Goal: Task Accomplishment & Management: Use online tool/utility

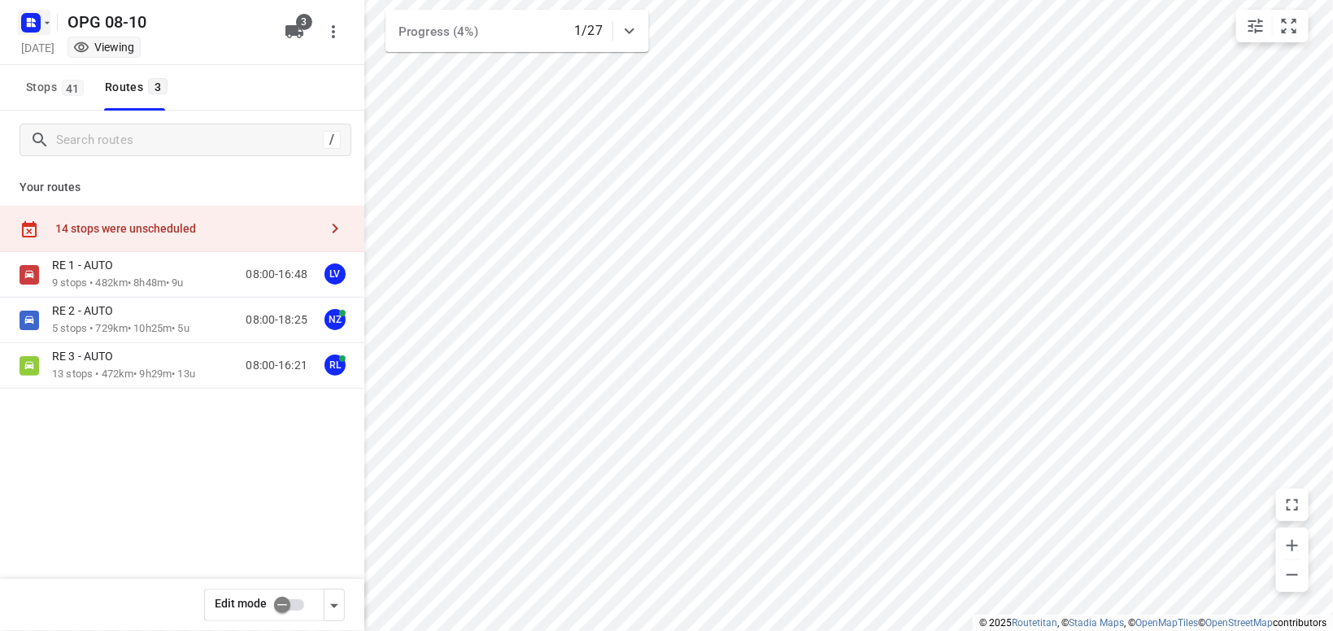
click at [47, 24] on icon "button" at bounding box center [47, 22] width 13 height 13
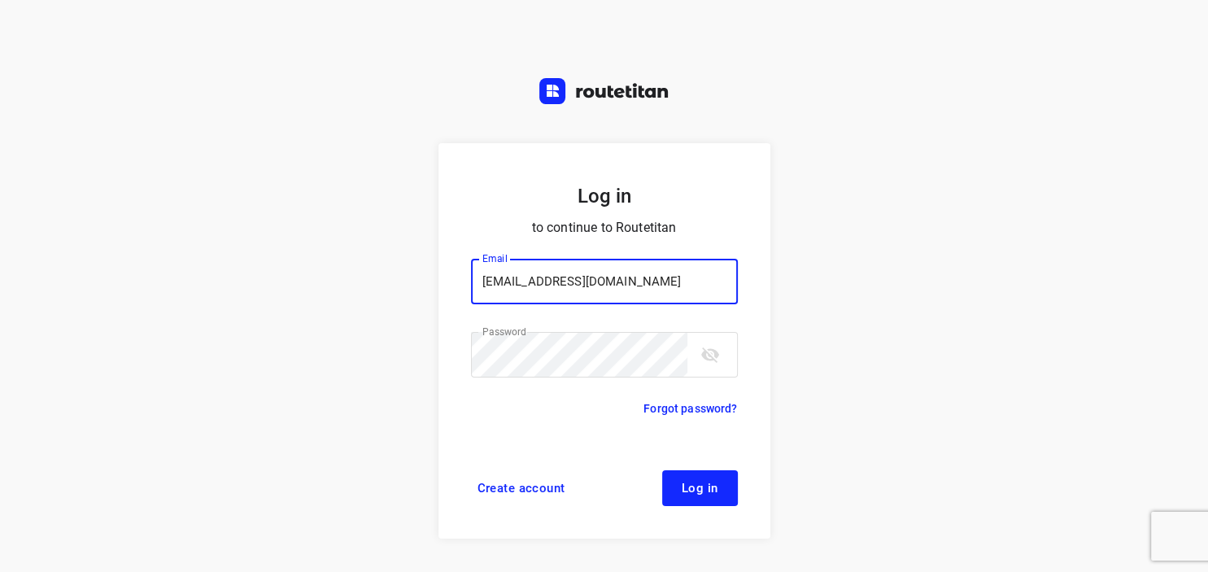
type input "max@onlineplasticsgroup.com"
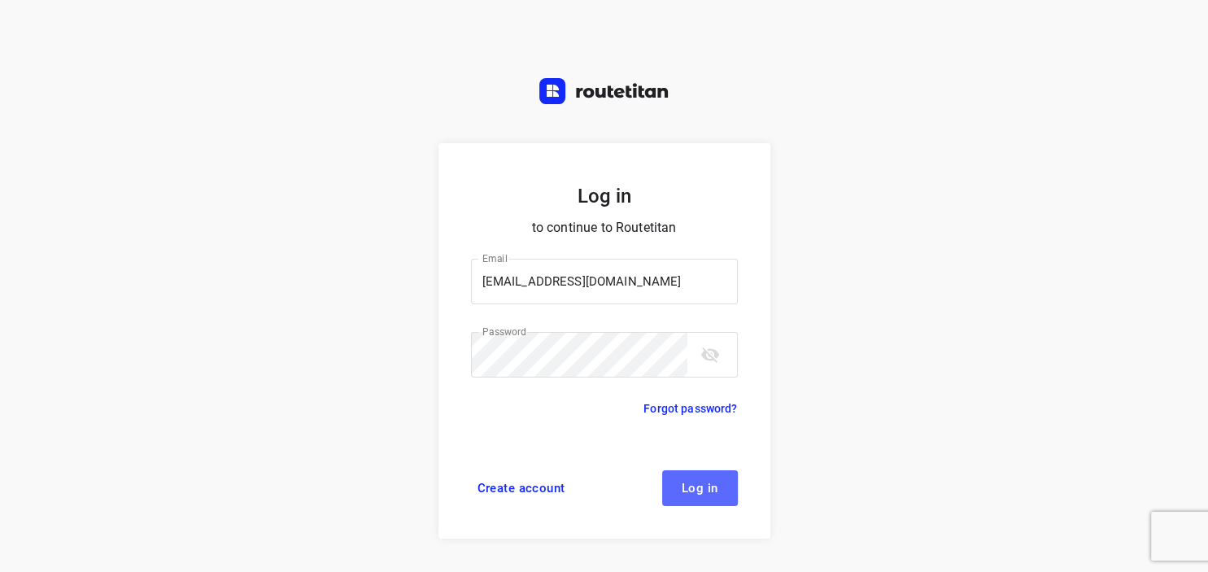
click at [724, 489] on button "Log in" at bounding box center [700, 488] width 76 height 36
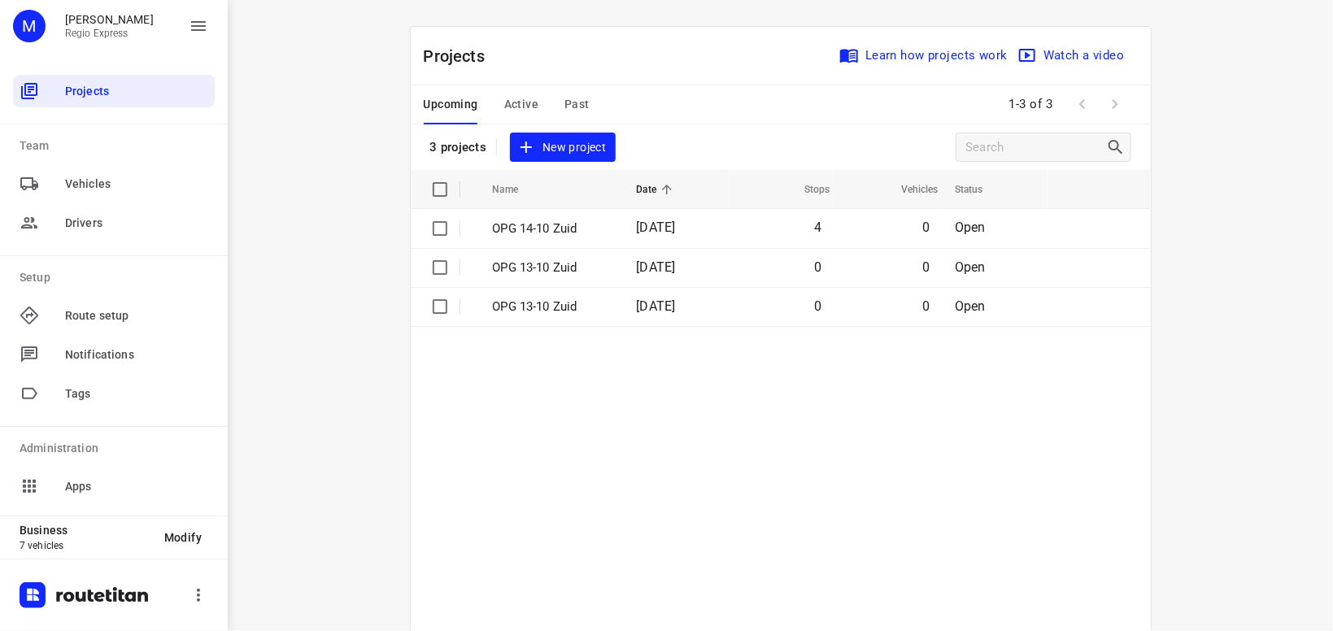
click at [531, 106] on span "Active" at bounding box center [521, 104] width 34 height 20
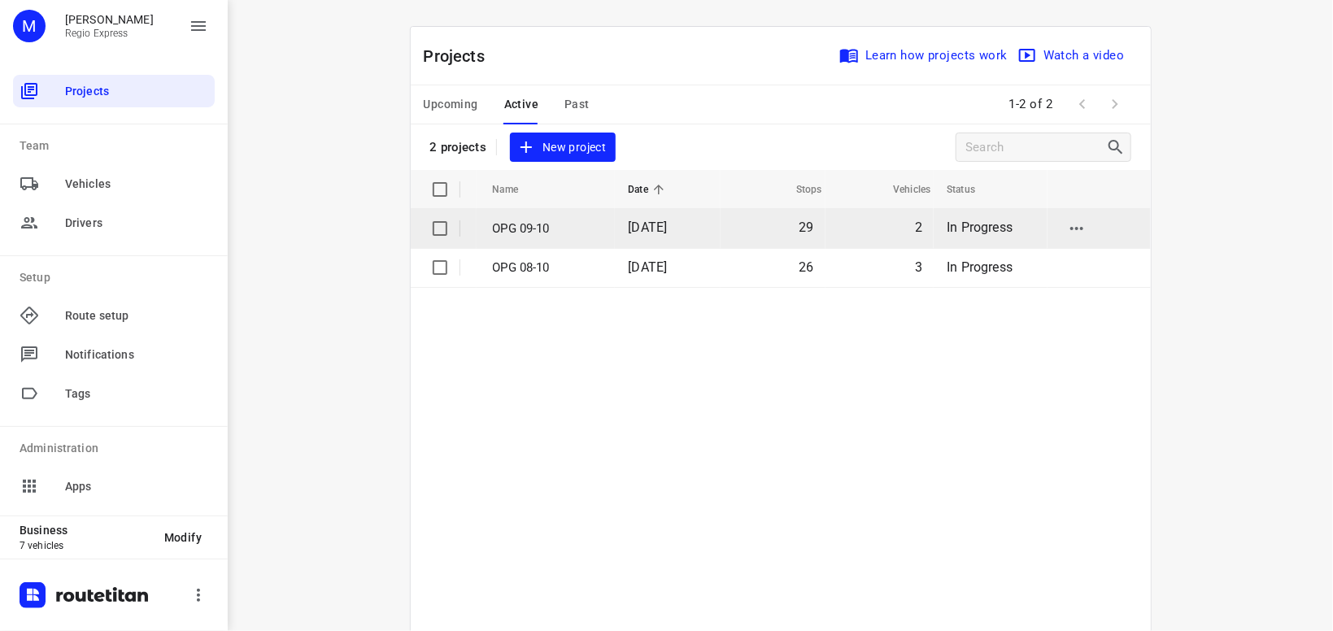
click at [565, 225] on p "OPG 09-10" at bounding box center [548, 229] width 111 height 19
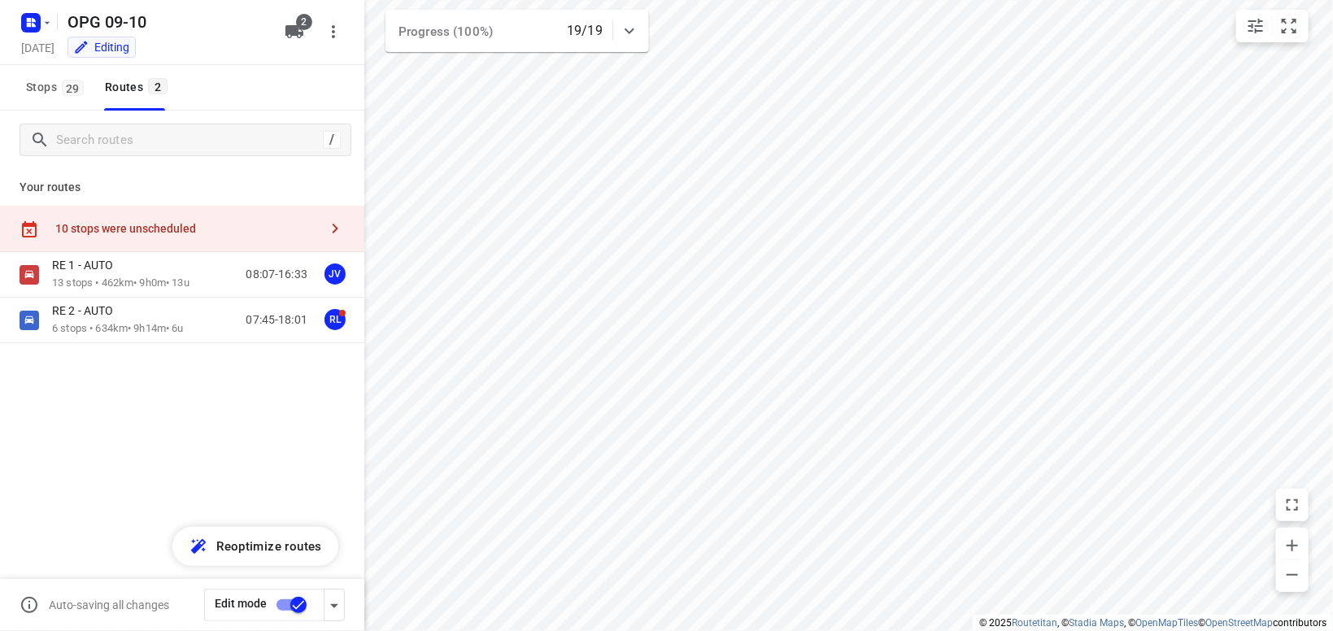
type input "distance"
click at [334, 220] on icon "button" at bounding box center [335, 229] width 20 height 20
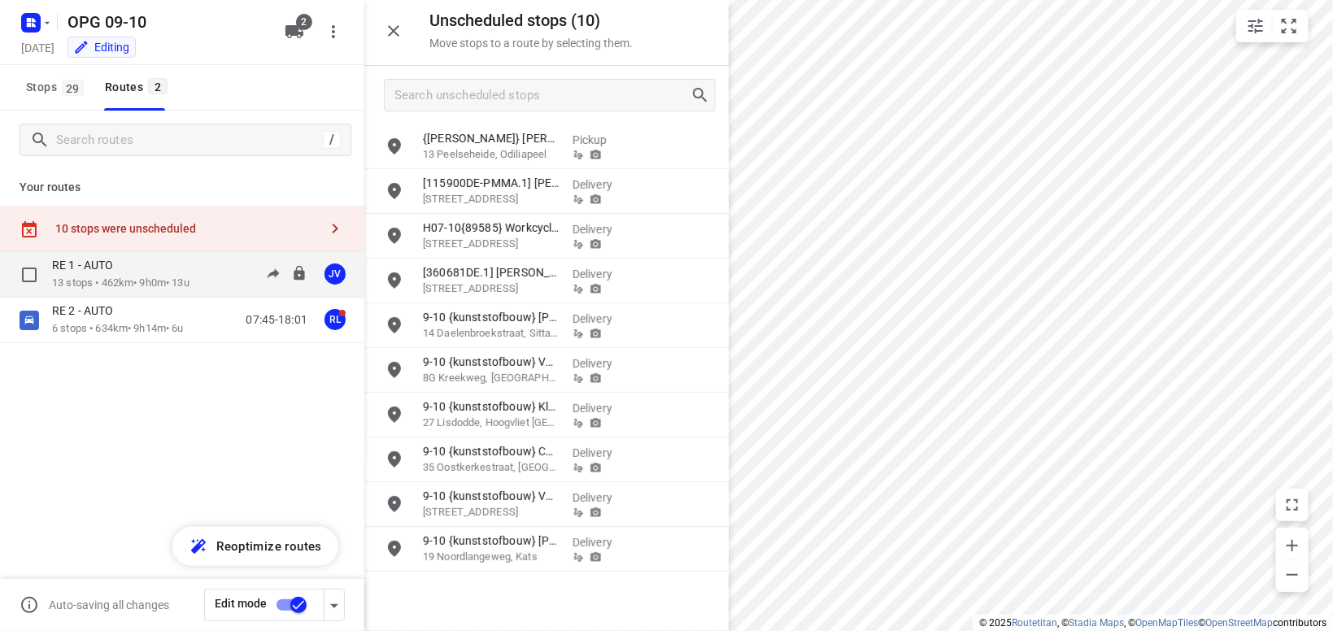
click at [219, 281] on div "RE 1 - AUTO 13 stops • 462km • 9h0m • 13u 08:07-16:33 JV" at bounding box center [208, 274] width 312 height 33
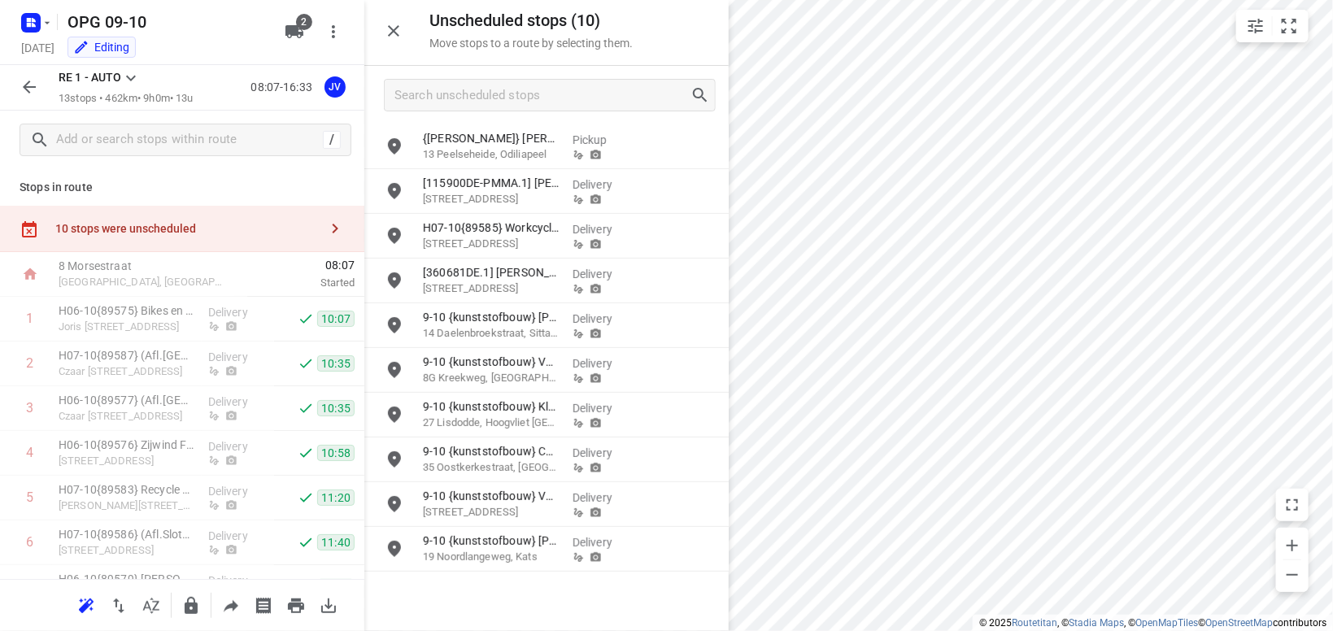
click at [133, 72] on icon at bounding box center [131, 78] width 20 height 20
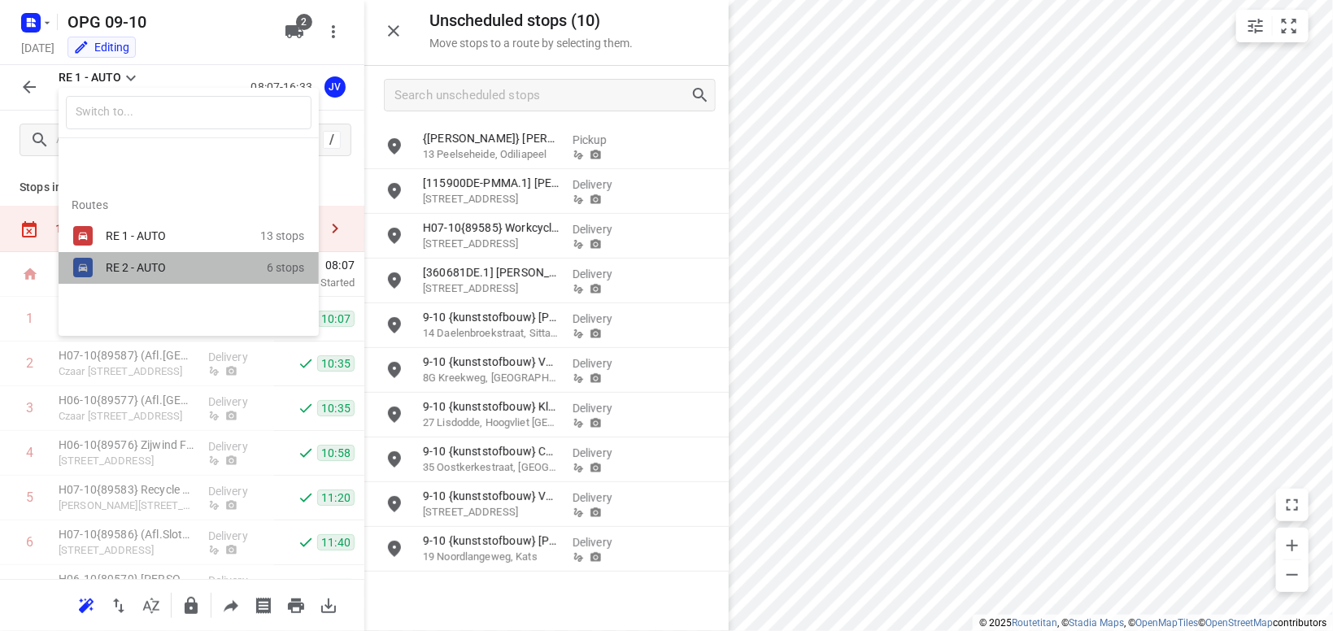
click at [144, 268] on div "RE 2 - AUTO" at bounding box center [175, 267] width 138 height 13
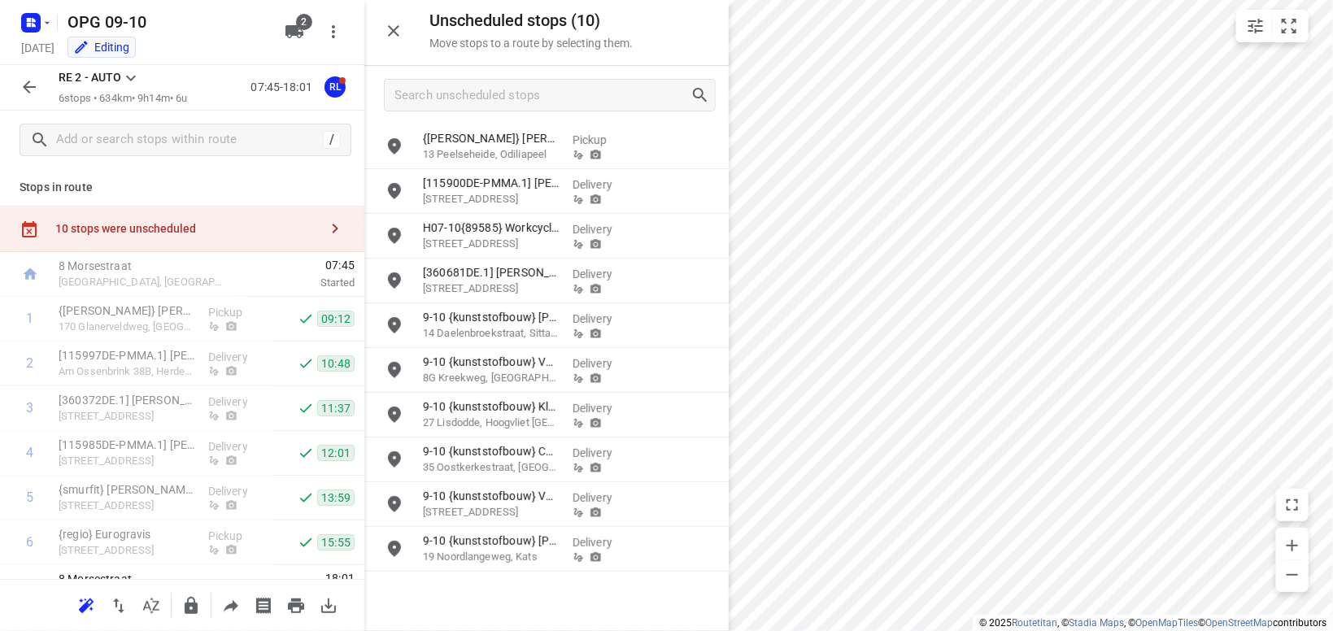
click at [333, 227] on icon "button" at bounding box center [335, 229] width 20 height 20
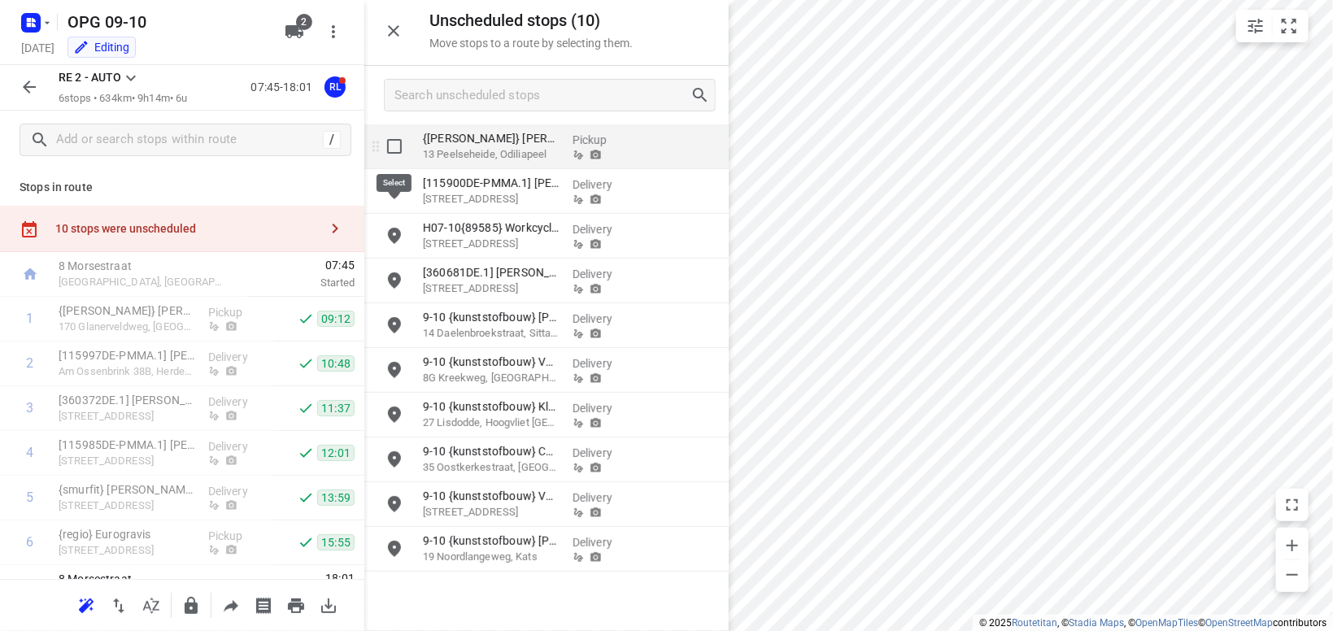
click at [394, 146] on input "grid" at bounding box center [394, 146] width 33 height 33
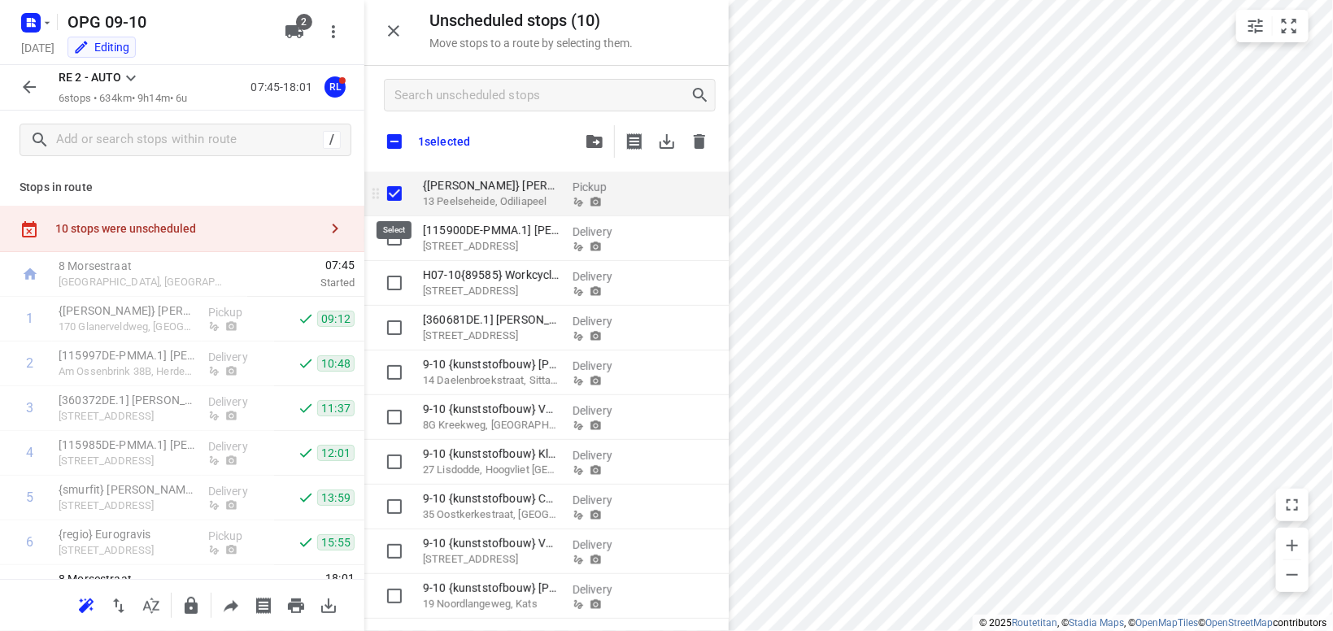
checkbox input "true"
click at [394, 141] on input "checkbox" at bounding box center [394, 141] width 34 height 34
checkbox input "true"
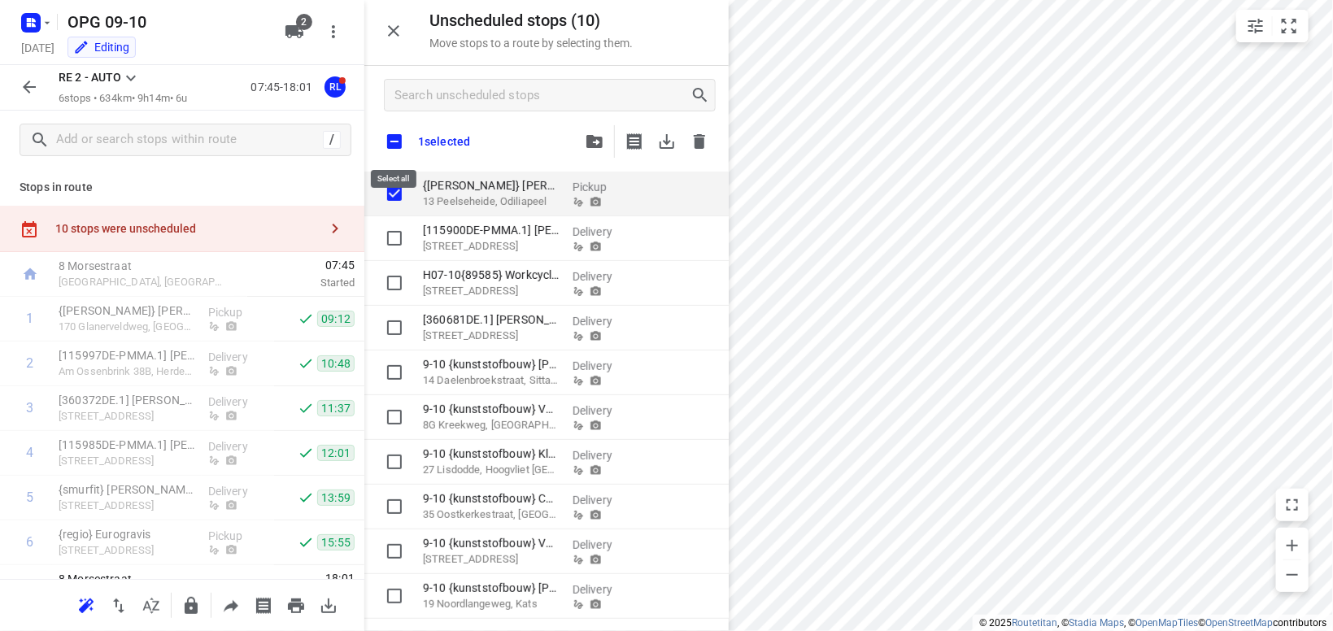
checkbox input "true"
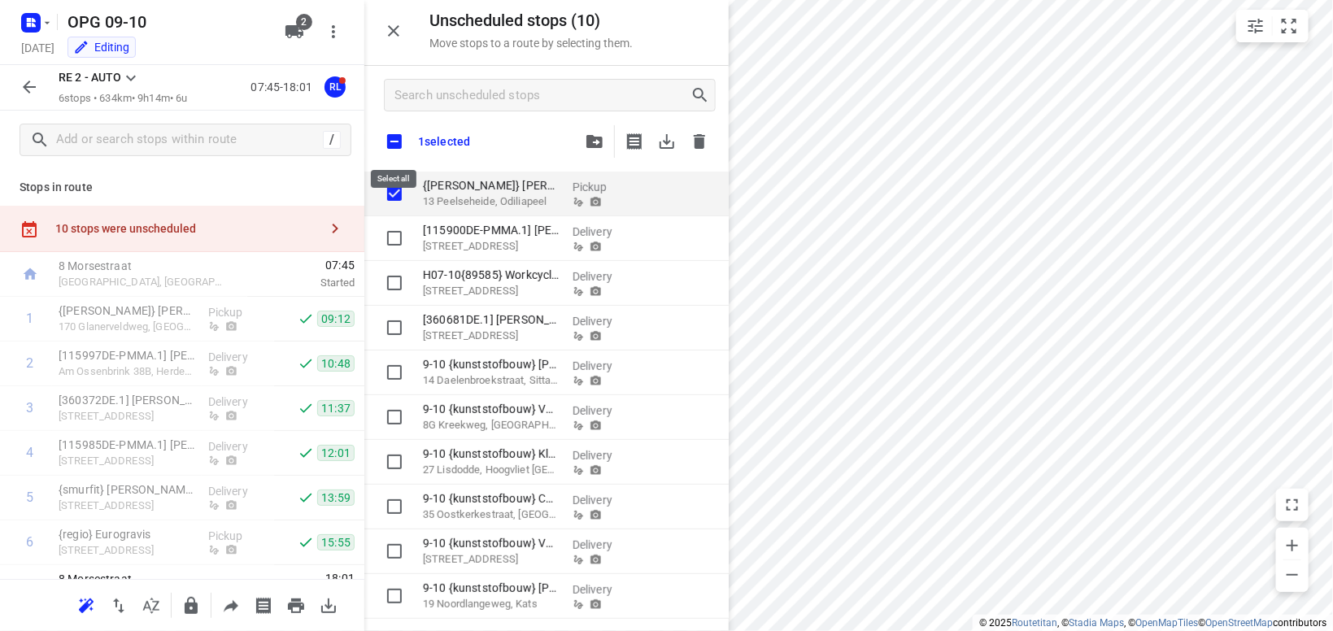
checkbox input "true"
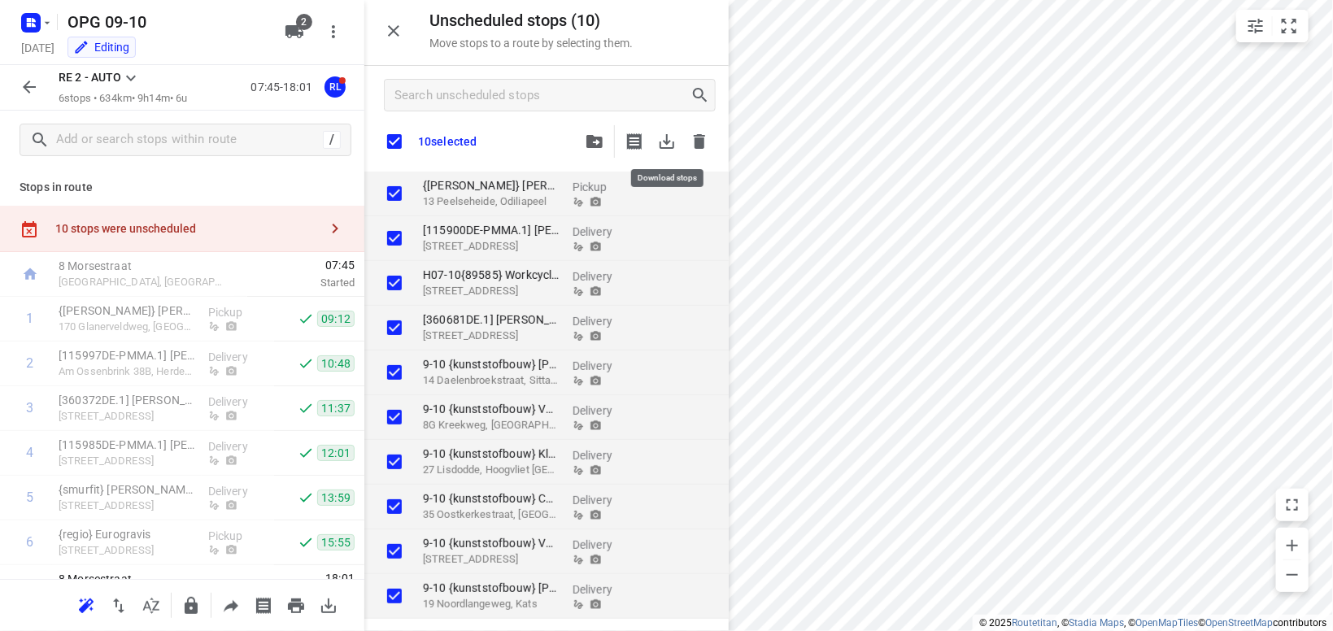
click at [672, 139] on icon "button" at bounding box center [667, 142] width 20 height 20
click at [49, 22] on icon "button" at bounding box center [48, 22] width 6 height 2
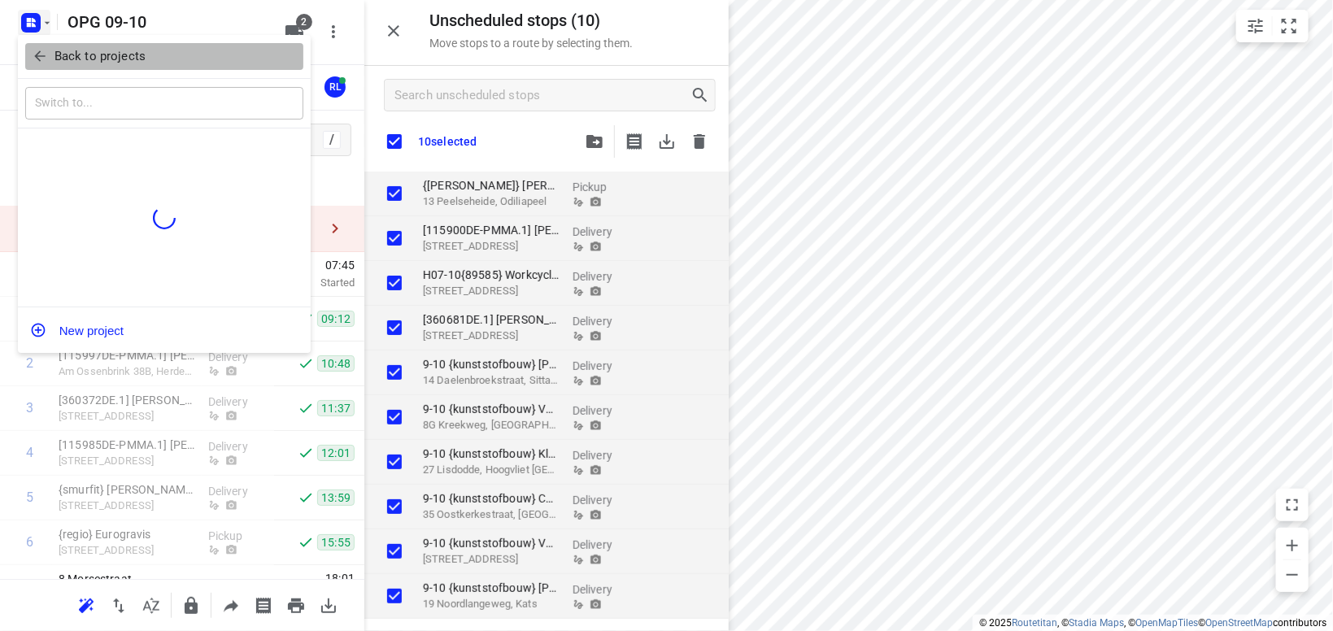
click at [77, 56] on p "Back to projects" at bounding box center [99, 56] width 91 height 19
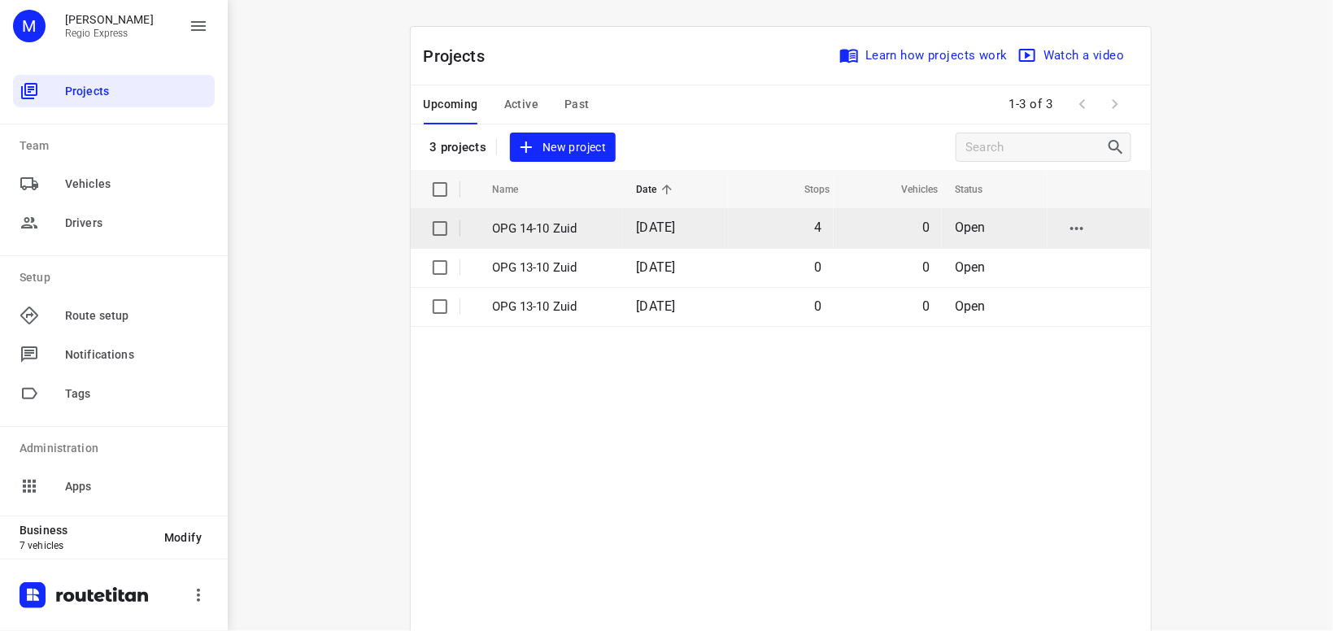
click at [557, 231] on p "OPG 14-10 Zuid" at bounding box center [553, 229] width 120 height 19
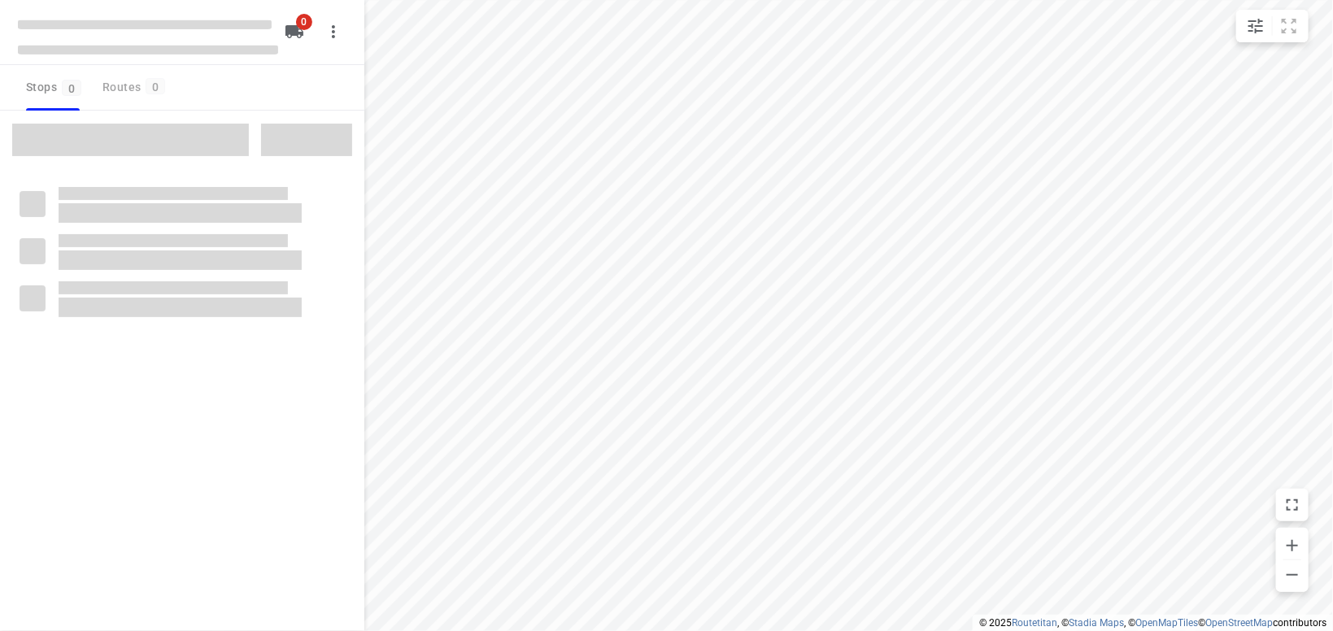
type input "distance"
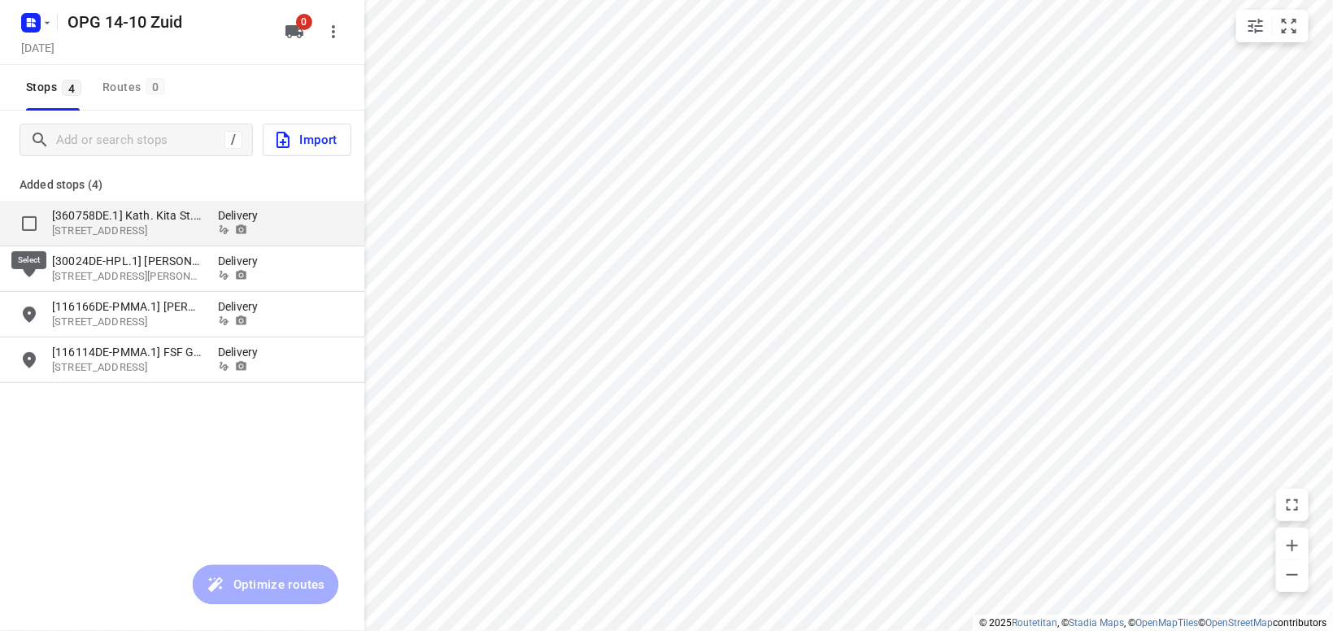
click at [28, 219] on input "grid" at bounding box center [29, 223] width 33 height 33
checkbox input "true"
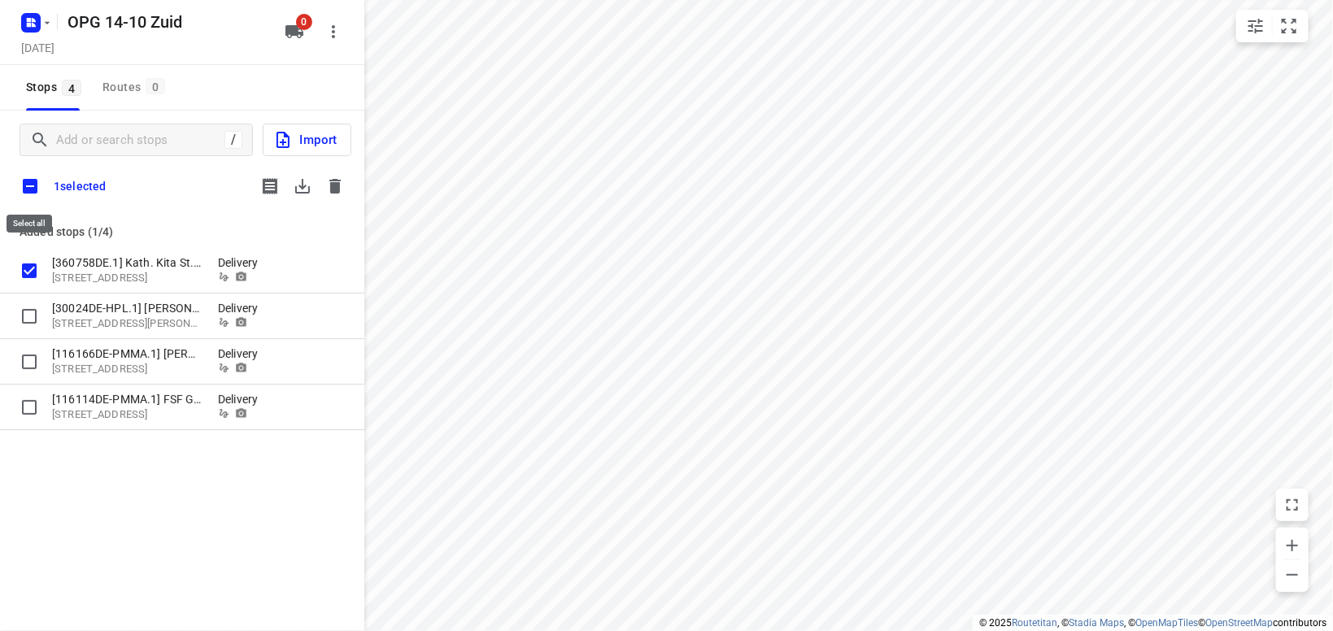
click at [35, 189] on input "checkbox" at bounding box center [30, 186] width 34 height 34
checkbox input "true"
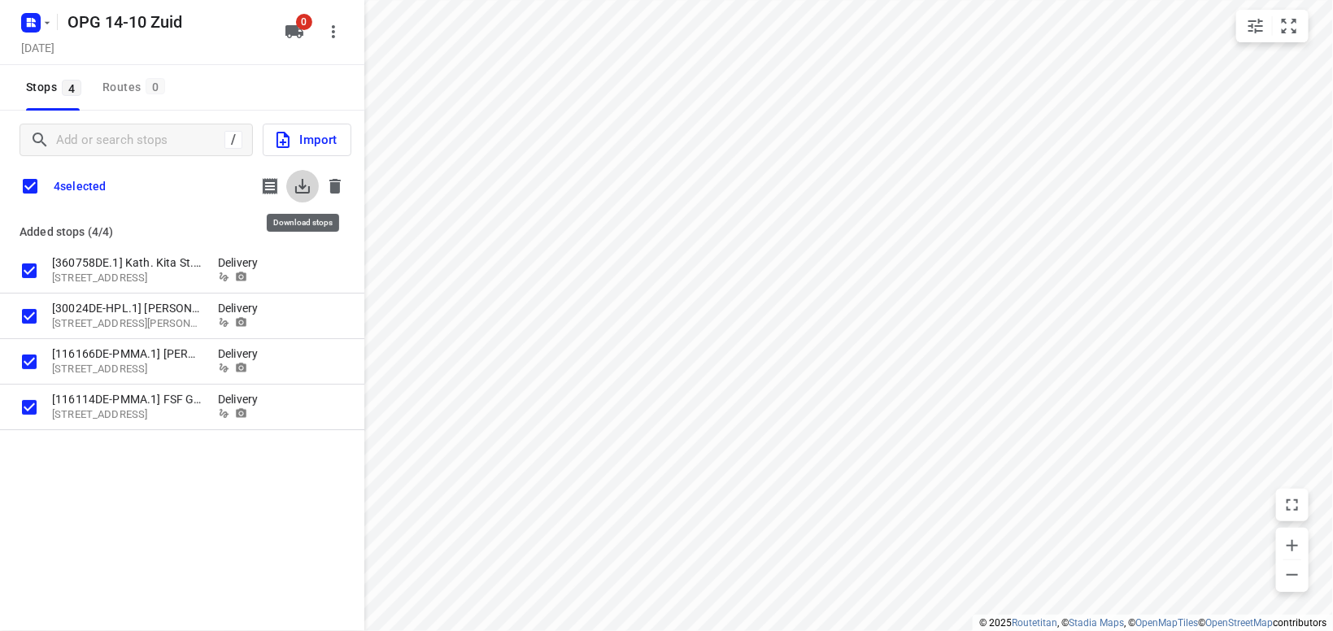
click at [307, 185] on icon "button" at bounding box center [303, 186] width 20 height 20
click at [339, 187] on icon "button" at bounding box center [334, 186] width 11 height 15
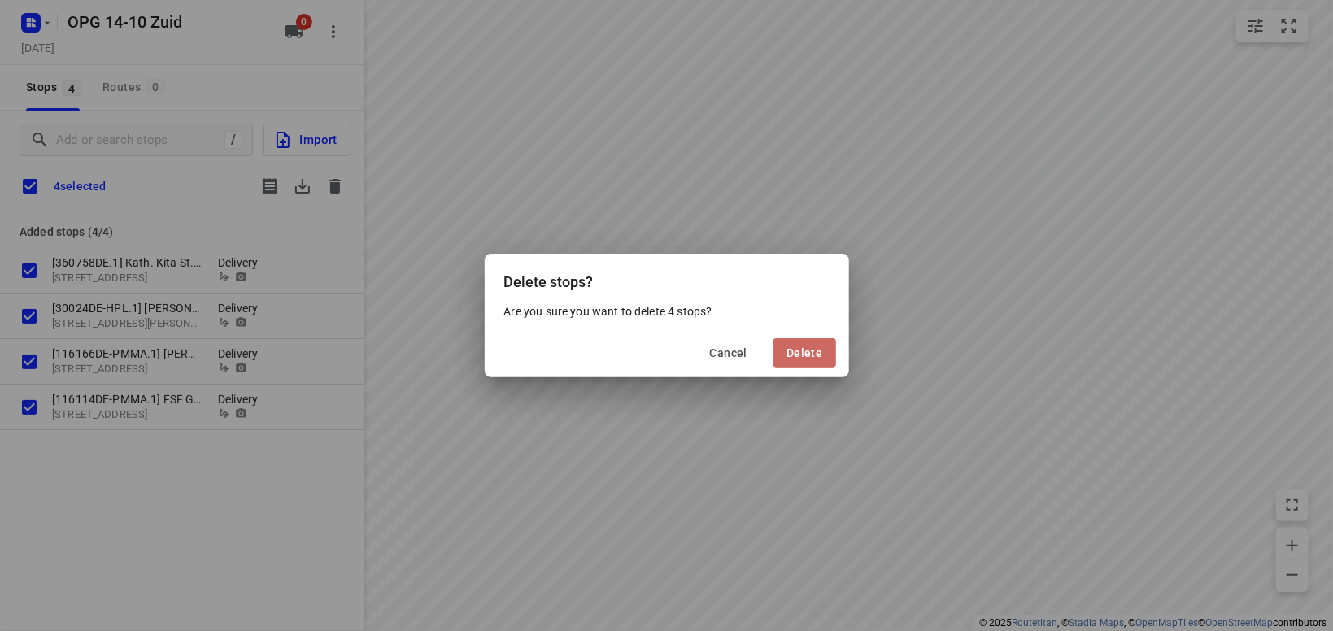
click at [805, 354] on span "Delete" at bounding box center [804, 352] width 36 height 13
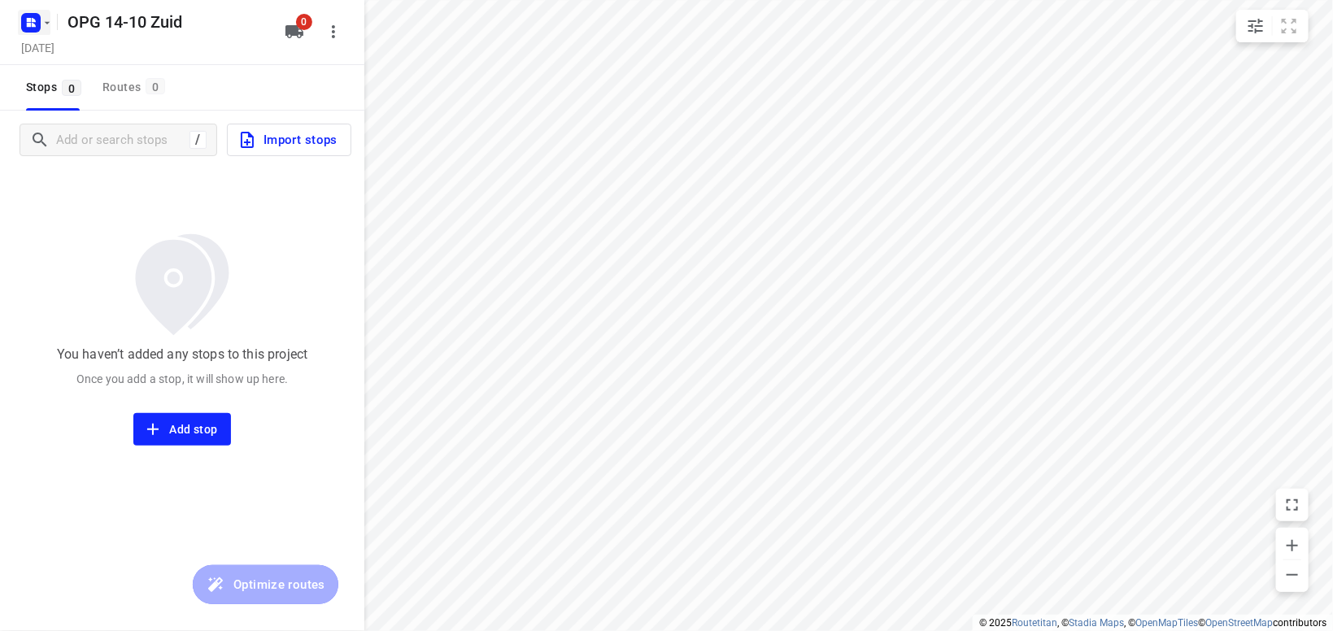
click at [48, 22] on icon "button" at bounding box center [47, 22] width 13 height 13
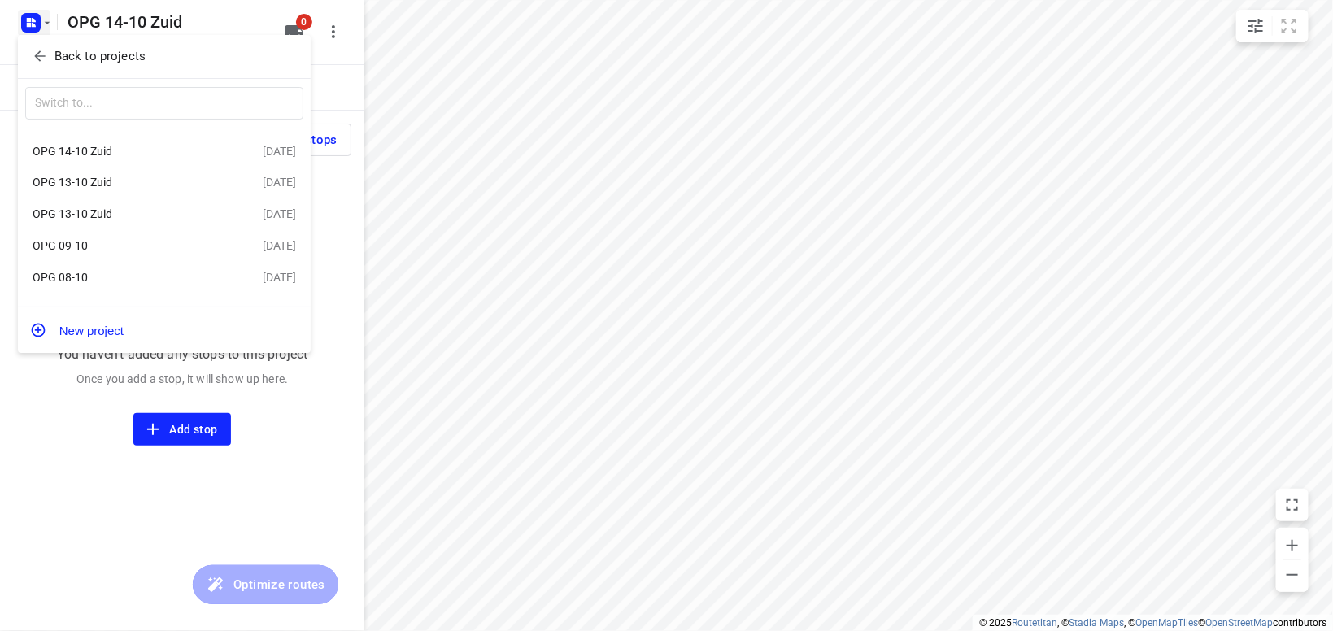
click at [112, 249] on div "OPG 09-10" at bounding box center [126, 245] width 187 height 13
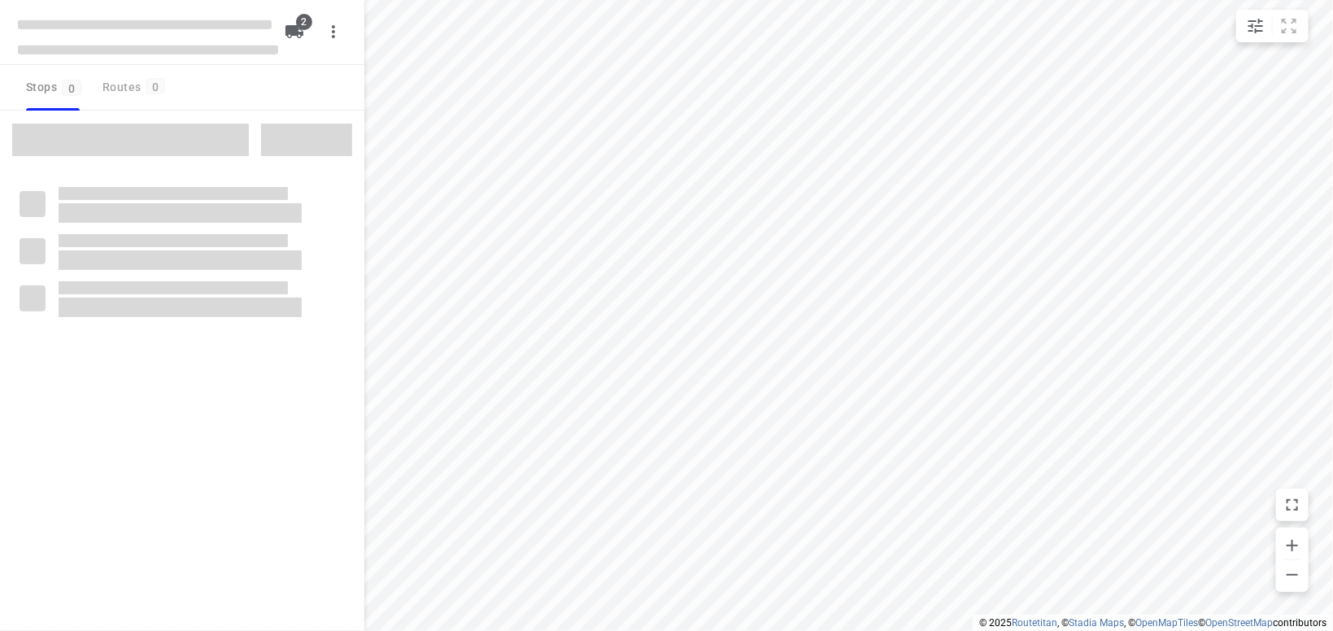
type input "distance"
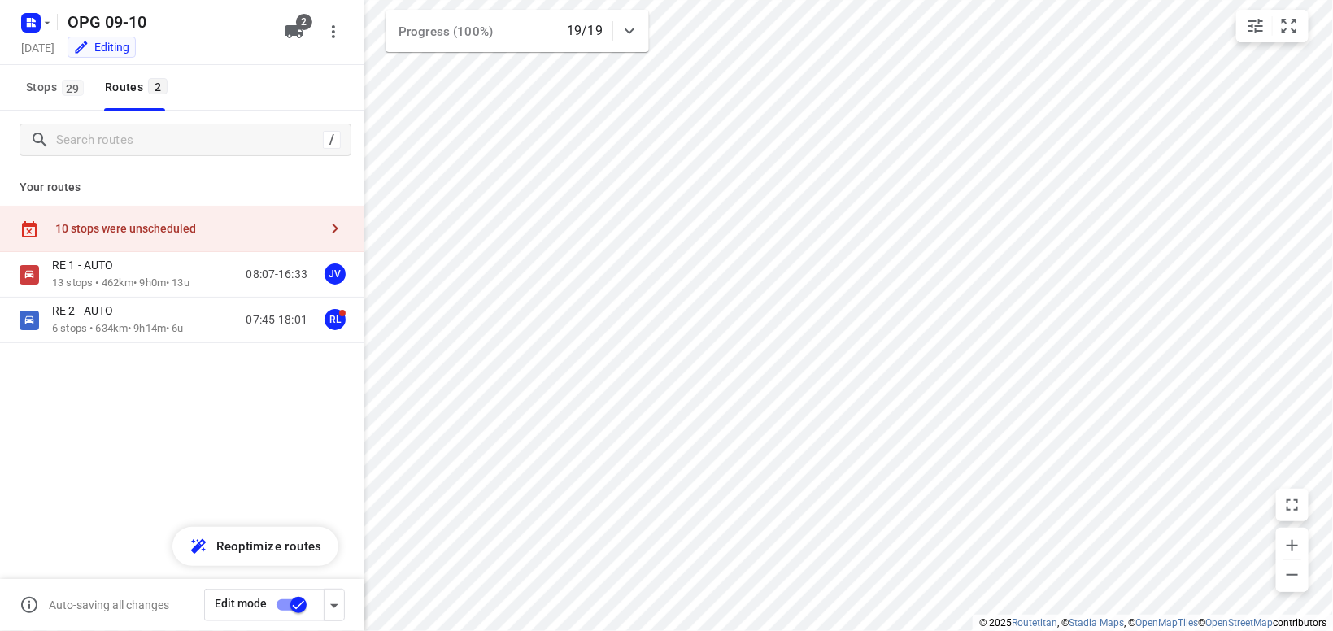
click at [334, 229] on icon "button" at bounding box center [335, 229] width 20 height 20
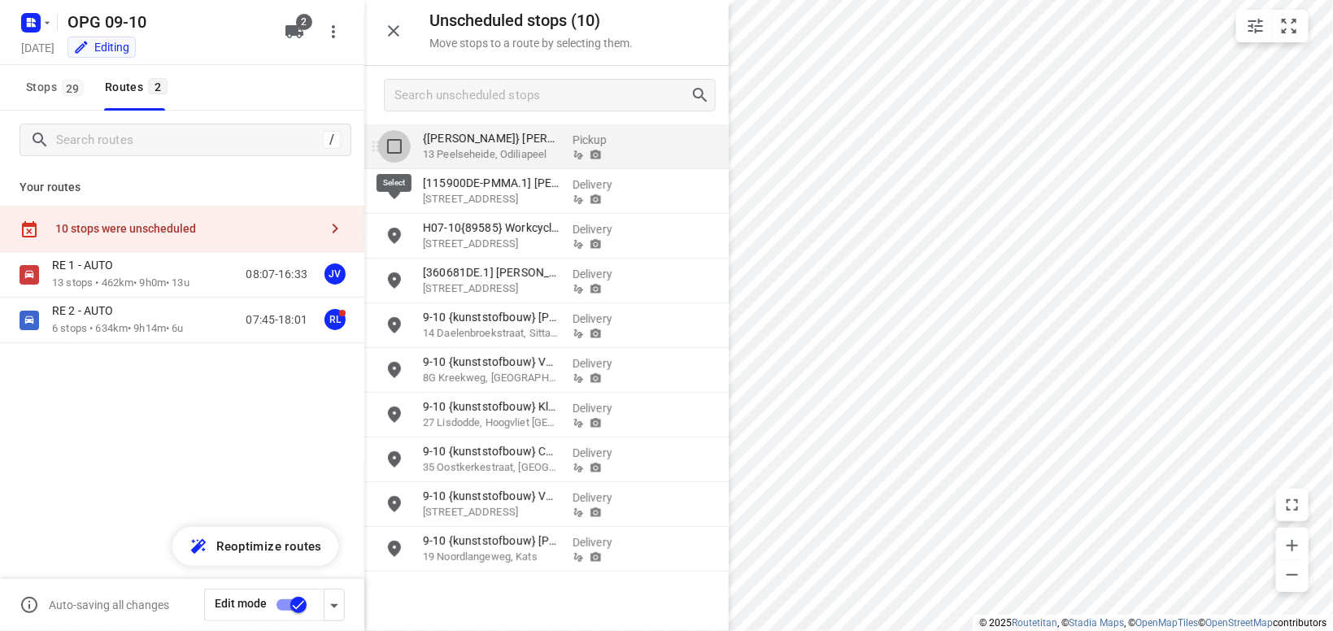
click at [390, 149] on input "grid" at bounding box center [394, 146] width 33 height 33
checkbox input "true"
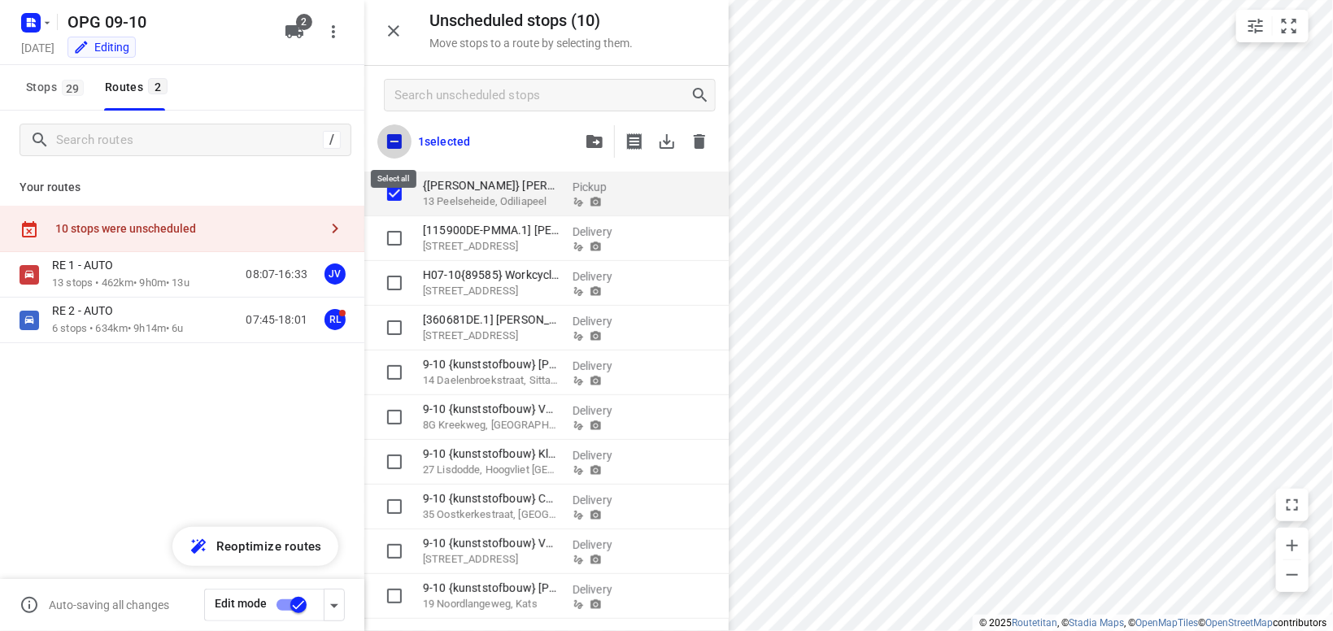
drag, startPoint x: 394, startPoint y: 133, endPoint x: 403, endPoint y: 133, distance: 9.0
click at [399, 133] on input "checkbox" at bounding box center [394, 141] width 34 height 34
checkbox input "true"
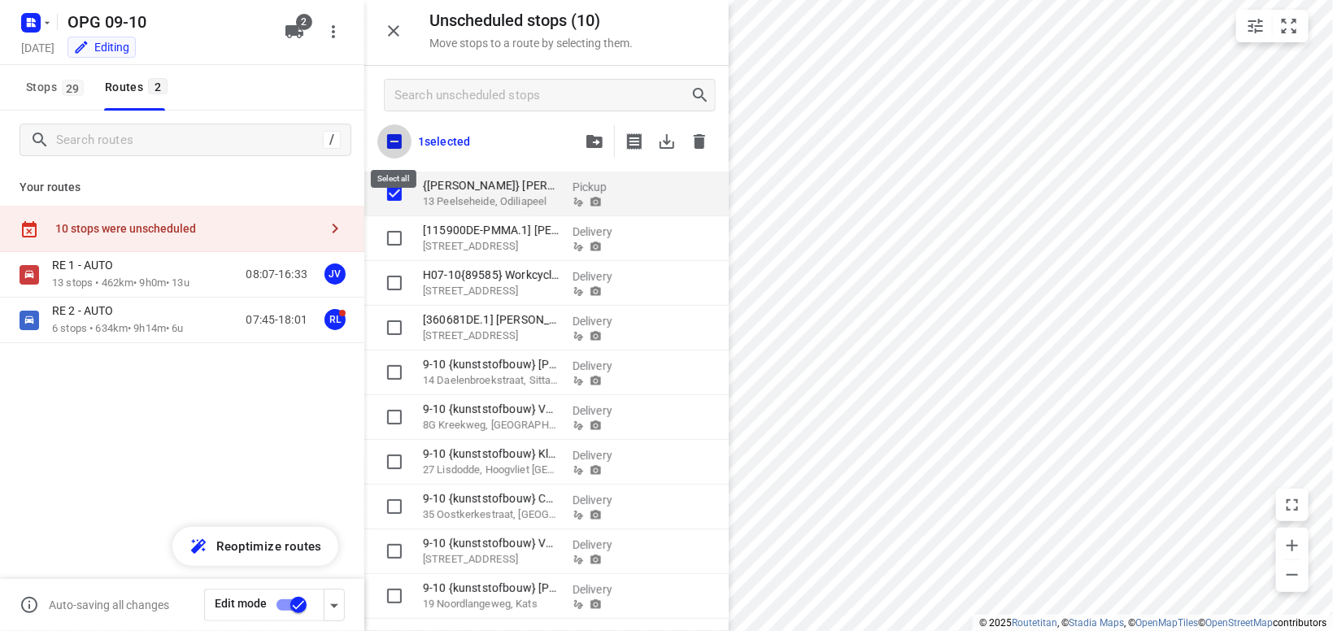
checkbox input "true"
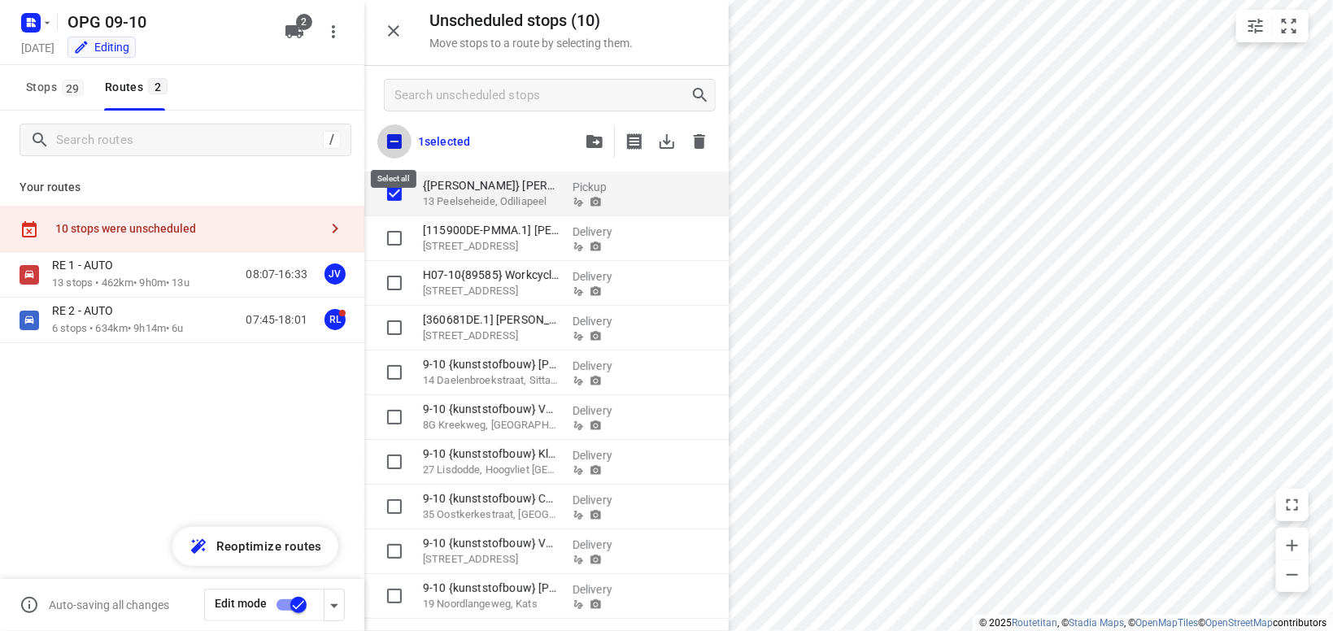
checkbox input "true"
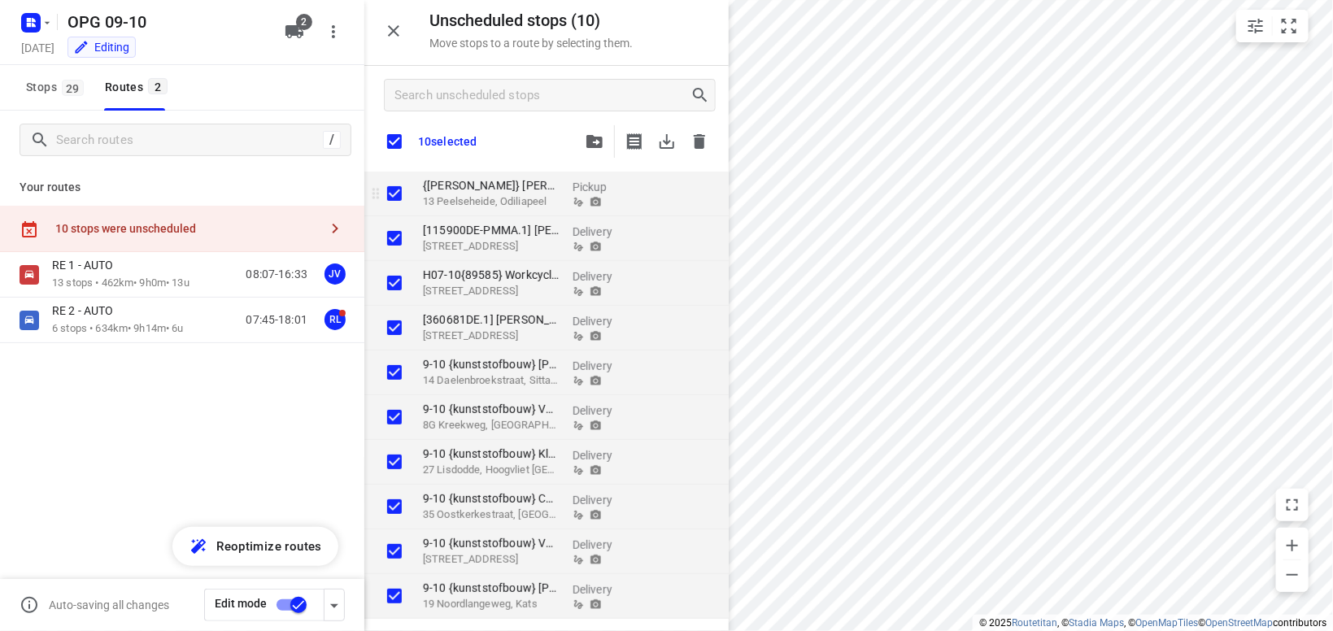
checkbox input "true"
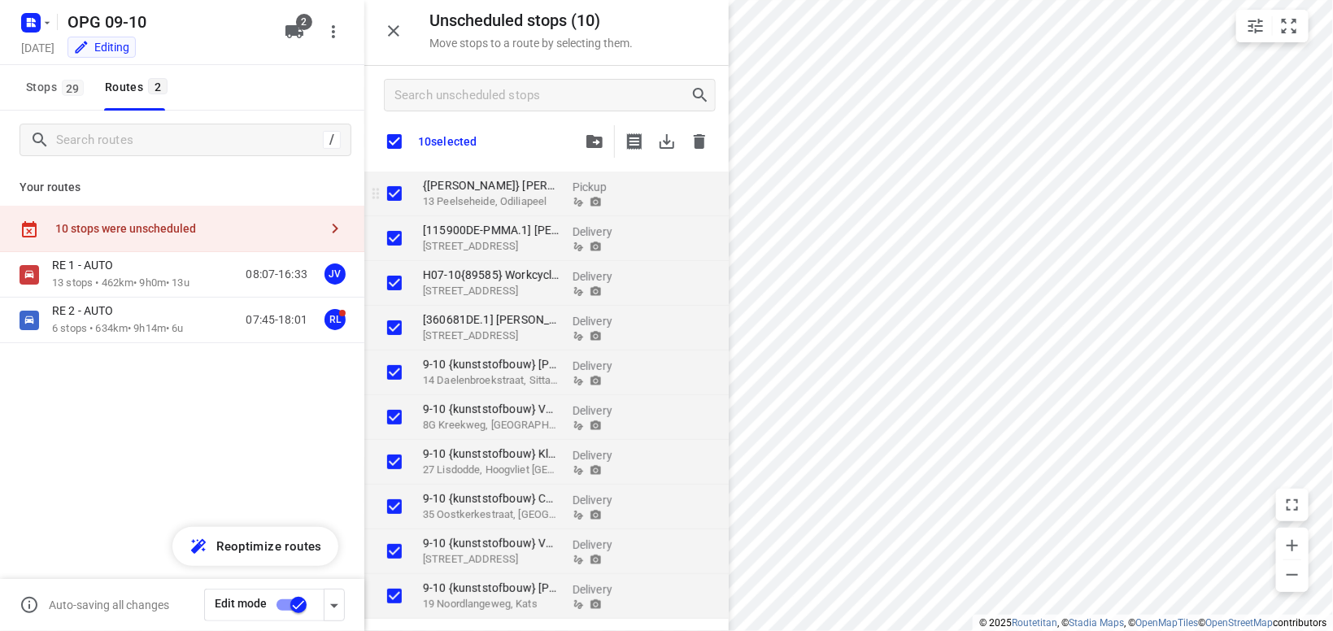
checkbox input "true"
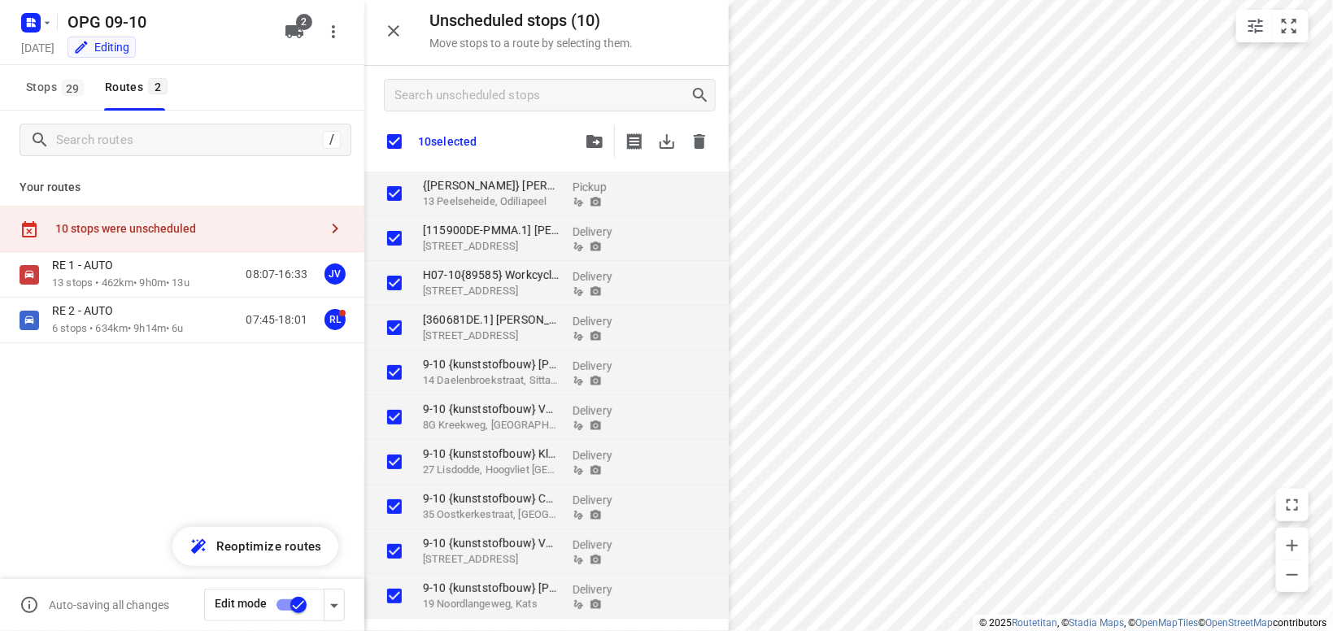
checkbox input "true"
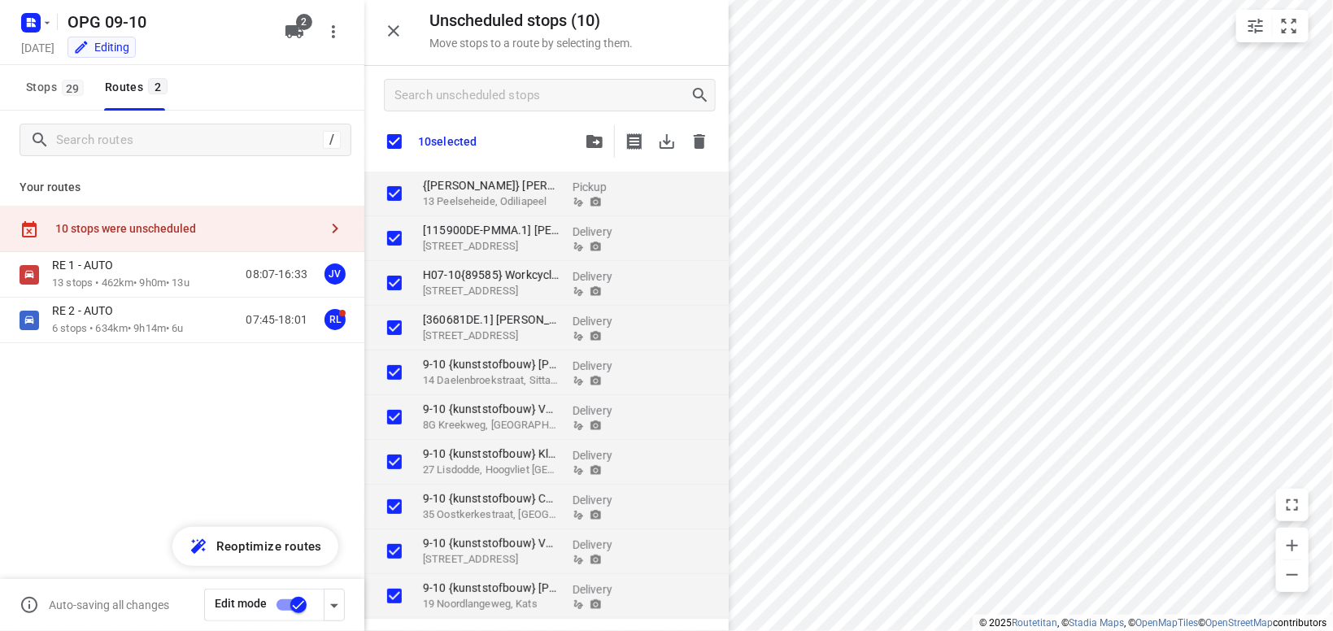
checkbox input "true"
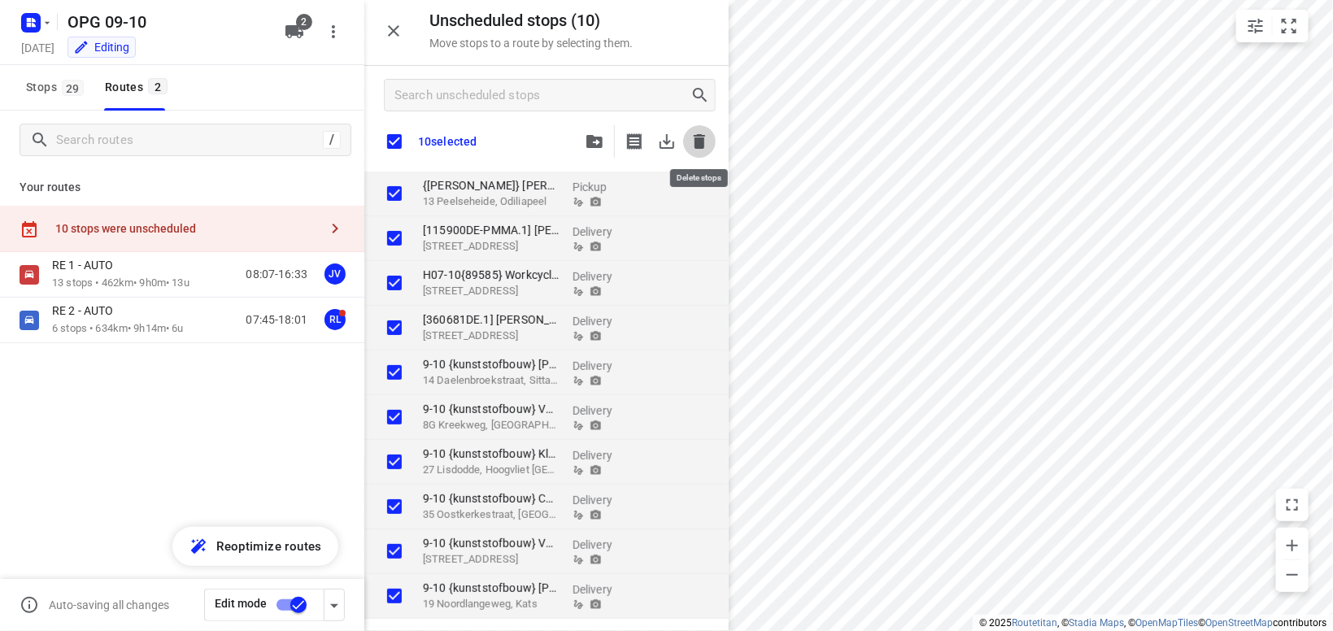
click at [704, 145] on icon "button" at bounding box center [699, 141] width 11 height 15
checkbox input "true"
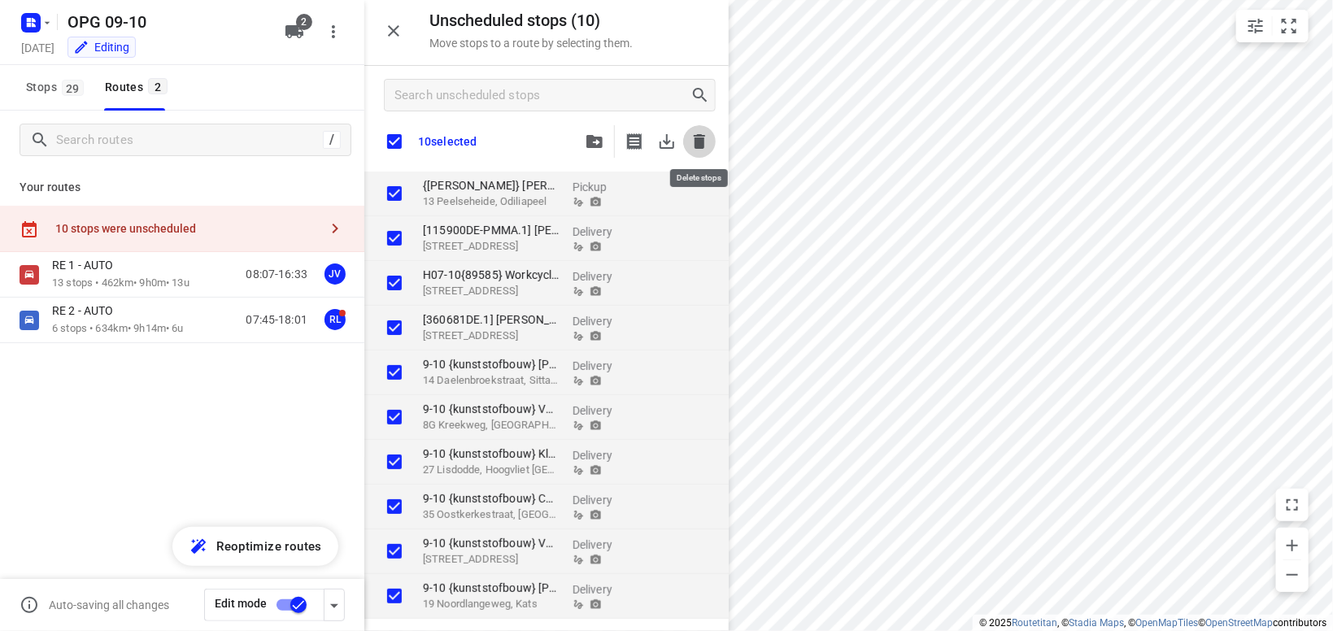
checkbox input "true"
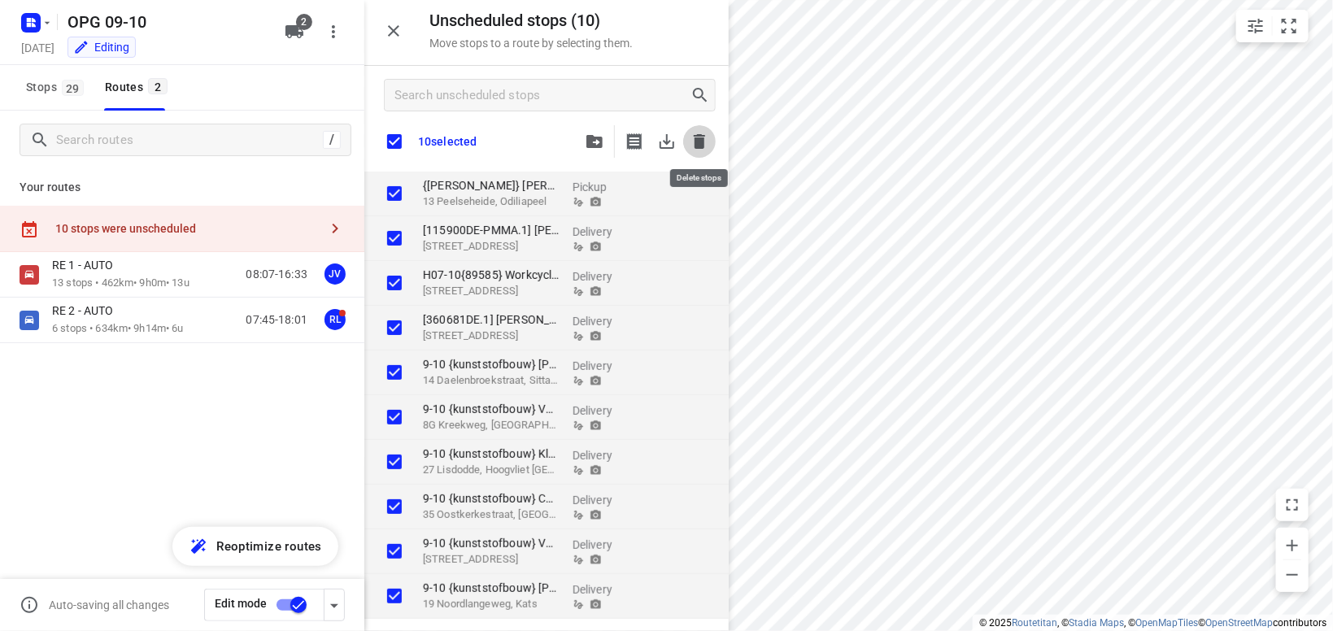
checkbox input "true"
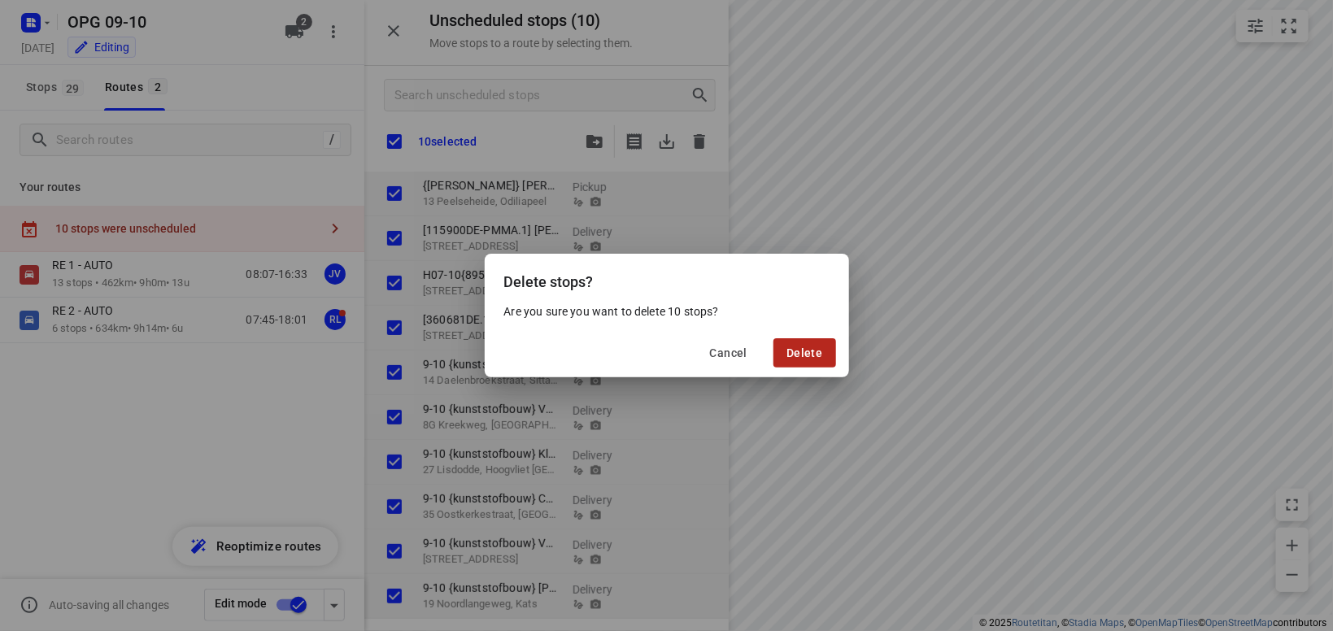
click at [832, 362] on button "Delete" at bounding box center [804, 352] width 62 height 29
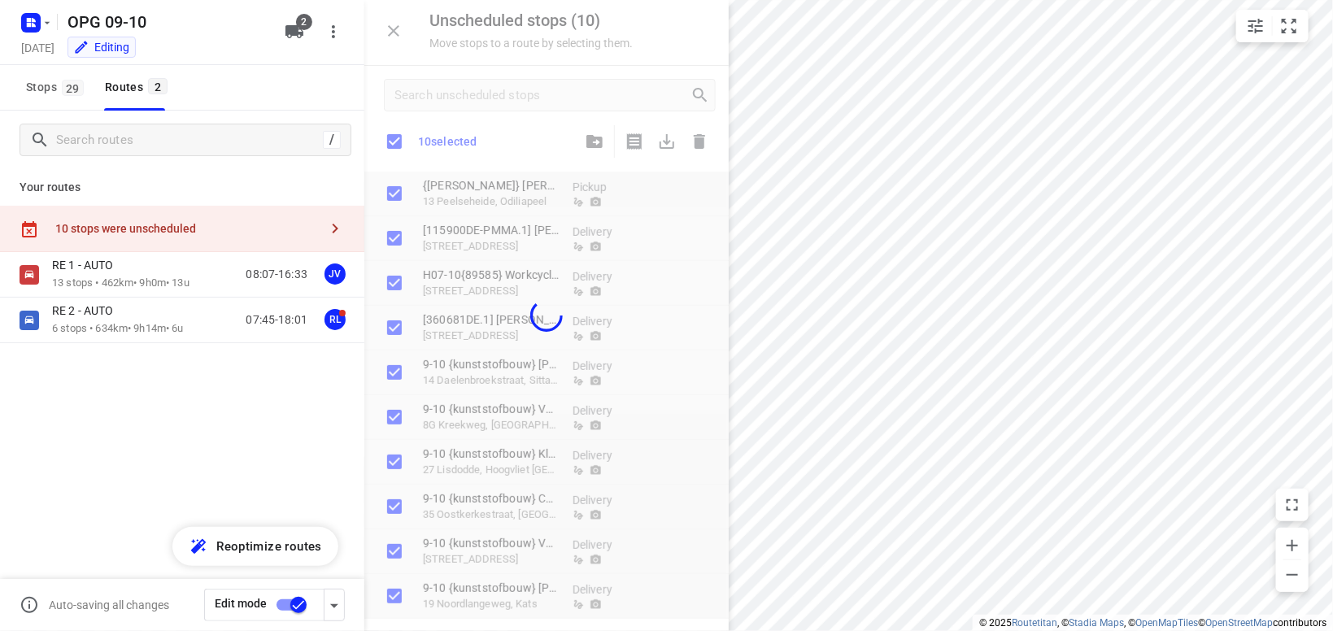
checkbox input "true"
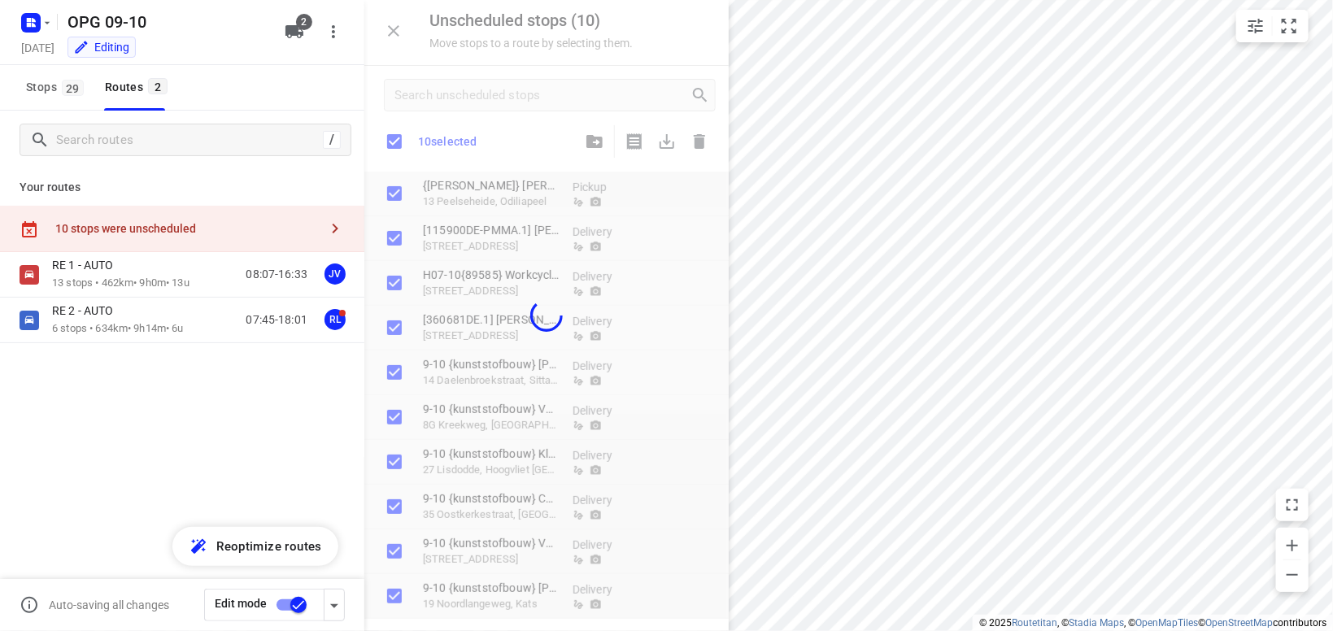
checkbox input "true"
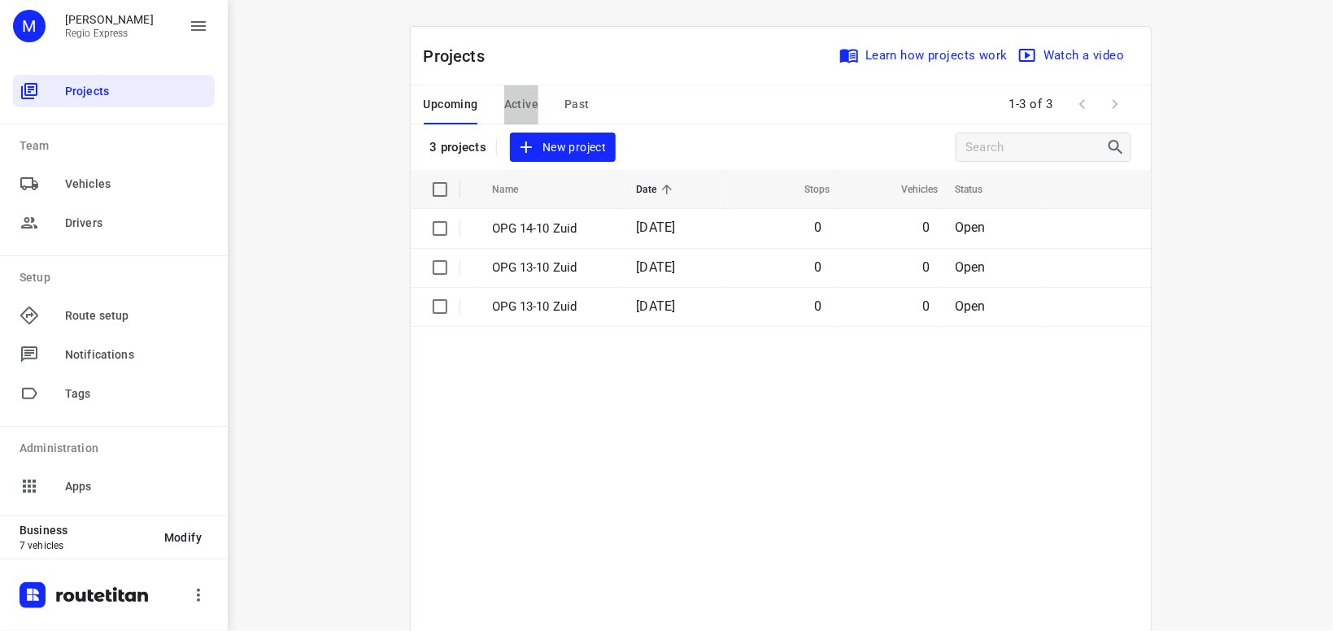
click at [519, 107] on span "Active" at bounding box center [521, 104] width 34 height 20
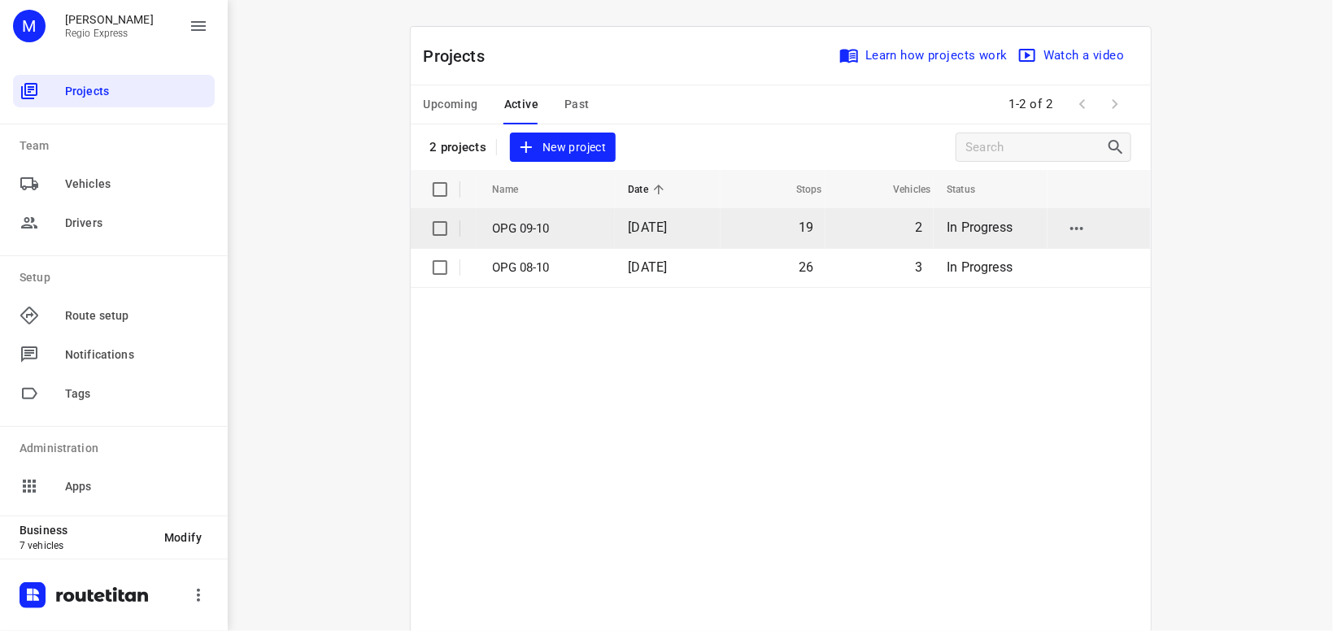
click at [521, 228] on p "OPG 09-10" at bounding box center [548, 229] width 111 height 19
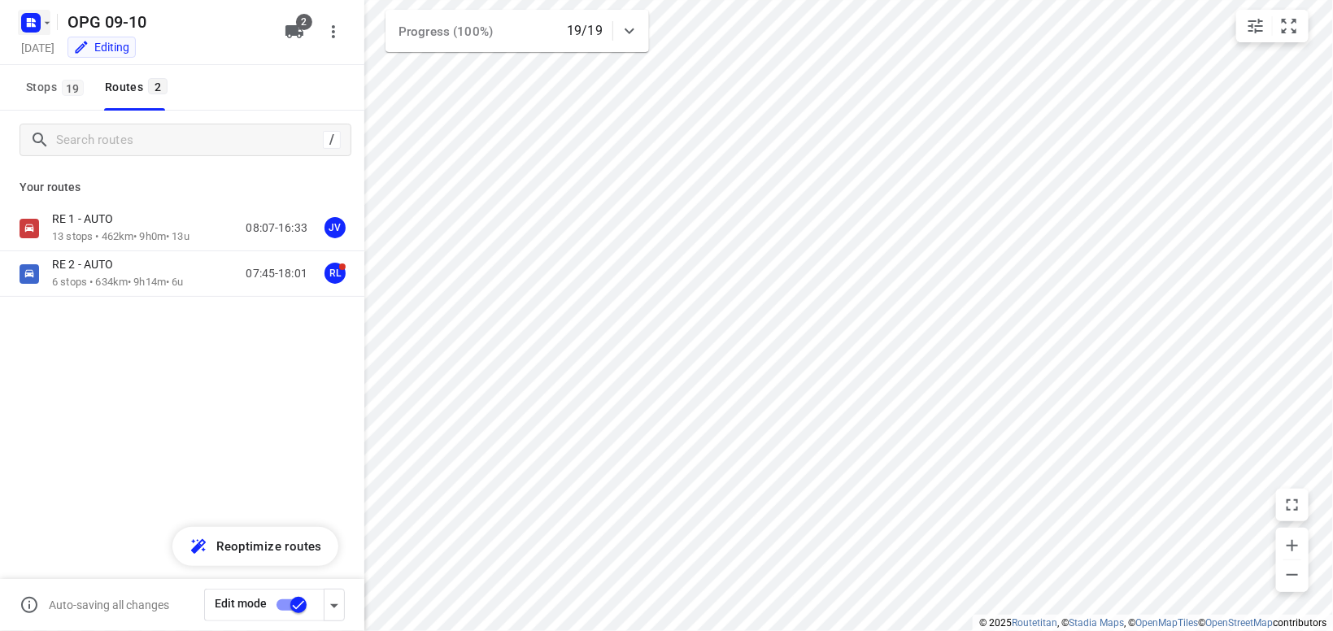
click at [46, 22] on icon "button" at bounding box center [48, 22] width 6 height 2
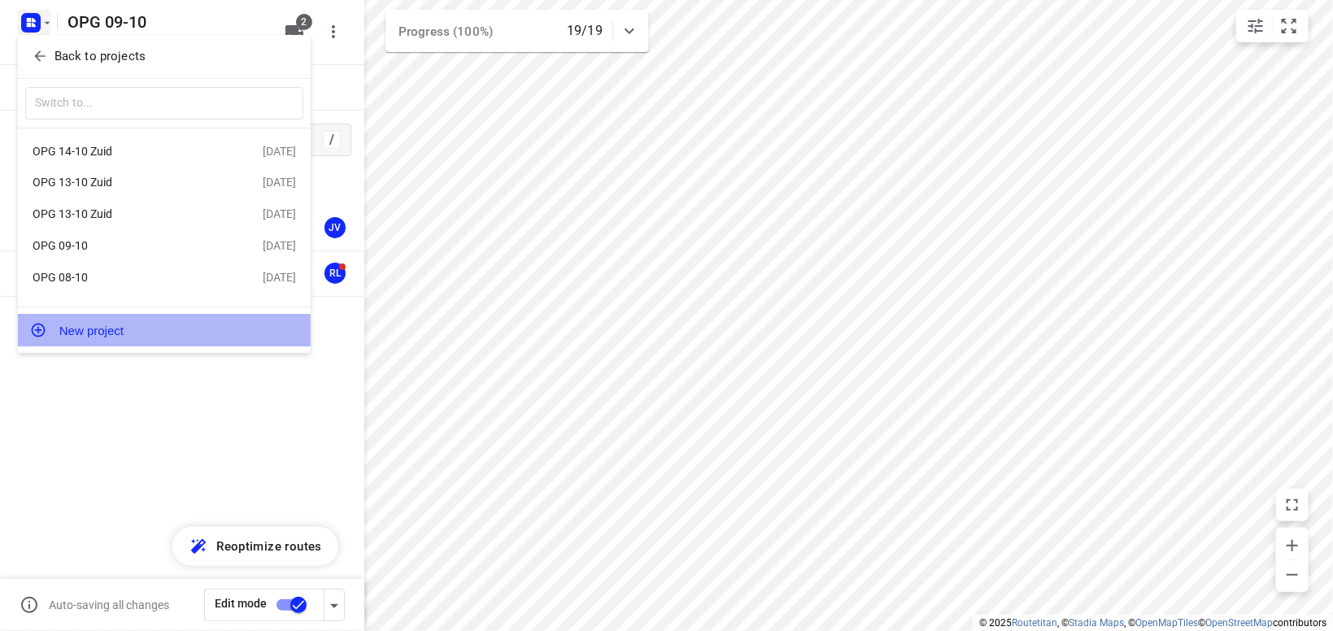
click at [99, 336] on button "New project" at bounding box center [164, 330] width 293 height 33
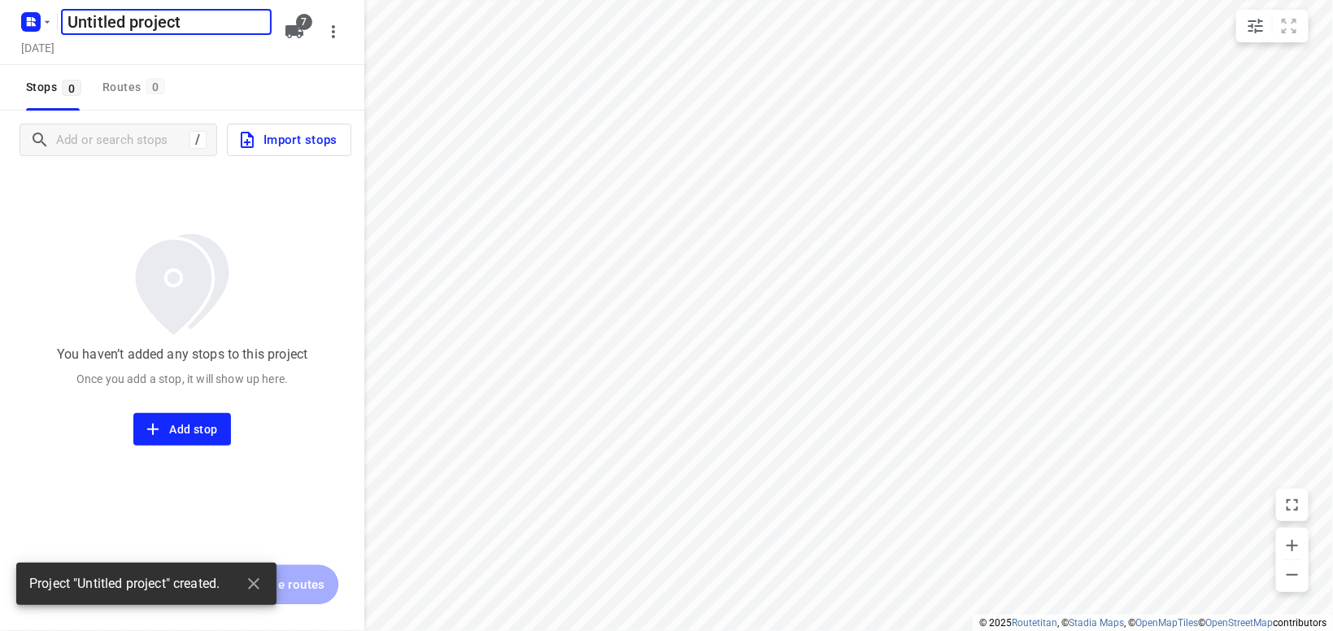
type input "distance"
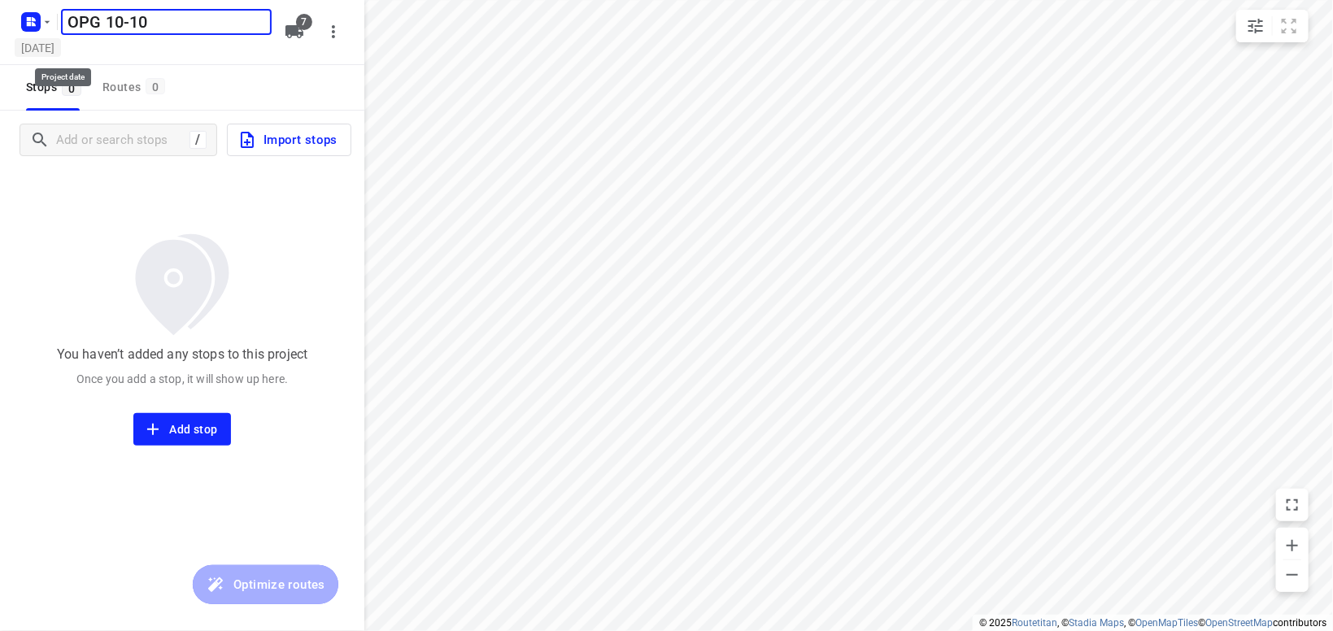
type input "OPG 10-10"
click at [61, 49] on h5 "[DATE]" at bounding box center [38, 47] width 46 height 19
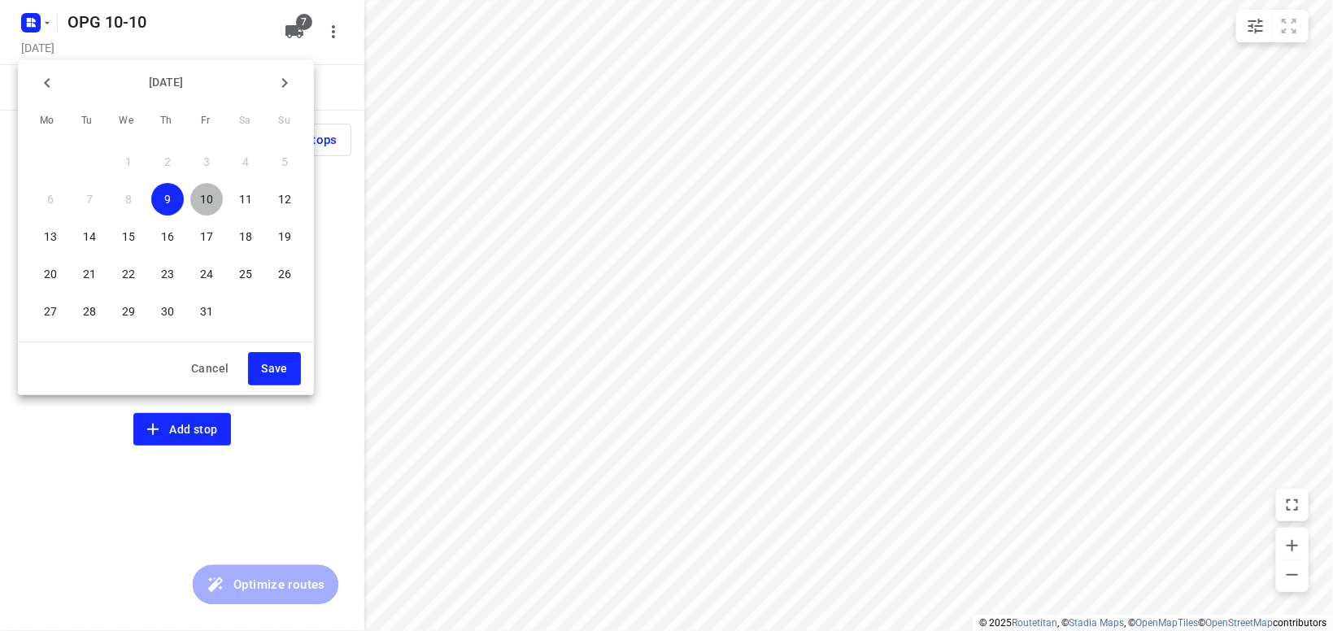
click at [207, 198] on p "10" at bounding box center [206, 199] width 13 height 16
click at [270, 360] on span "Save" at bounding box center [274, 369] width 27 height 20
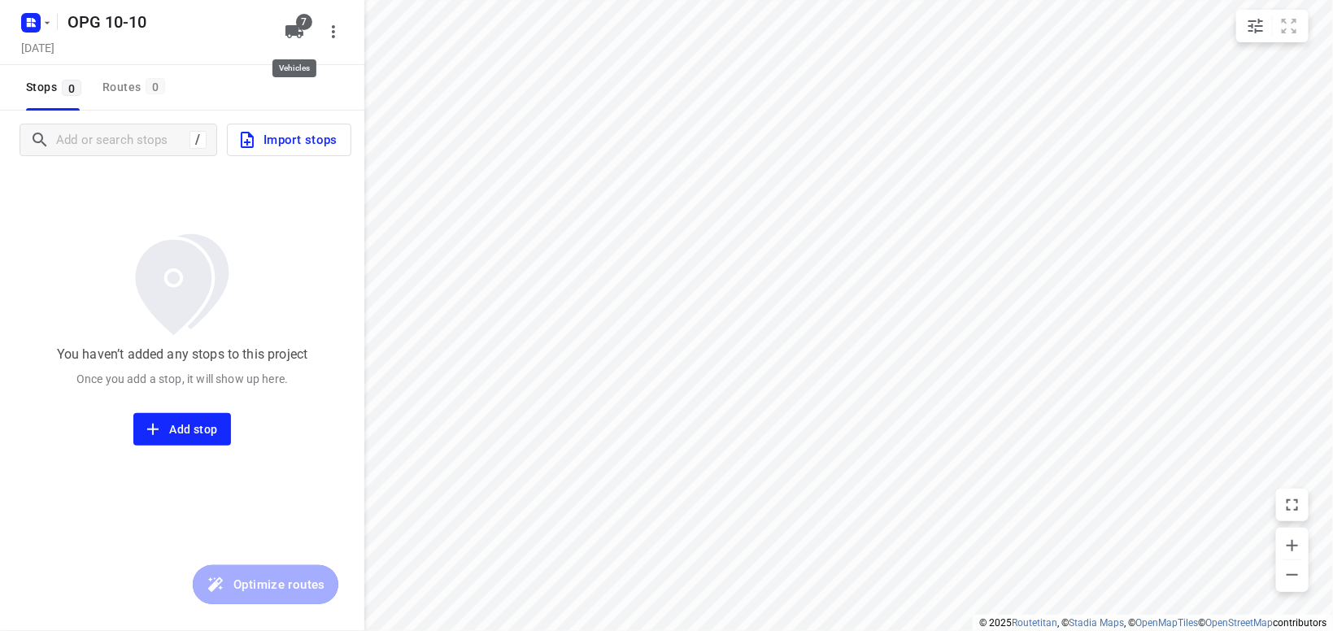
click at [300, 24] on span "7" at bounding box center [304, 22] width 16 height 16
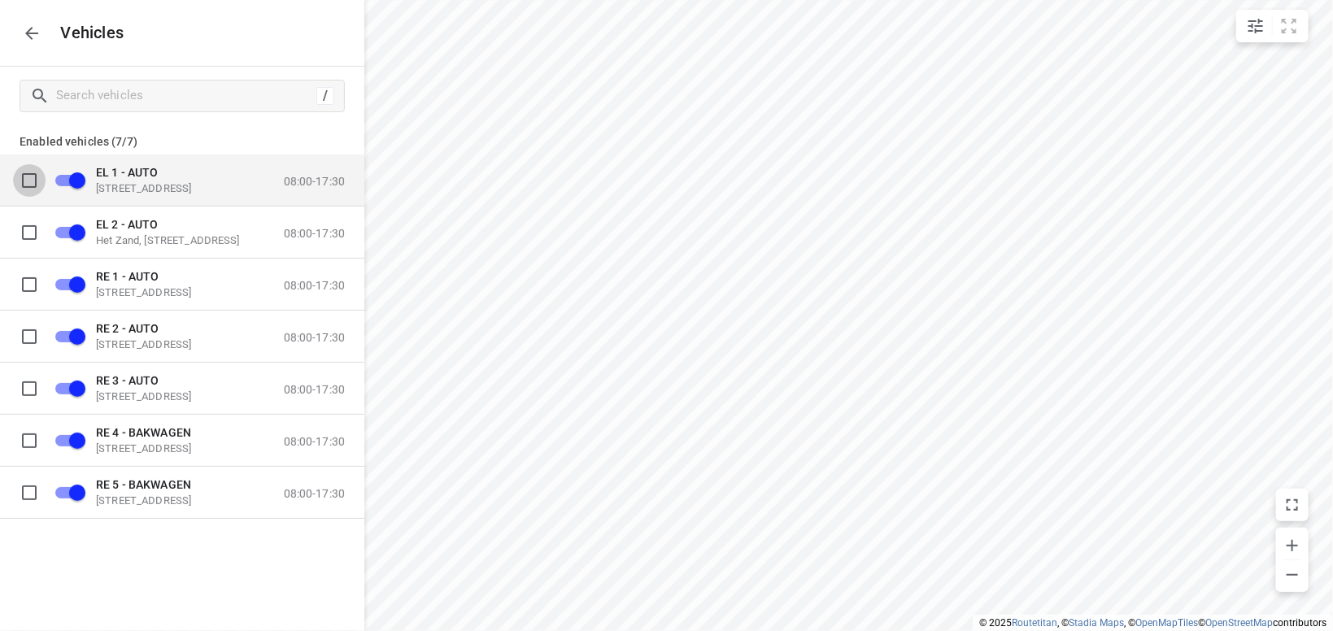
click at [28, 180] on input "grid" at bounding box center [29, 179] width 33 height 33
checkbox input "true"
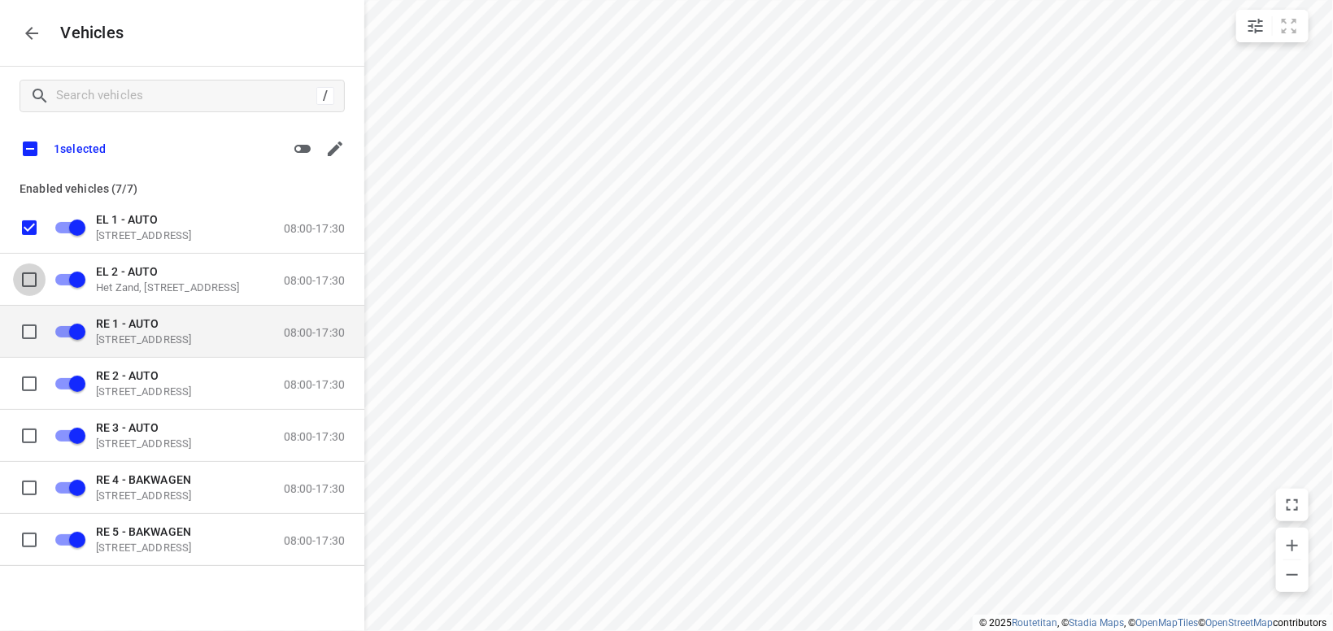
drag, startPoint x: 33, startPoint y: 278, endPoint x: 68, endPoint y: 323, distance: 57.3
click at [34, 279] on input "grid" at bounding box center [29, 279] width 33 height 33
checkbox input "true"
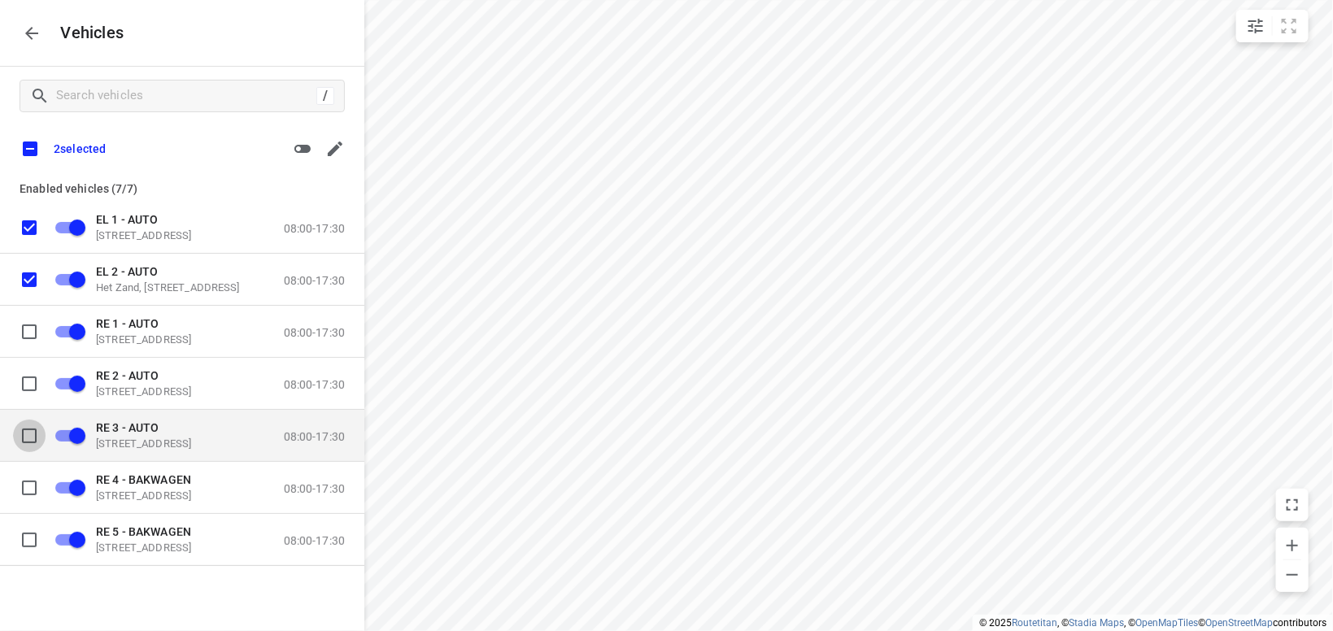
click at [34, 441] on input "grid" at bounding box center [29, 435] width 33 height 33
checkbox input "true"
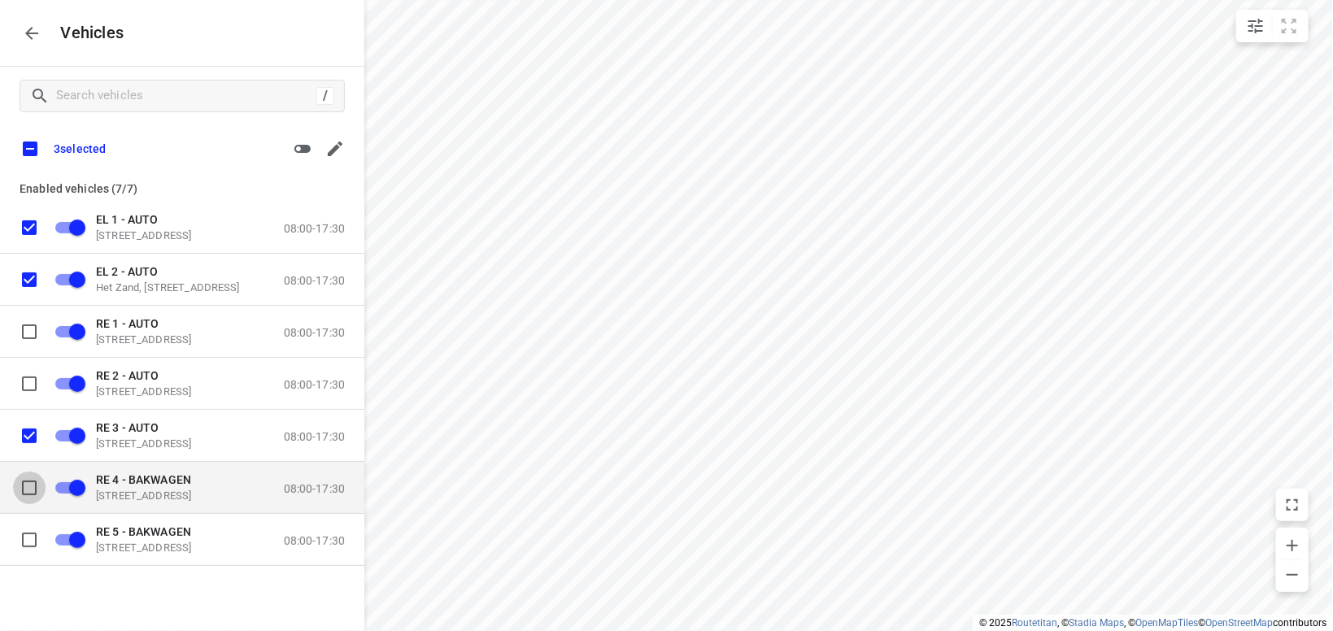
drag, startPoint x: 32, startPoint y: 483, endPoint x: 34, endPoint y: 512, distance: 29.4
click at [33, 483] on input "grid" at bounding box center [29, 487] width 33 height 33
checkbox input "true"
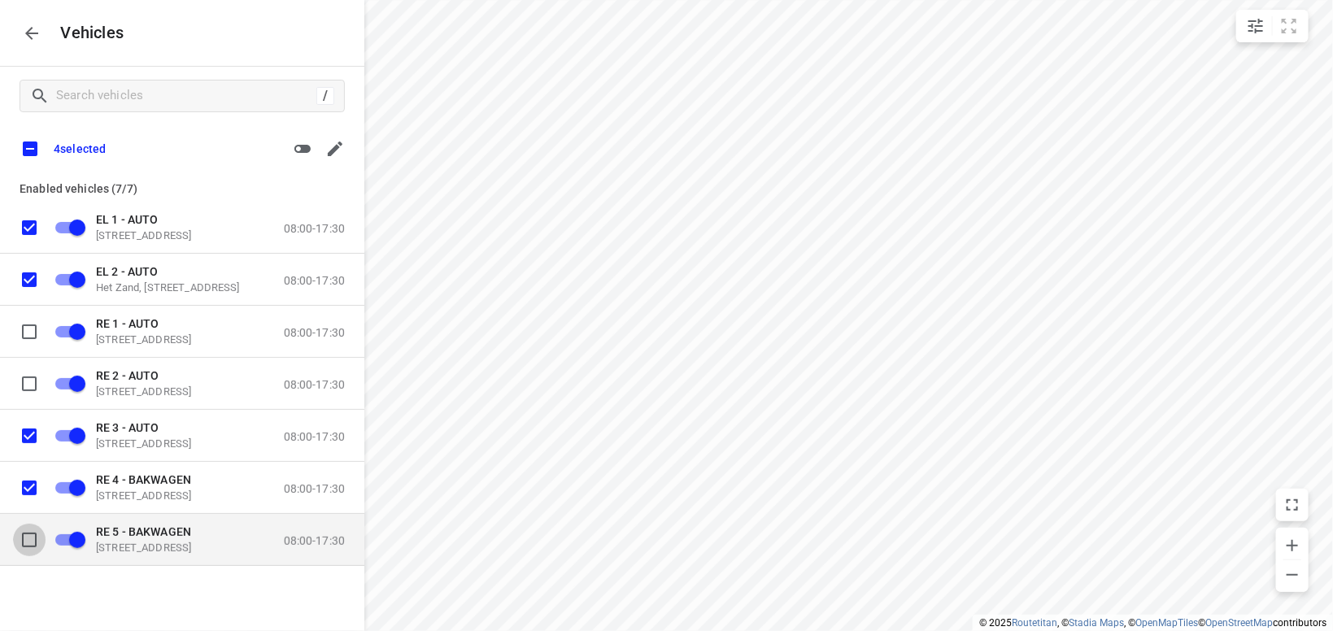
click at [33, 534] on input "grid" at bounding box center [29, 539] width 33 height 33
checkbox input "true"
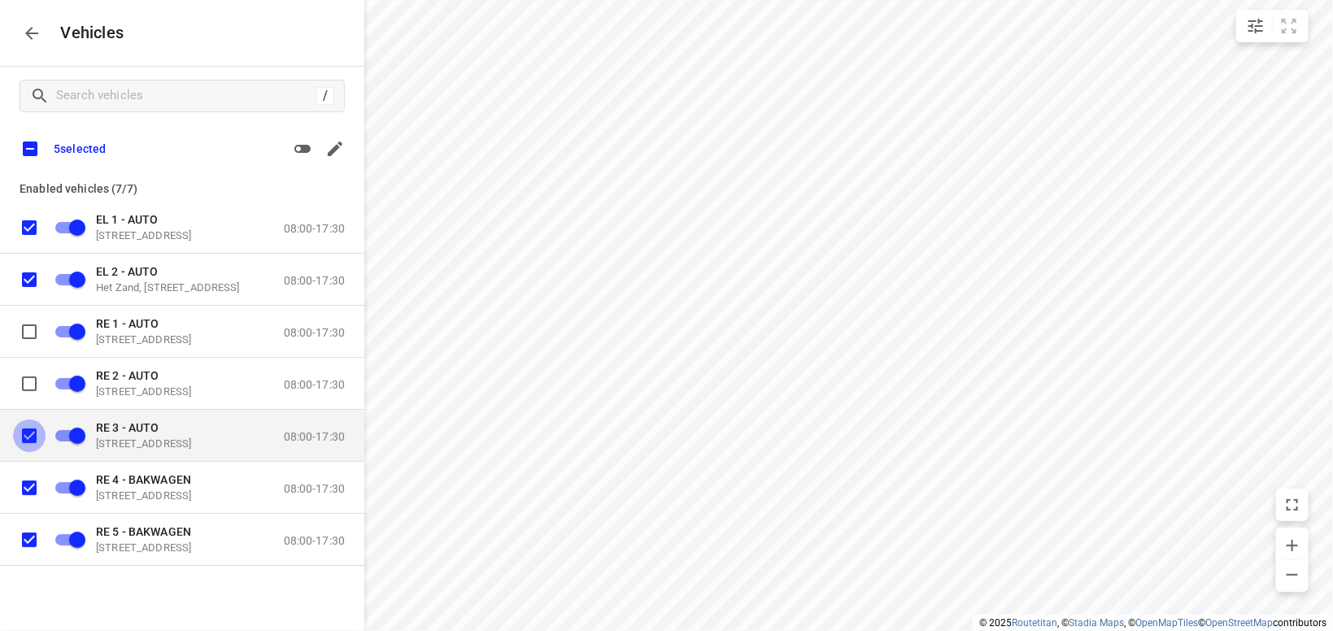
click at [27, 429] on input "grid" at bounding box center [29, 435] width 33 height 33
checkbox input "false"
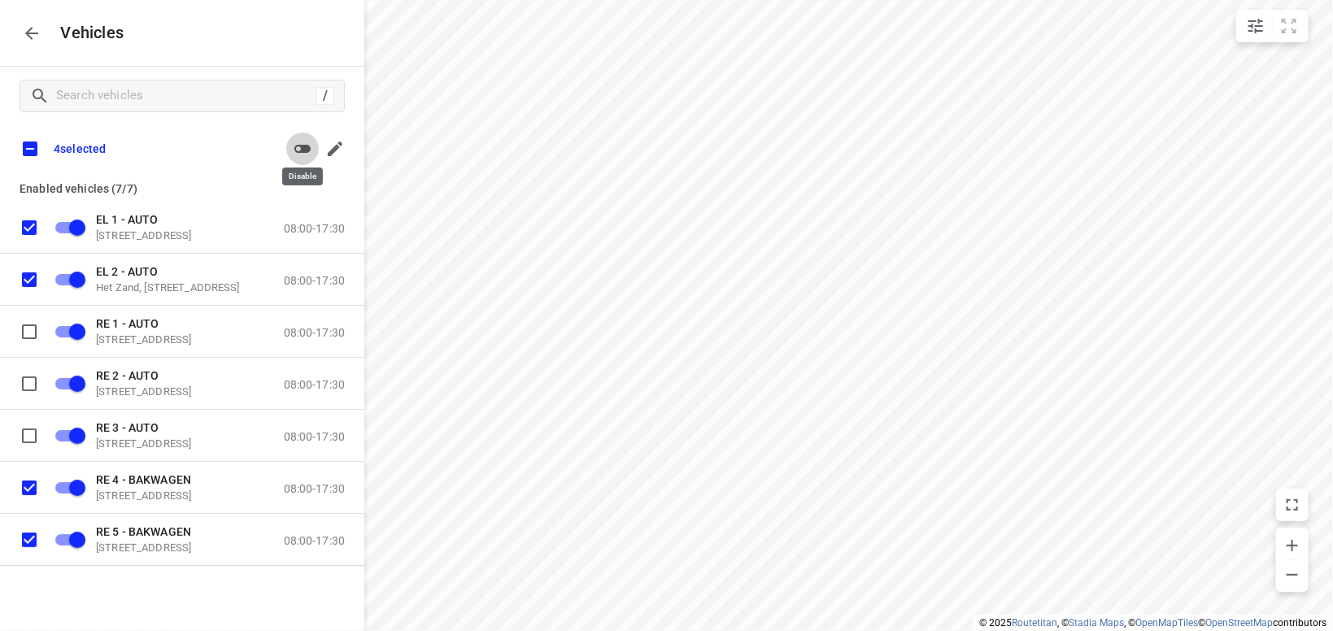
click at [305, 147] on icon "button" at bounding box center [302, 149] width 16 height 8
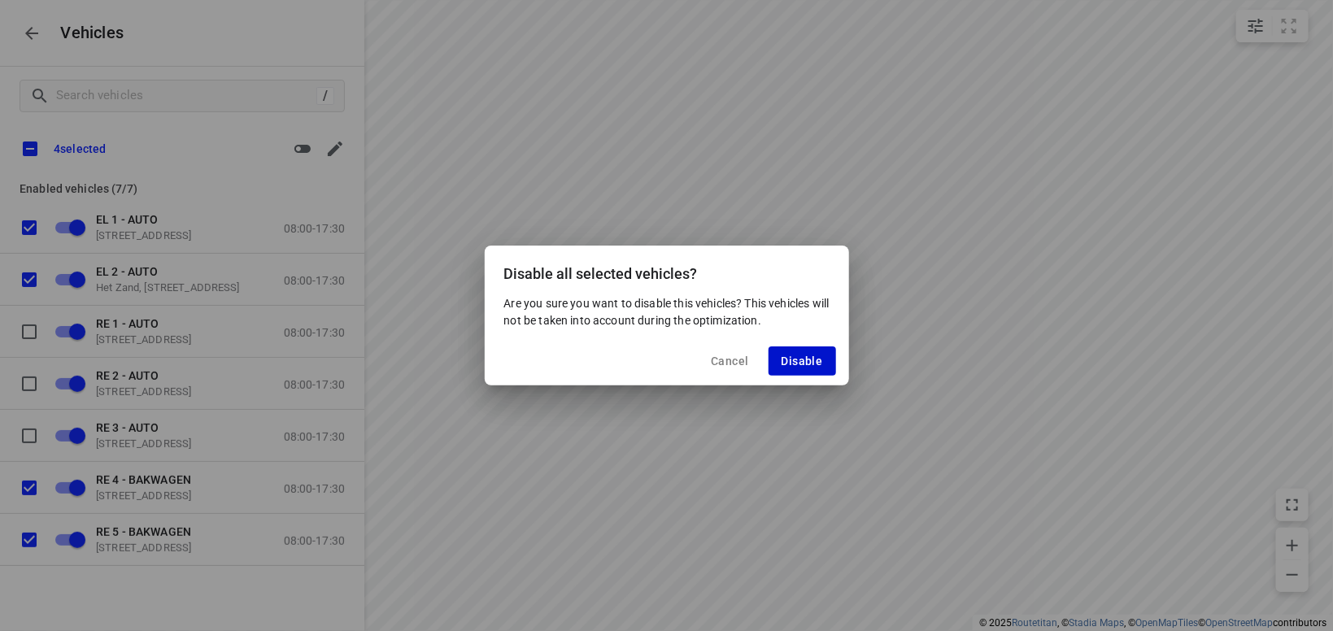
click at [804, 353] on button "Disable" at bounding box center [803, 360] width 68 height 29
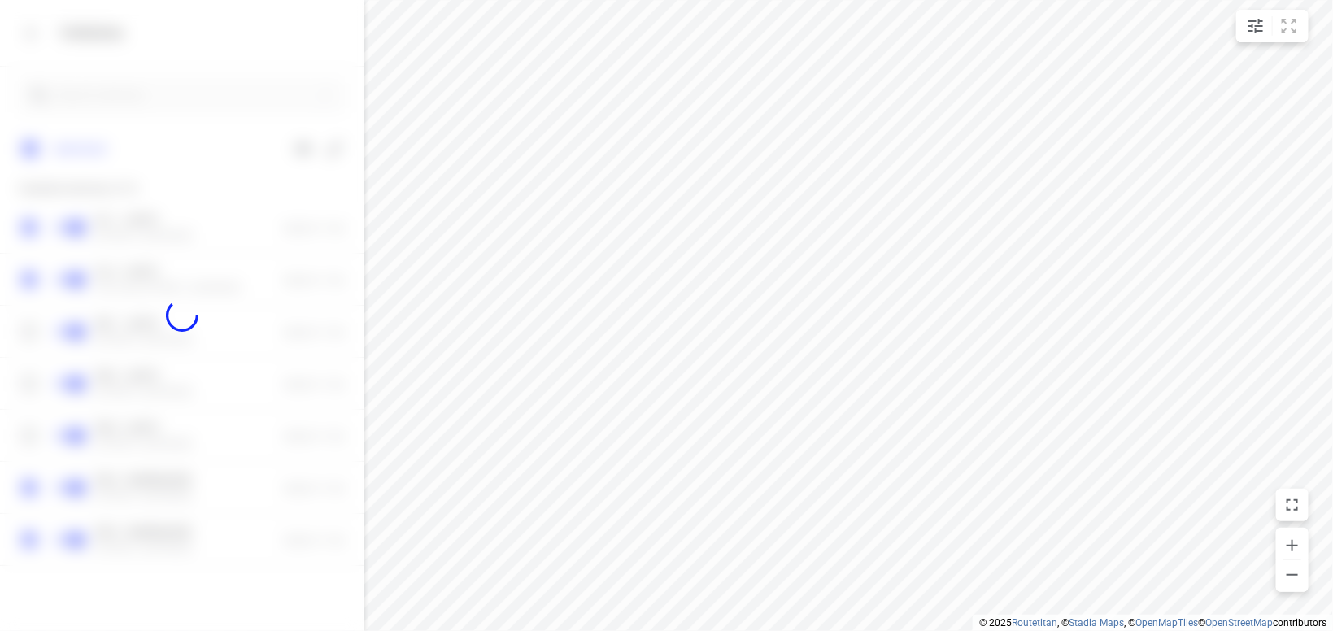
checkbox input "false"
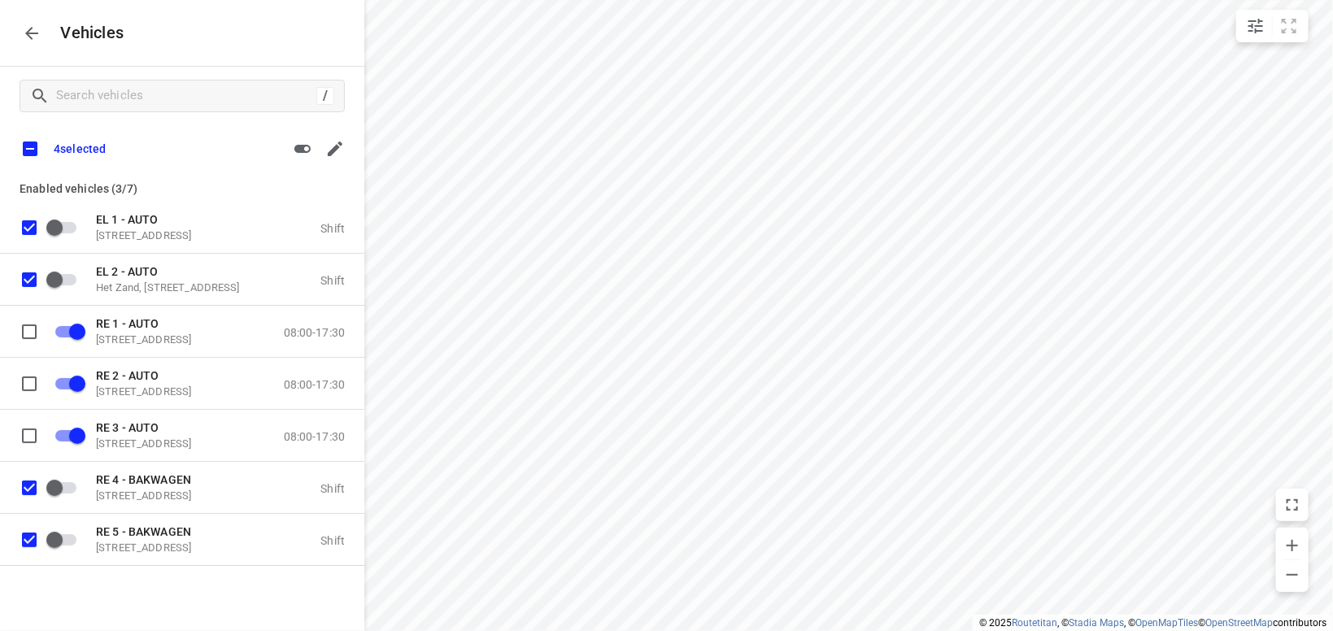
click at [33, 28] on icon "button" at bounding box center [31, 33] width 13 height 13
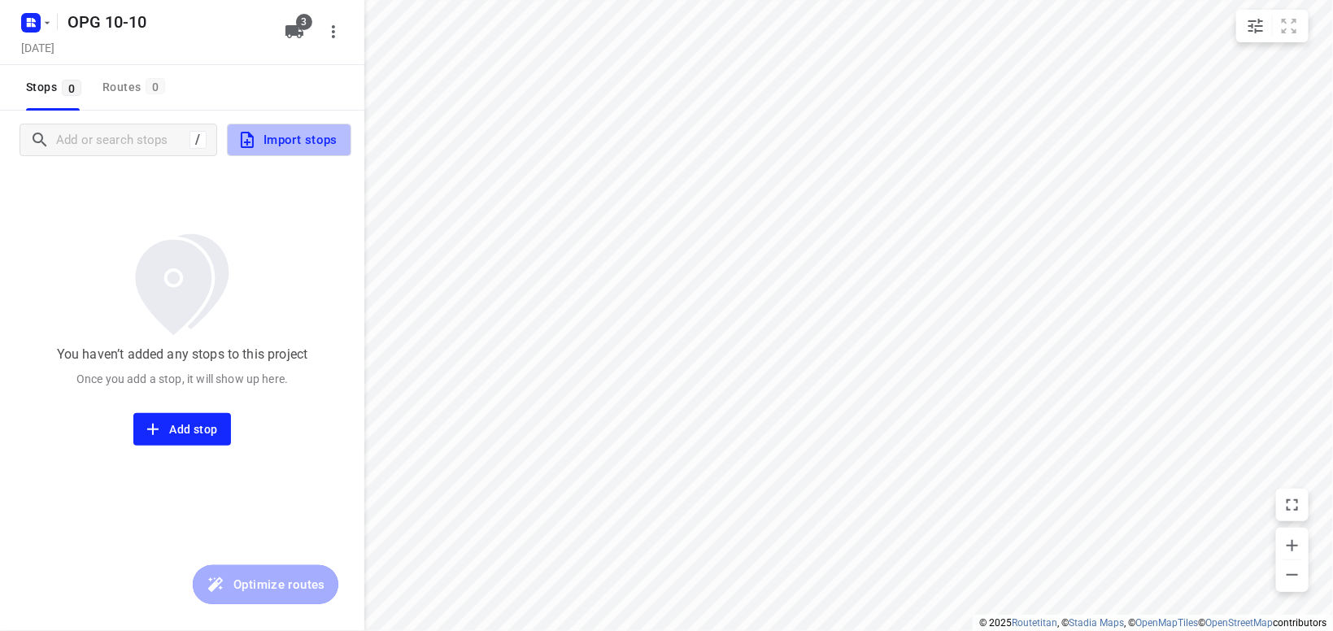
click at [294, 132] on span "Import stops" at bounding box center [287, 139] width 100 height 21
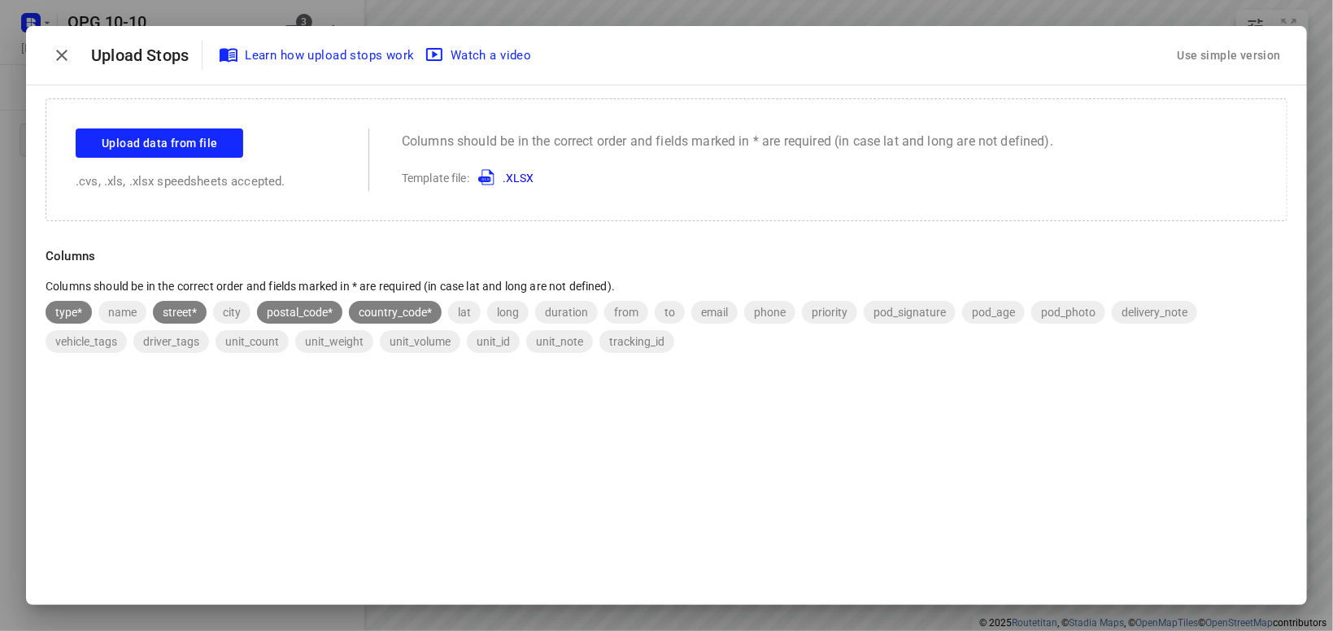
click at [1194, 50] on div "Use simple version" at bounding box center [1229, 55] width 110 height 27
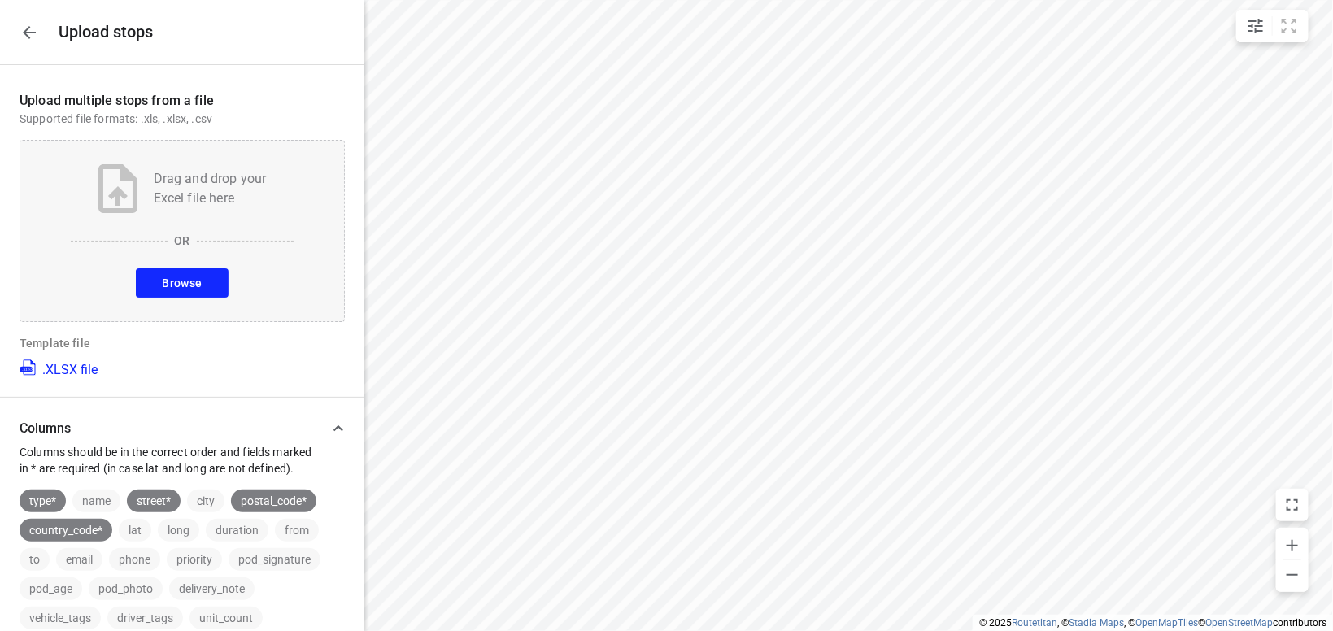
click at [210, 287] on button "Browse" at bounding box center [182, 282] width 92 height 29
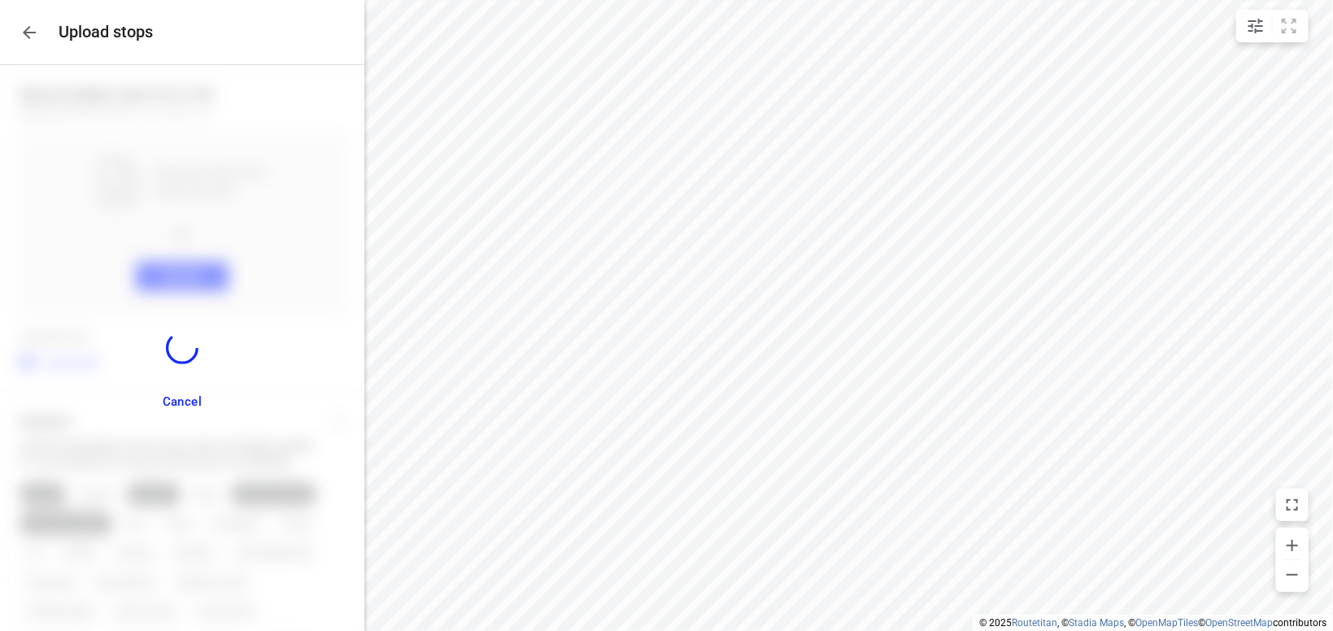
scroll to position [830, 0]
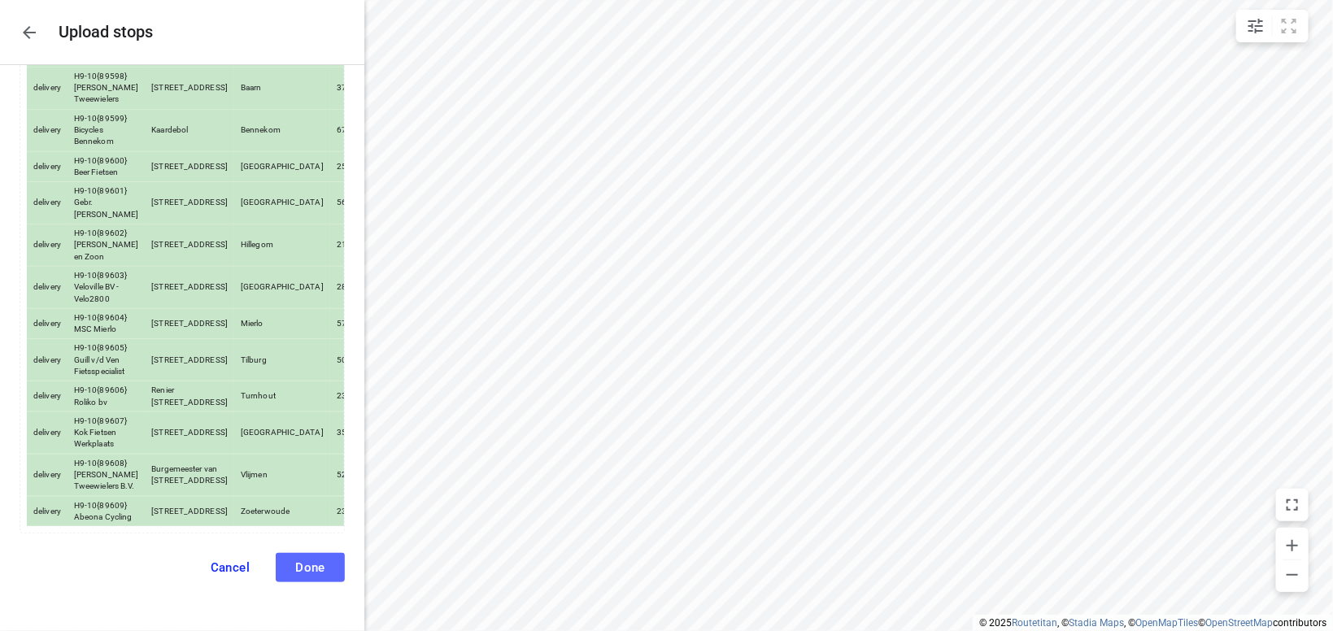
click at [311, 569] on span "Done" at bounding box center [310, 567] width 30 height 15
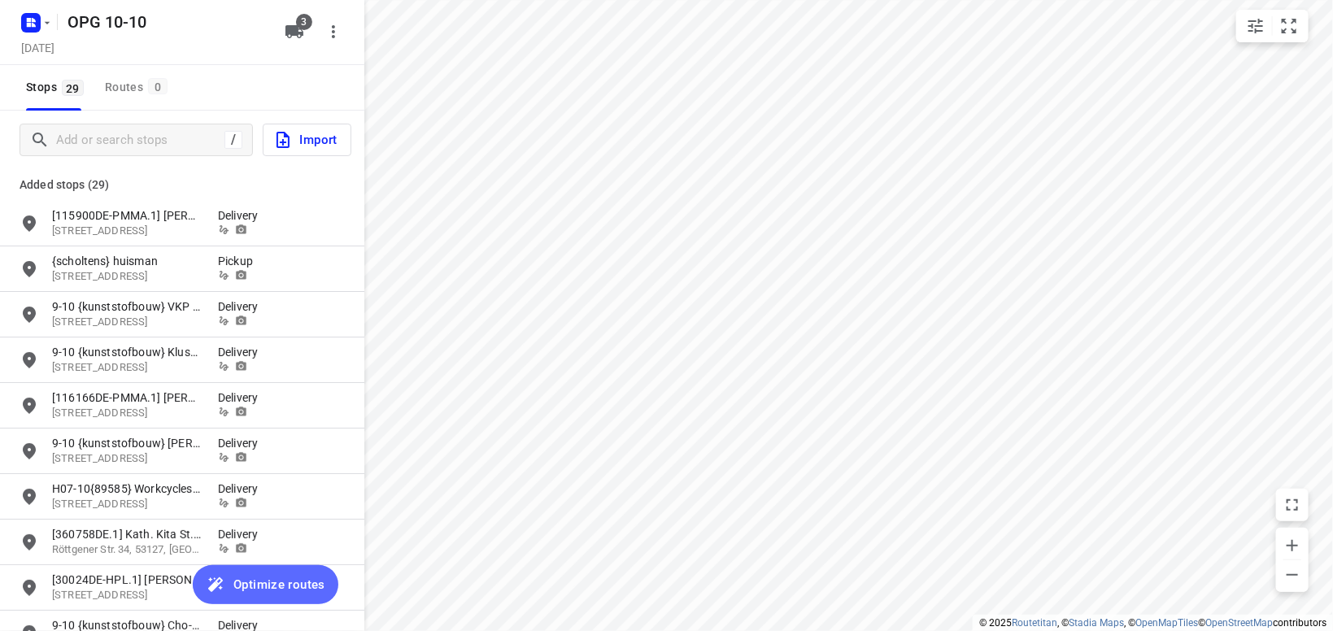
click at [288, 581] on span "Optimize routes" at bounding box center [279, 584] width 92 height 21
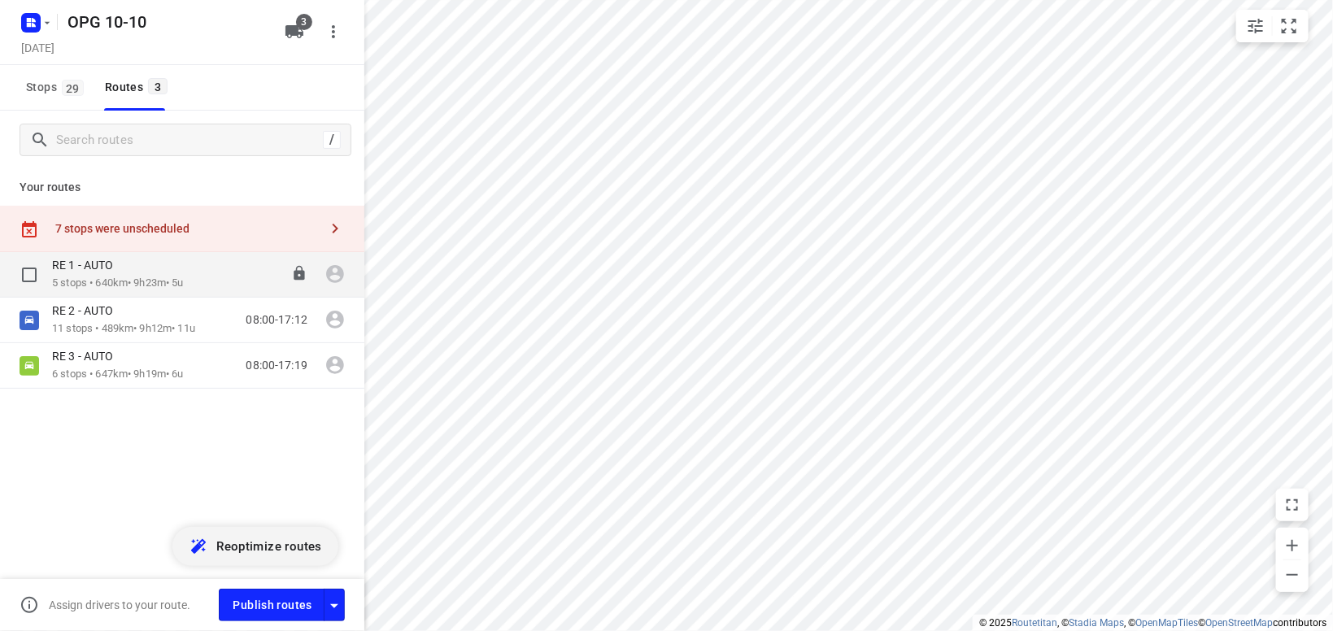
click at [163, 280] on p "5 stops • 640km • 9h23m • 5u" at bounding box center [118, 283] width 132 height 15
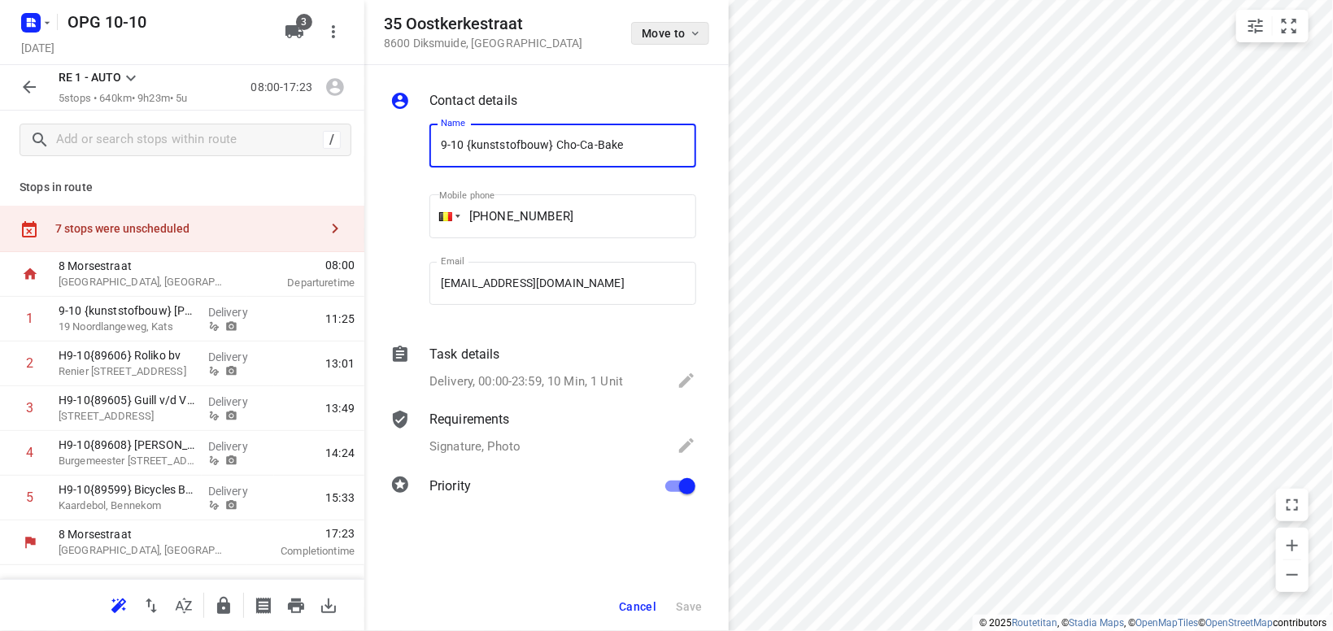
click at [696, 34] on icon "button" at bounding box center [695, 34] width 7 height 4
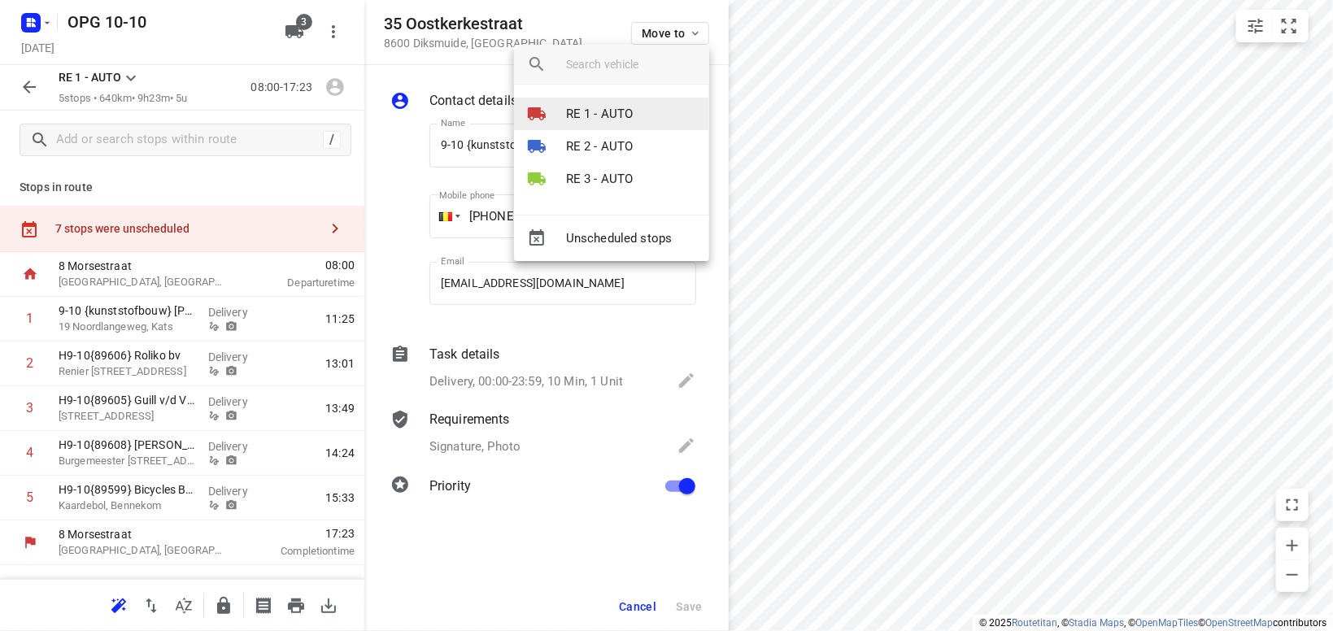
click at [608, 116] on p "RE 1 - AUTO" at bounding box center [600, 114] width 68 height 19
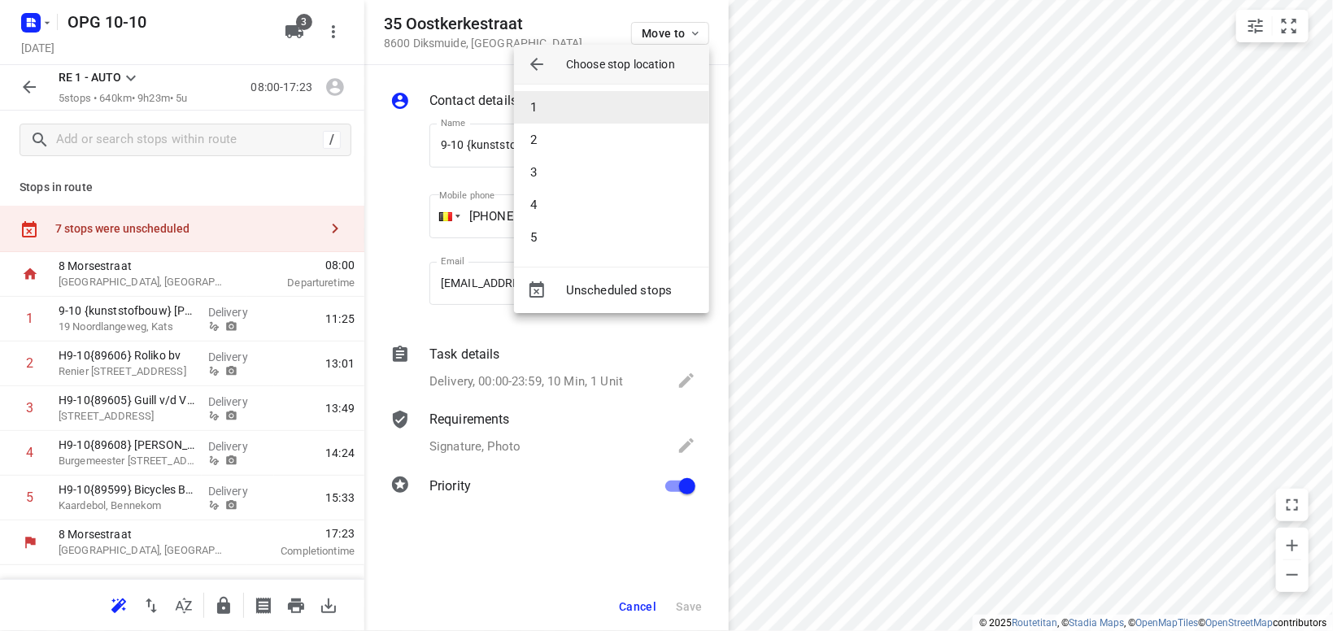
click at [597, 118] on li "1" at bounding box center [611, 107] width 195 height 33
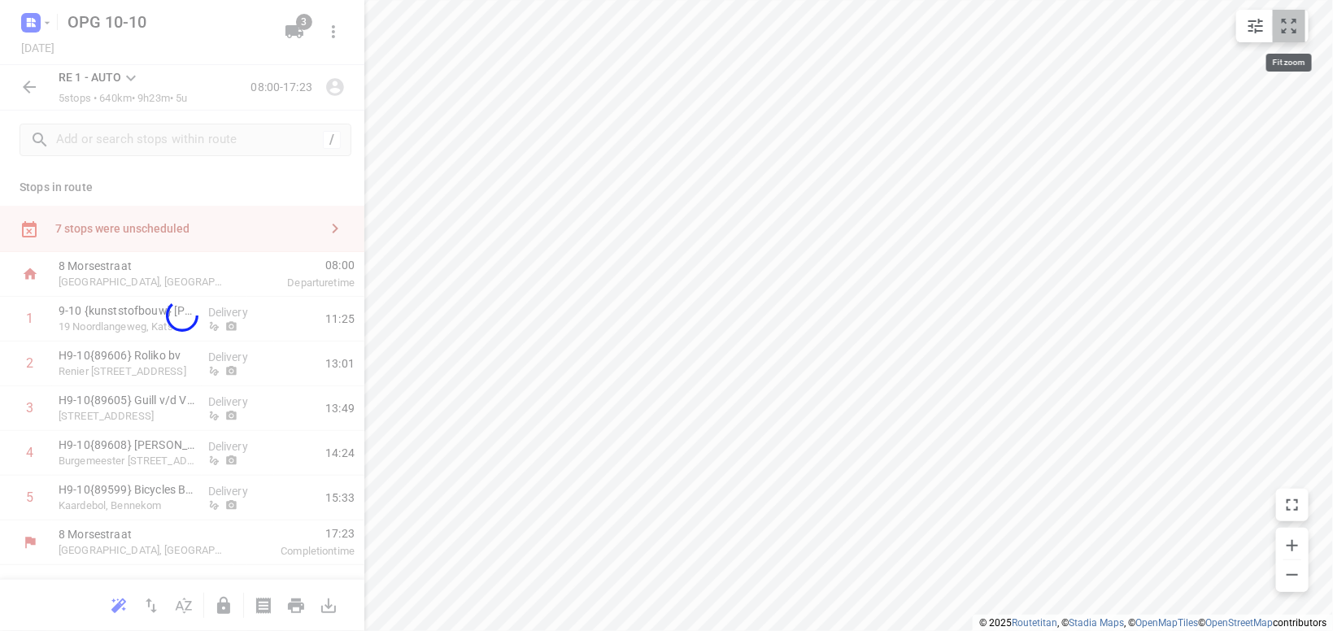
click at [1292, 24] on icon "small contained button group" at bounding box center [1289, 26] width 20 height 20
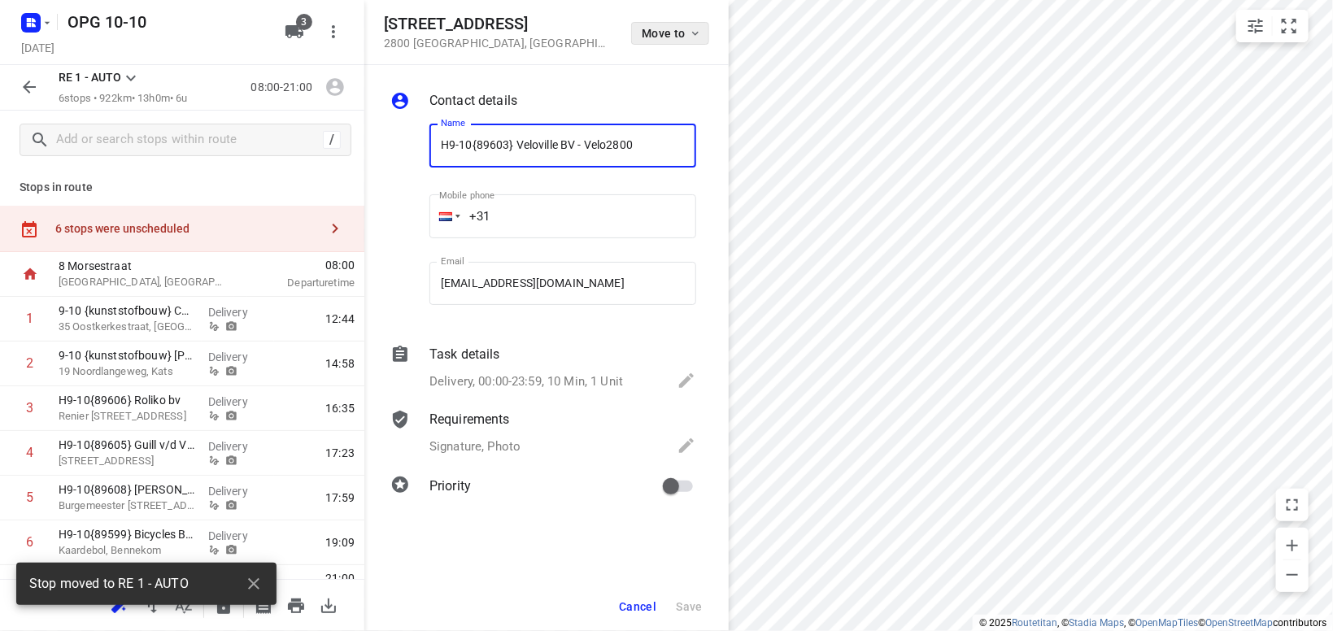
click at [698, 37] on icon "button" at bounding box center [695, 33] width 13 height 13
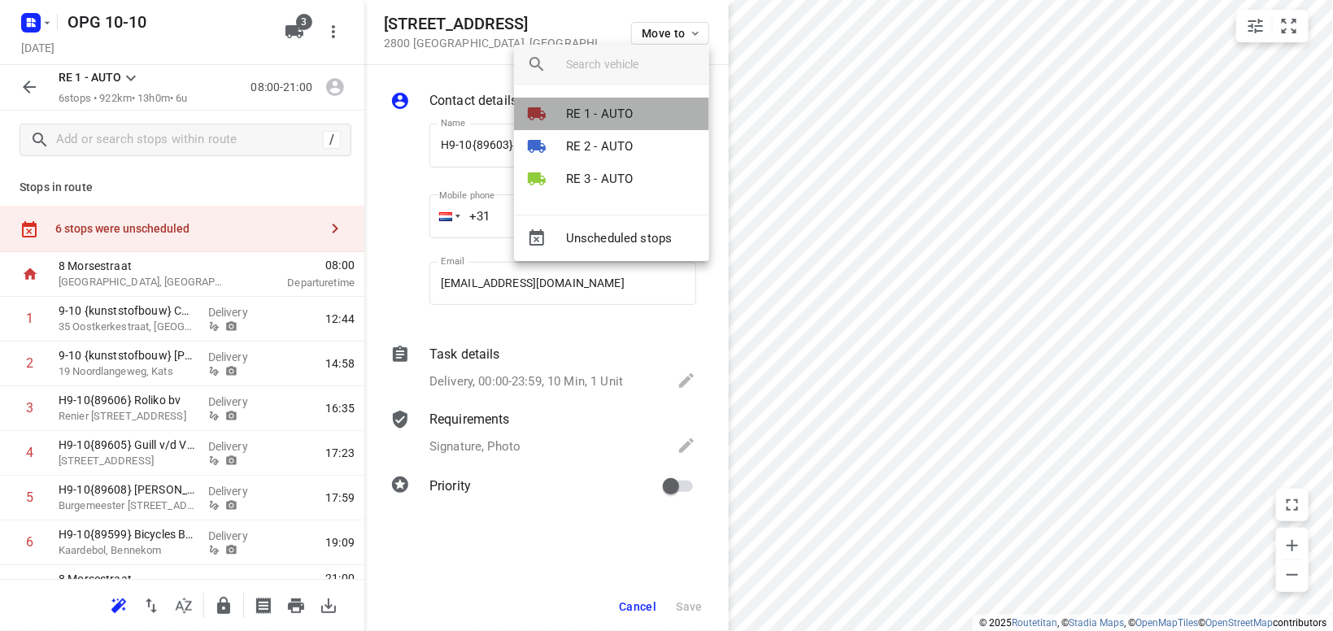
click at [608, 105] on p "RE 1 - AUTO" at bounding box center [600, 114] width 68 height 19
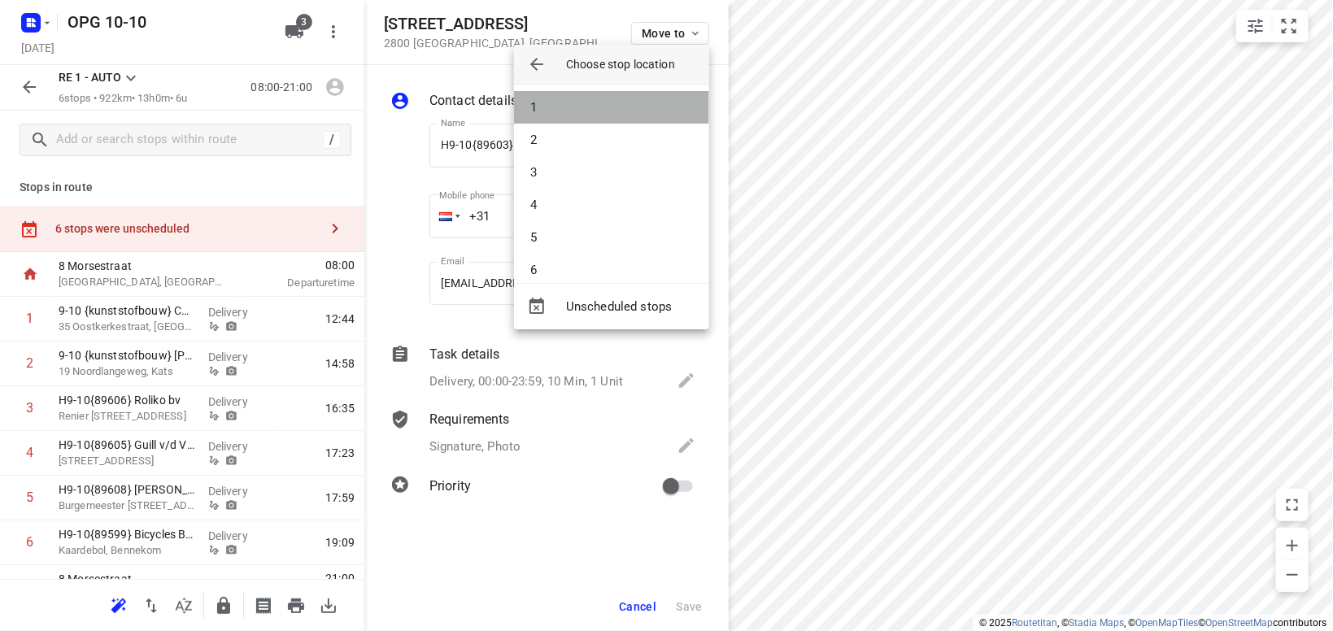
click at [607, 109] on li "1" at bounding box center [611, 107] width 195 height 33
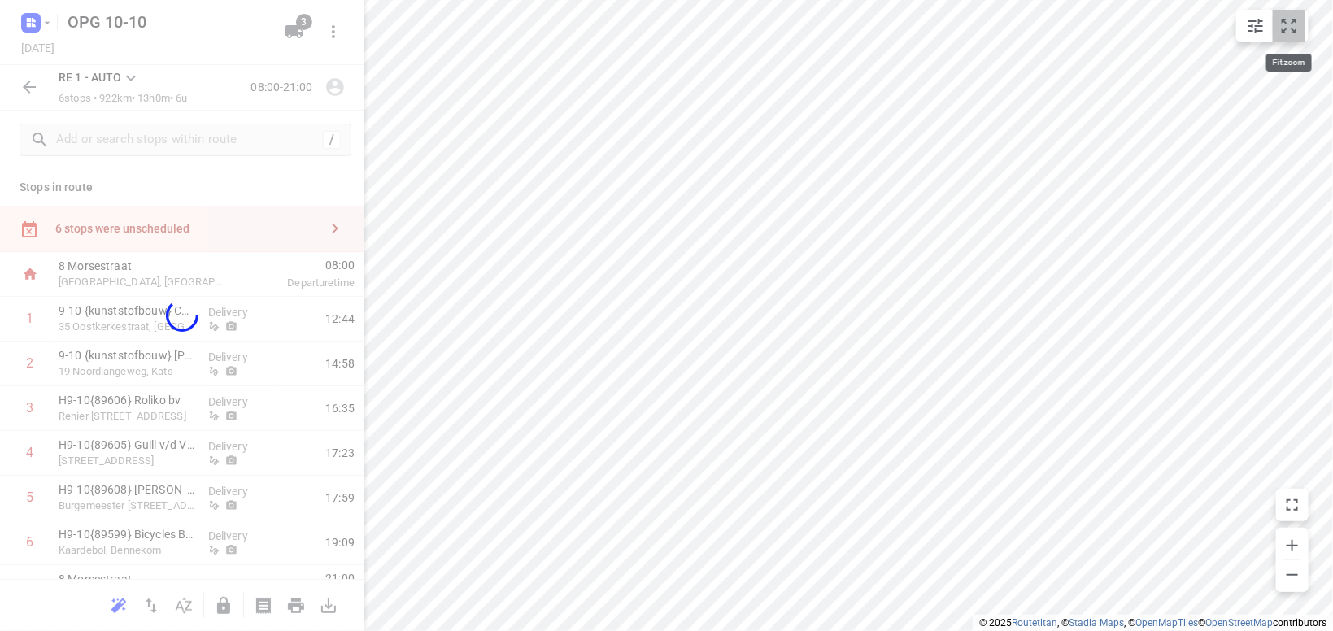
click at [1300, 26] on button "small contained button group" at bounding box center [1289, 26] width 33 height 33
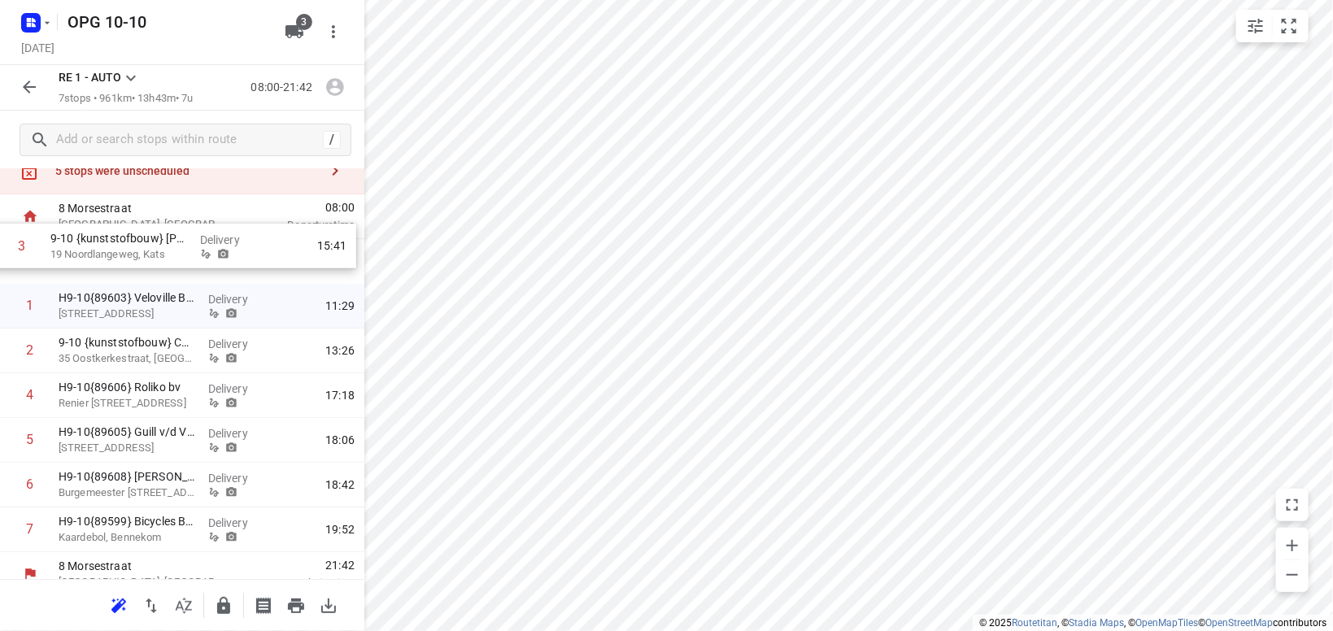
scroll to position [32, 0]
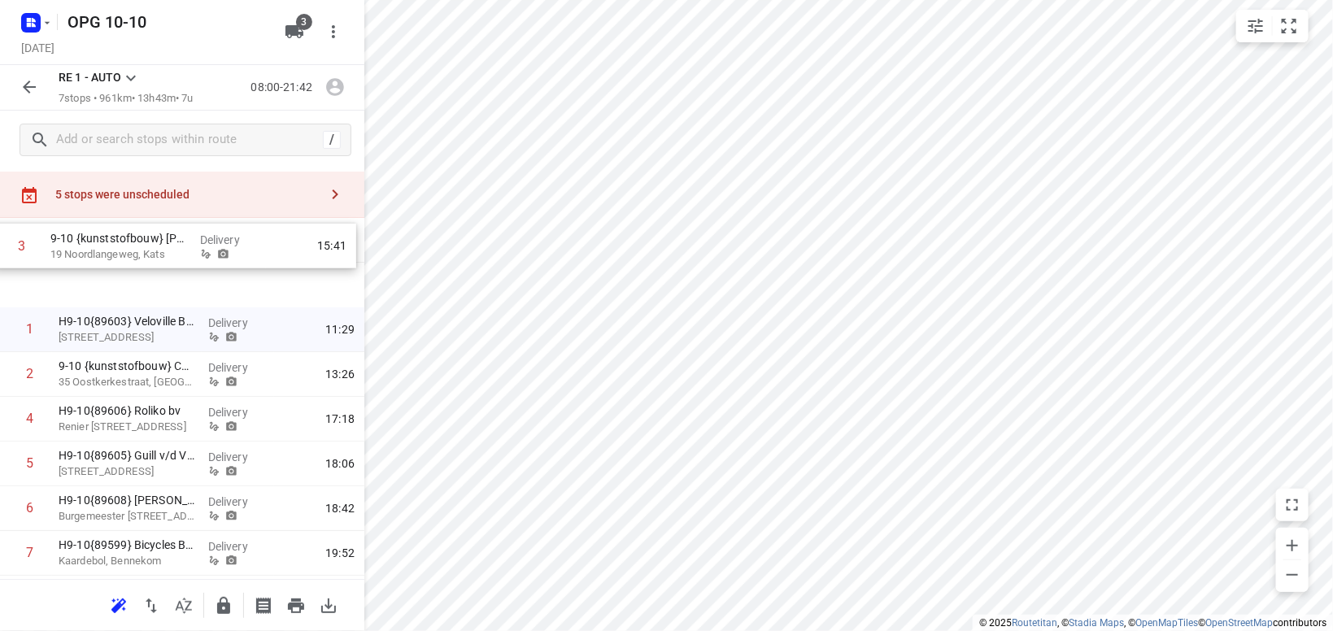
drag, startPoint x: 133, startPoint y: 337, endPoint x: 127, endPoint y: 250, distance: 86.4
click at [127, 250] on div "[GEOGRAPHIC_DATA], [GEOGRAPHIC_DATA] 08:00 Departure time 1 H9-10{89603} Velovi…" at bounding box center [182, 420] width 364 height 403
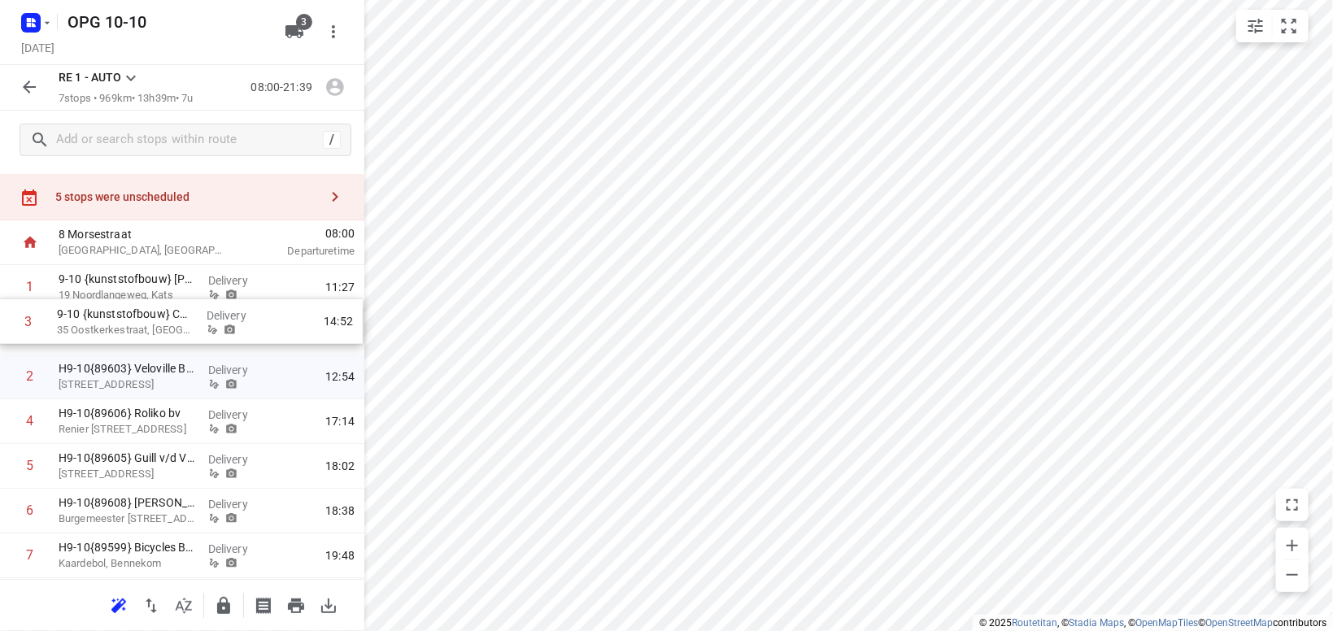
drag, startPoint x: 120, startPoint y: 379, endPoint x: 127, endPoint y: 316, distance: 63.8
click at [125, 319] on div "1 9-10 {kunststofbouw} [PERSON_NAME][GEOGRAPHIC_DATA] Delivery 11:27 2 H9-10{89…" at bounding box center [182, 421] width 364 height 313
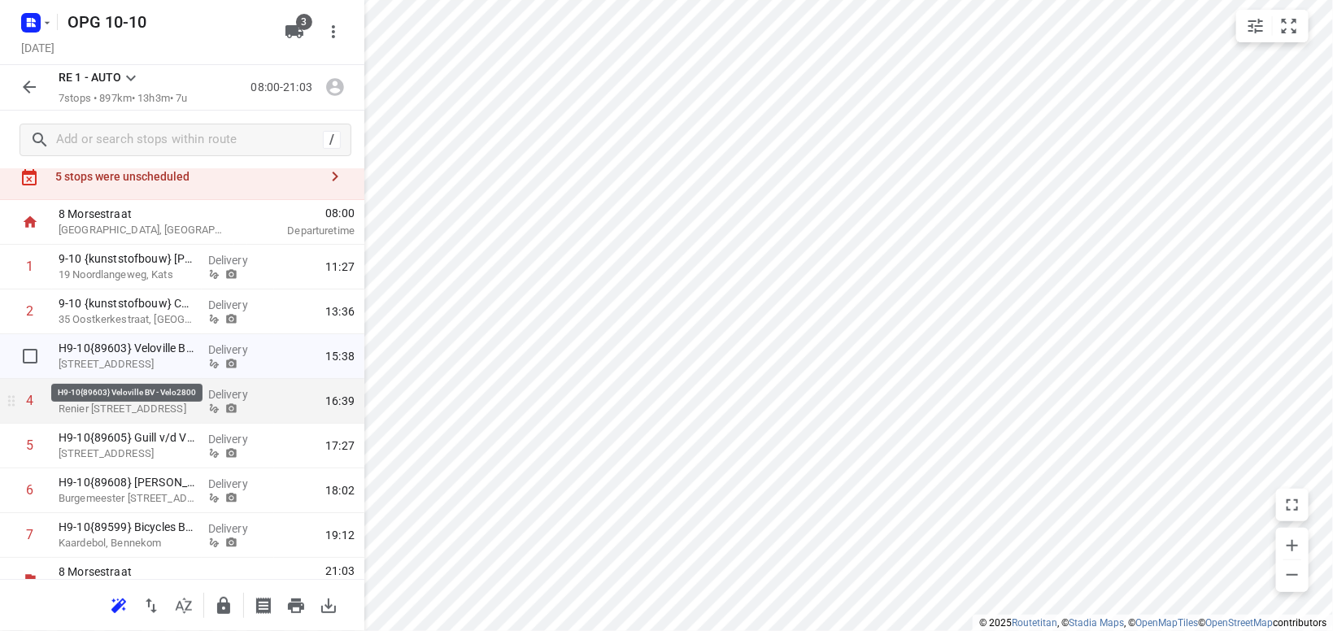
scroll to position [75, 0]
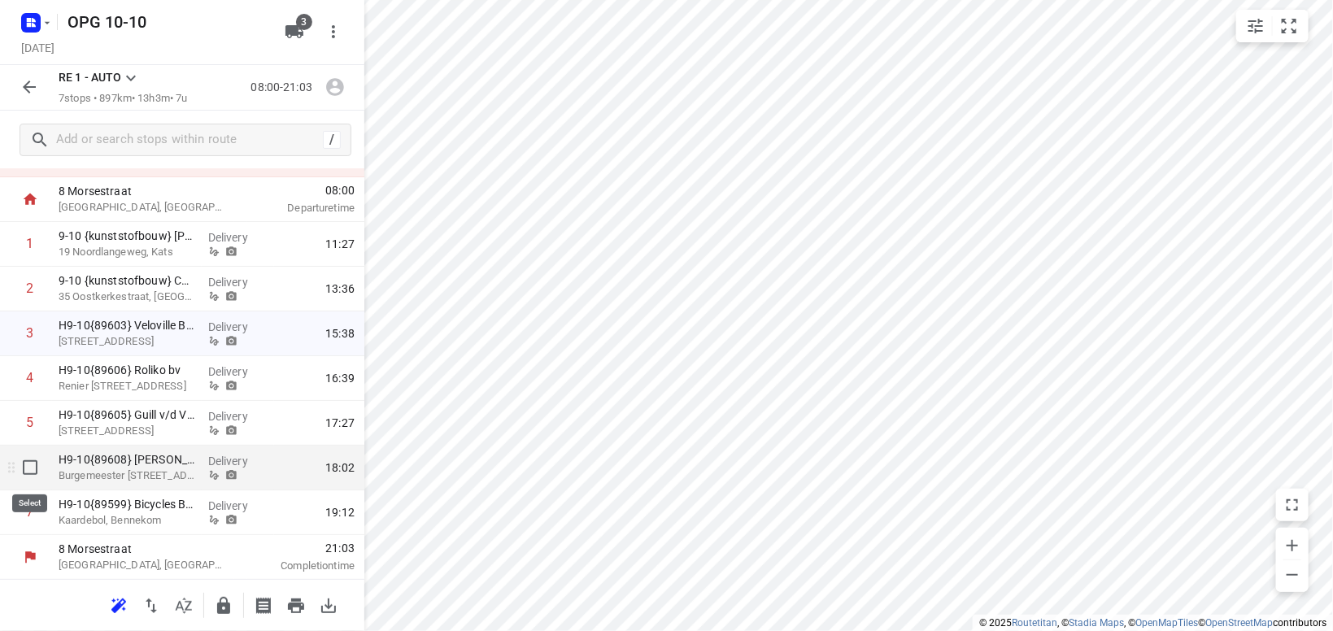
click at [29, 465] on input "checkbox" at bounding box center [30, 467] width 33 height 33
checkbox input "true"
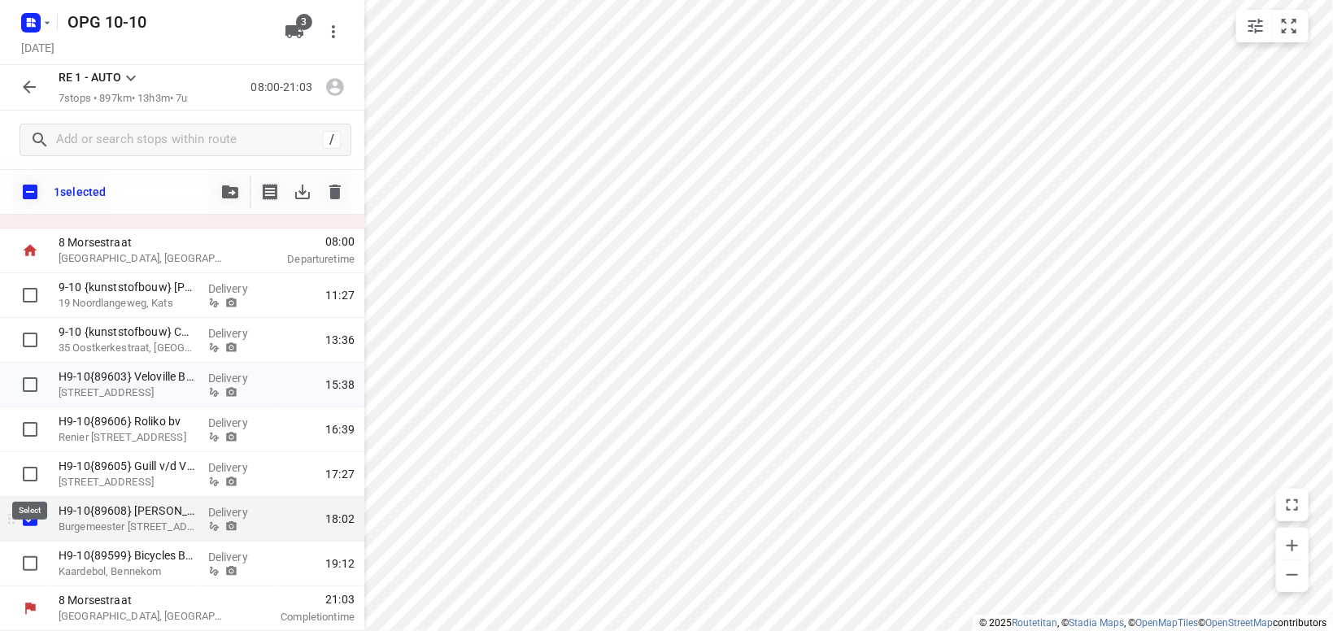
scroll to position [68, 0]
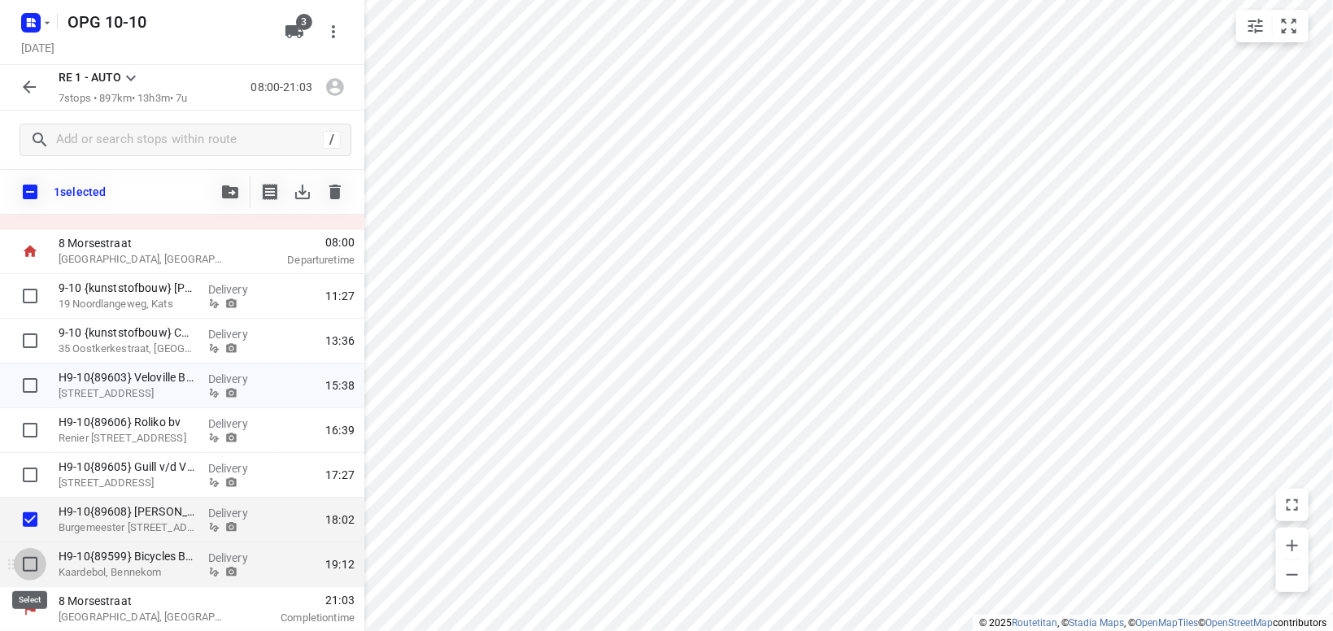
click at [31, 571] on input "checkbox" at bounding box center [30, 564] width 33 height 33
checkbox input "true"
click at [233, 181] on button "button" at bounding box center [230, 192] width 33 height 33
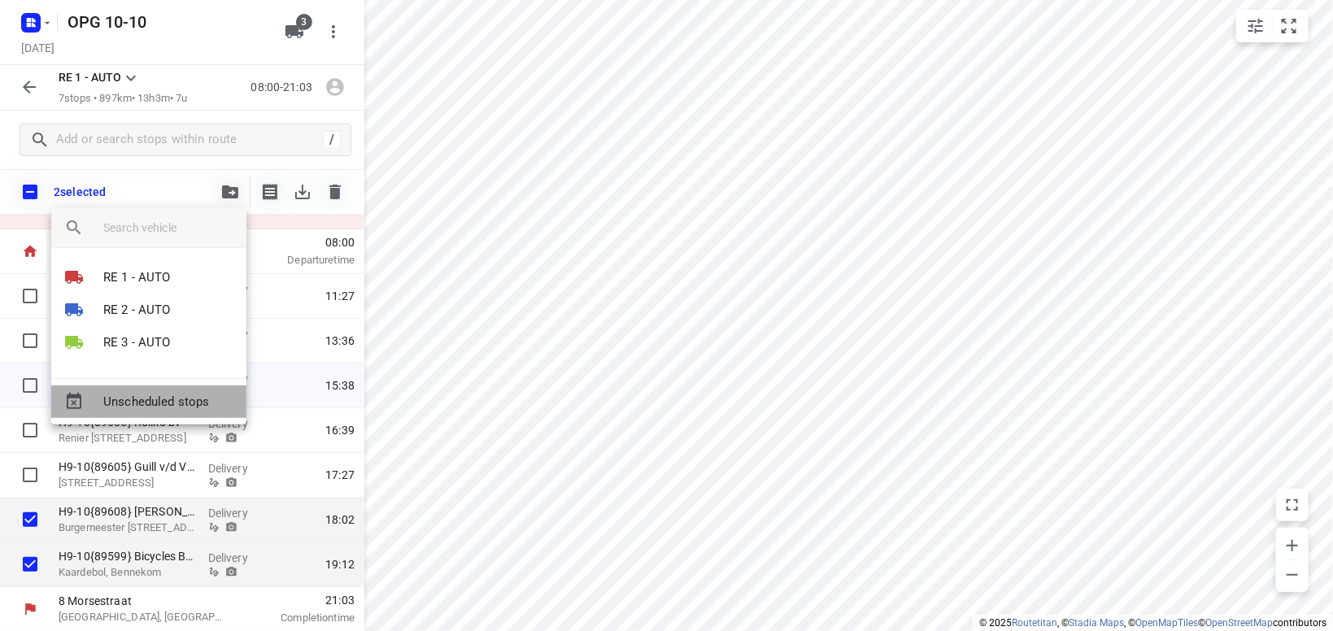
click at [194, 403] on span "Unscheduled stops" at bounding box center [168, 402] width 130 height 19
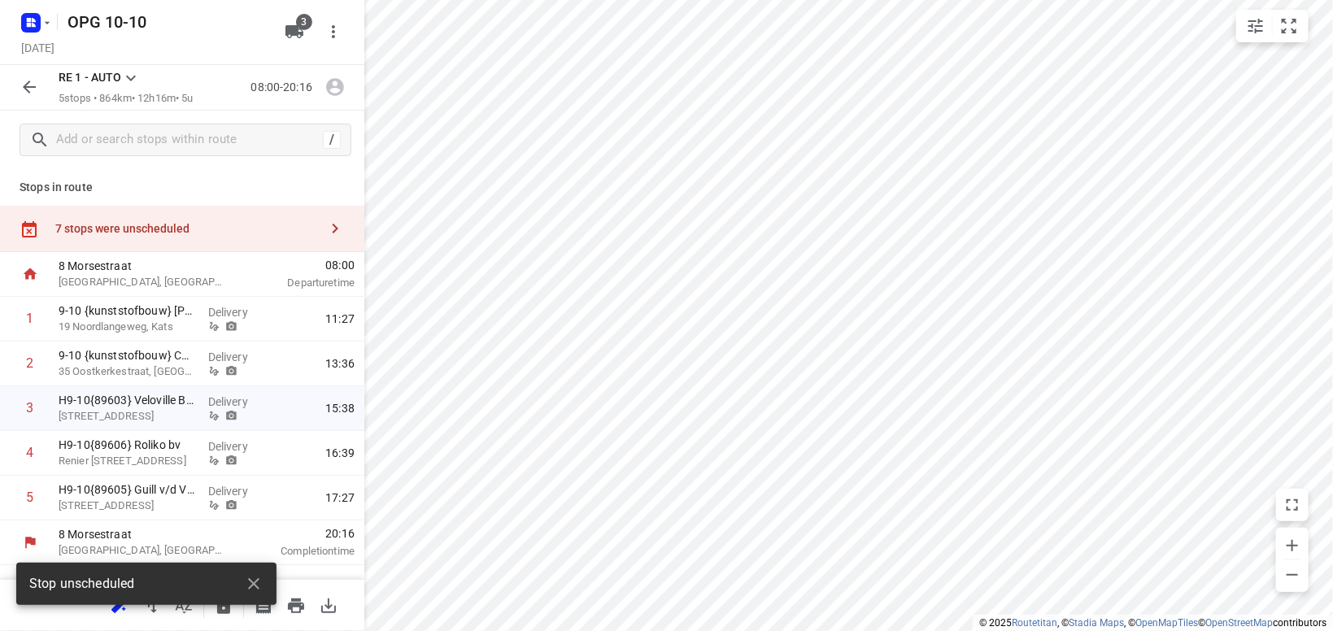
scroll to position [0, 0]
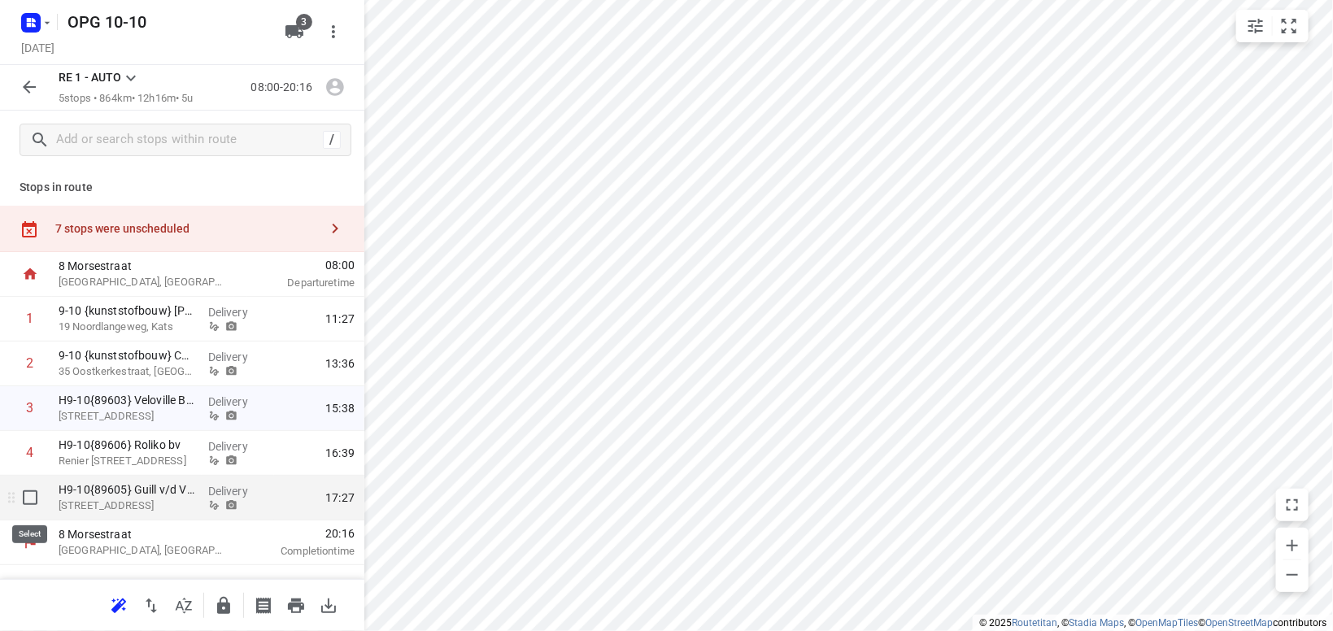
click at [30, 496] on input "checkbox" at bounding box center [30, 497] width 33 height 33
checkbox input "true"
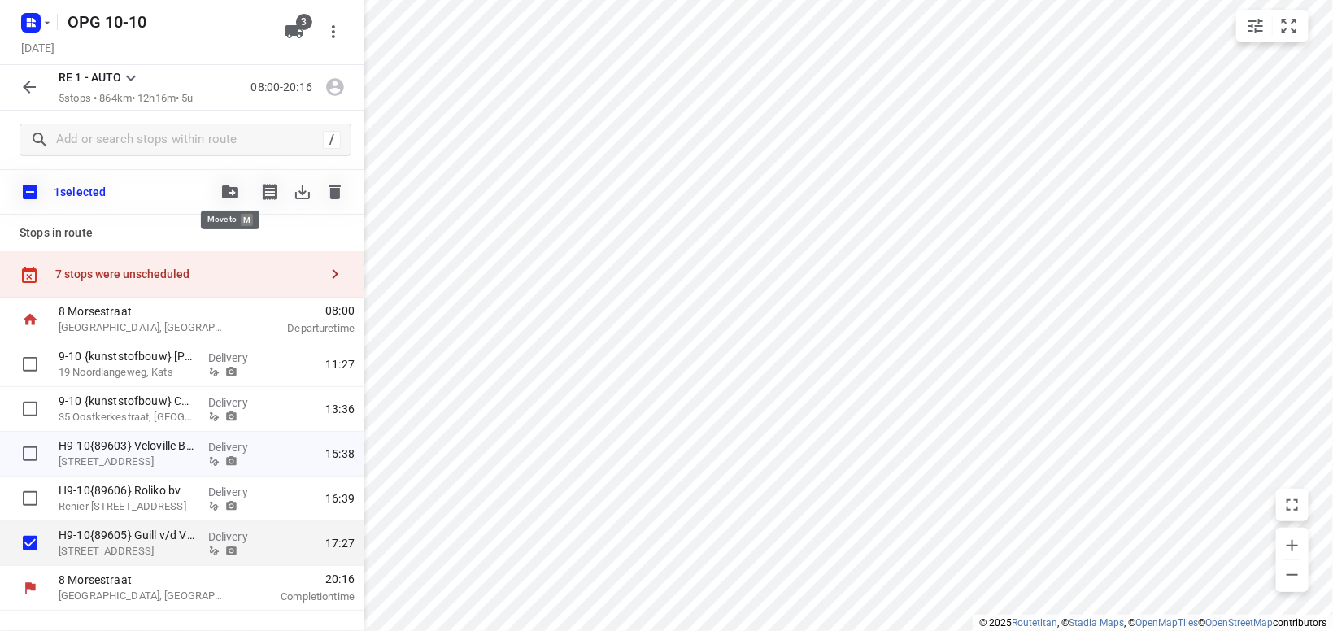
click at [228, 194] on icon "button" at bounding box center [230, 191] width 16 height 13
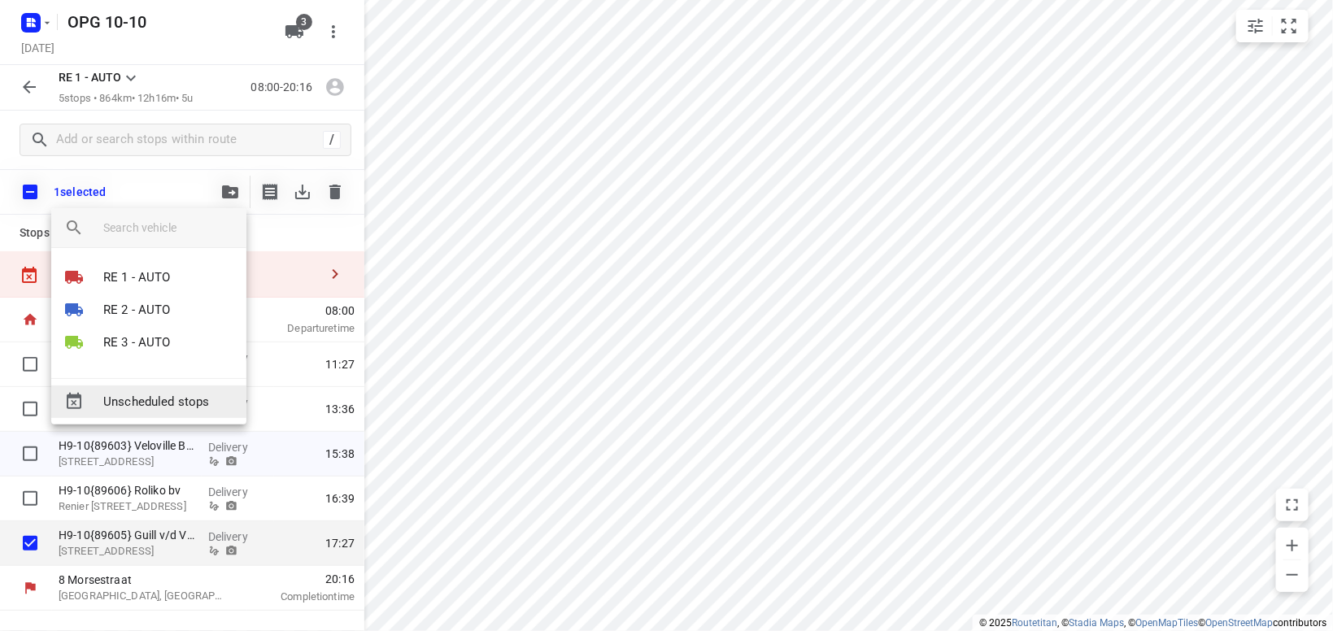
click at [166, 397] on span "Unscheduled stops" at bounding box center [168, 402] width 130 height 19
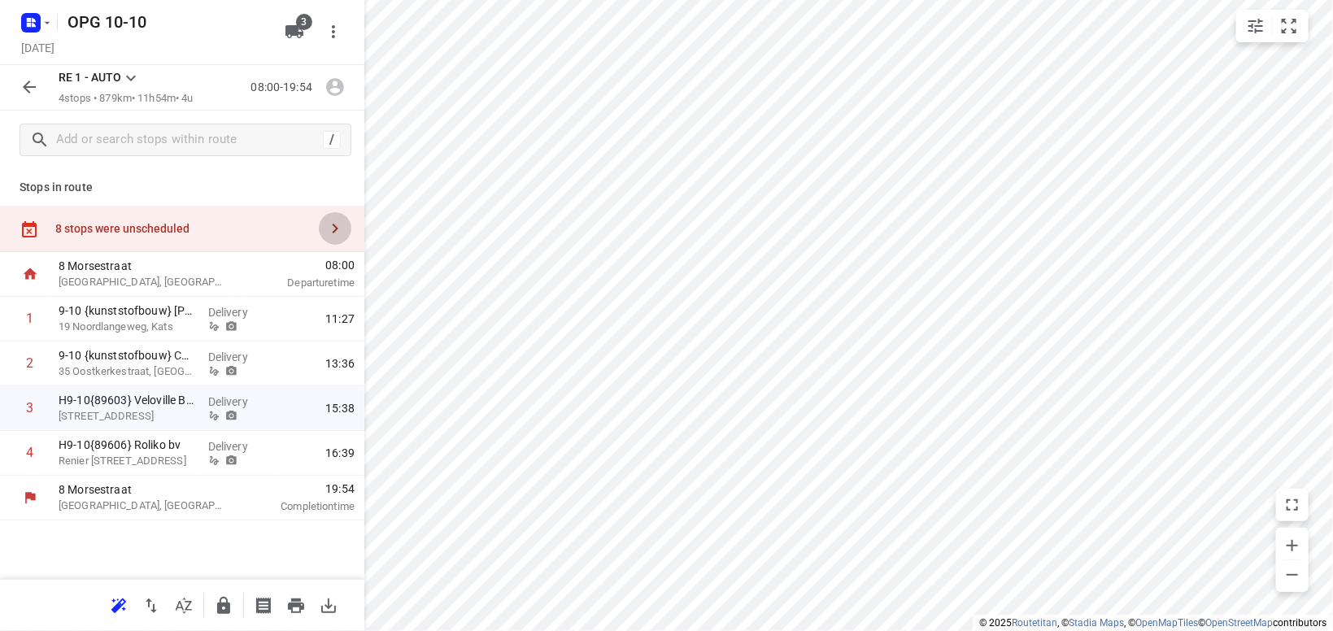
click at [336, 222] on icon "button" at bounding box center [335, 229] width 20 height 20
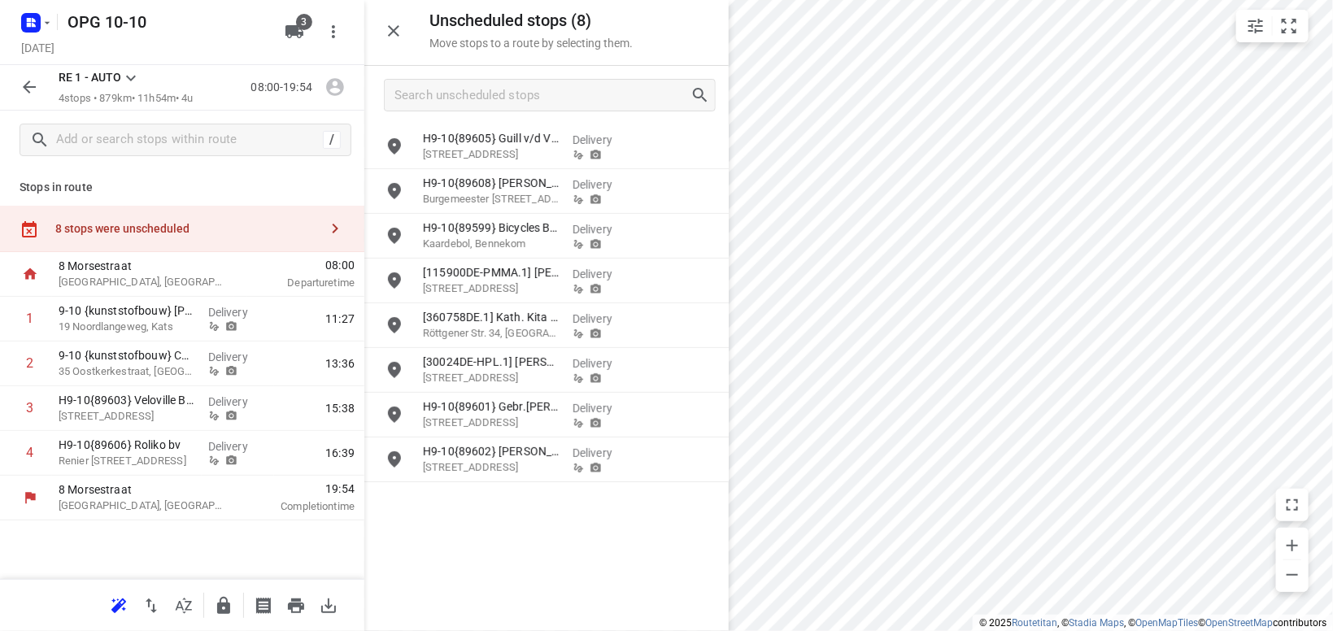
click at [537, 535] on div "H9-10{89605} Guill v/d Ven Fietsspecialist [STREET_ADDRESS][GEOGRAPHIC_DATA] H9…" at bounding box center [546, 376] width 364 height 505
click at [510, 504] on div "H9-10{89605} Guill v/d Ven Fietsspecialist [STREET_ADDRESS][GEOGRAPHIC_DATA] H9…" at bounding box center [546, 376] width 364 height 505
click at [129, 76] on icon at bounding box center [131, 78] width 20 height 20
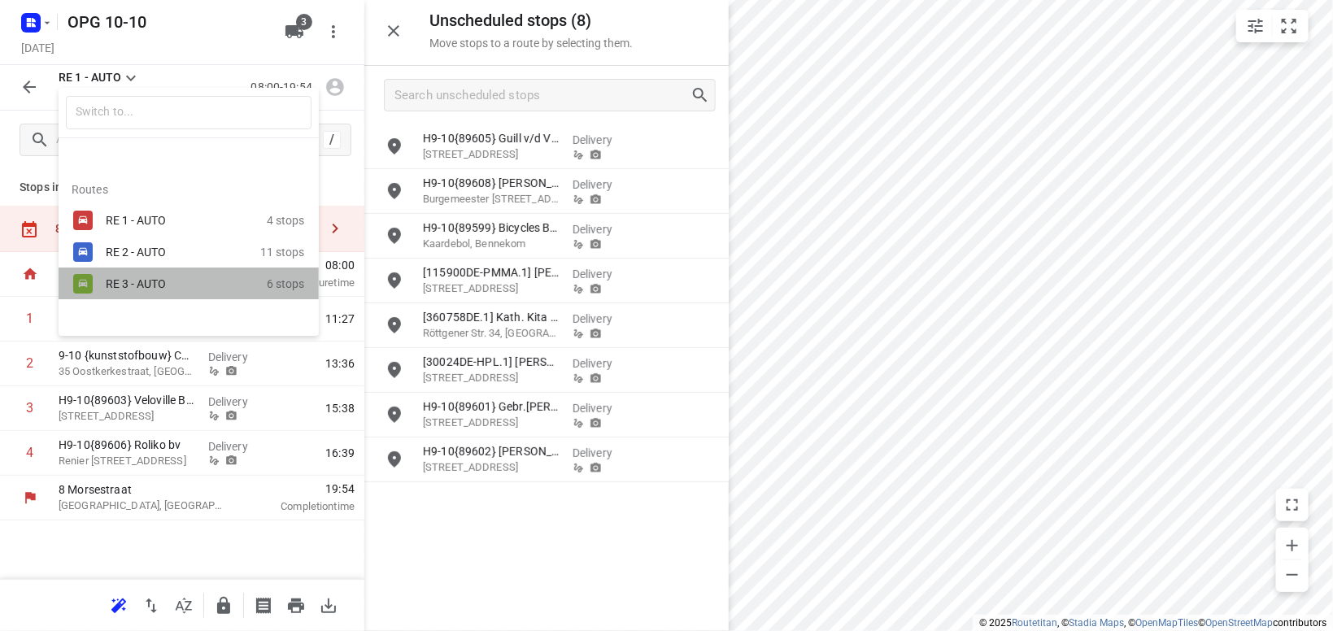
click at [138, 278] on div "RE 3 - AUTO" at bounding box center [175, 283] width 138 height 13
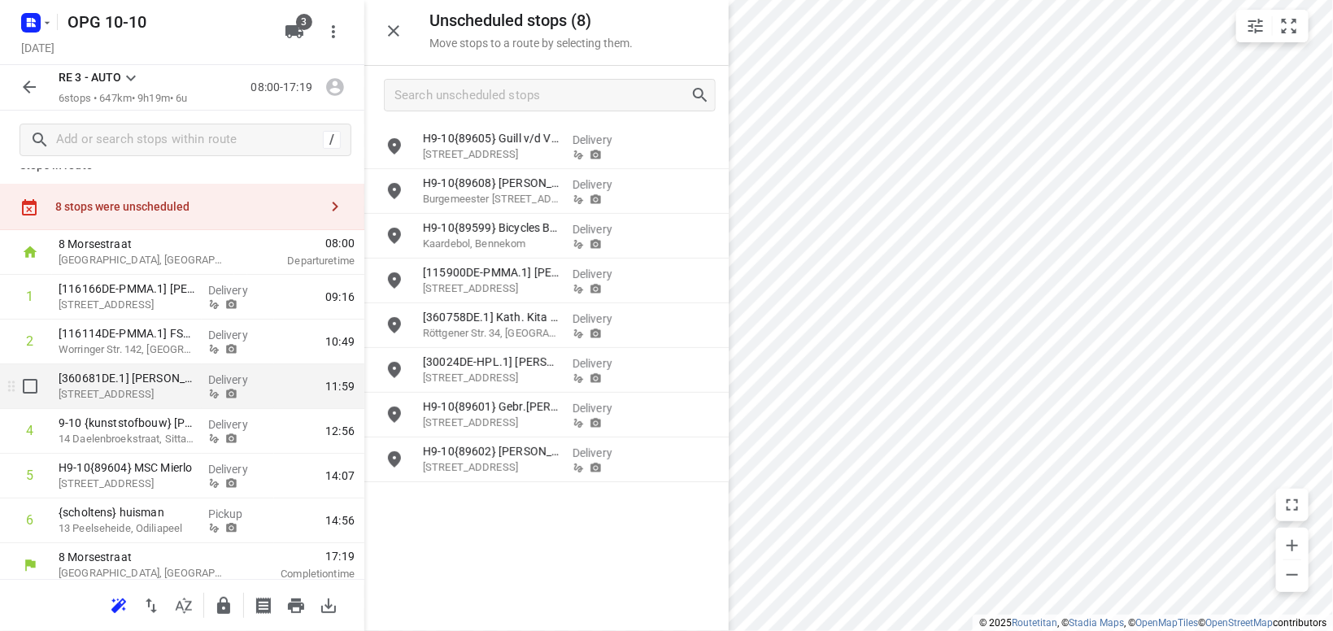
scroll to position [30, 0]
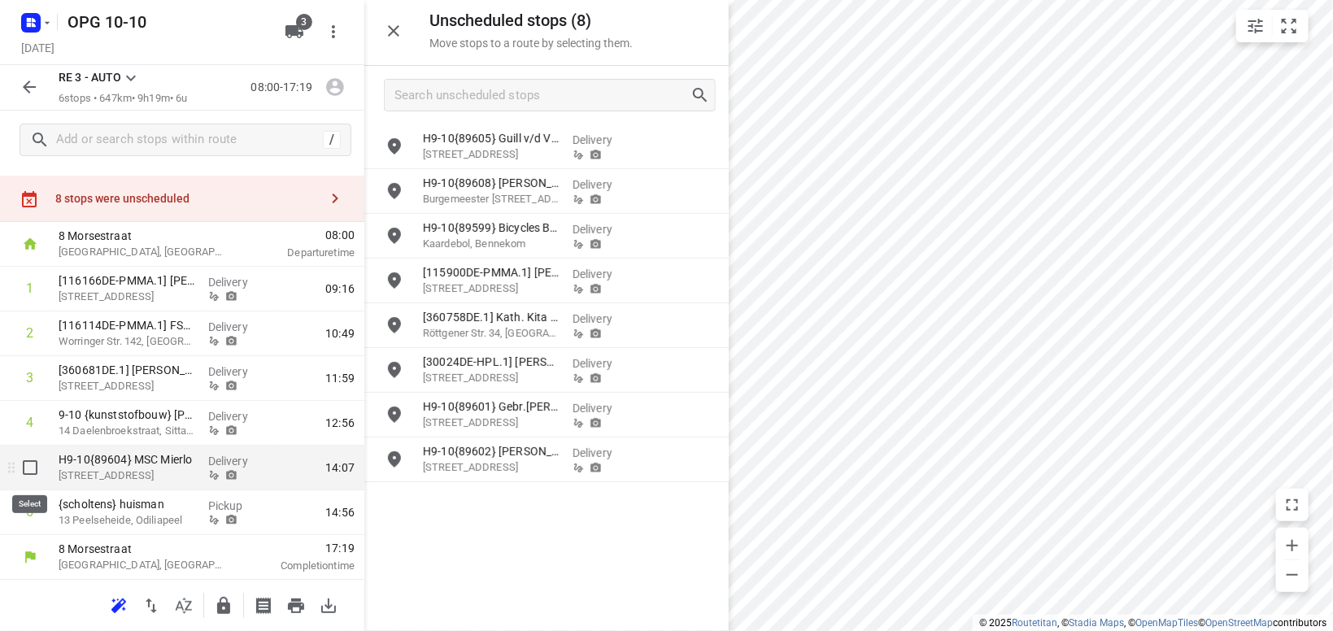
click at [28, 464] on input "checkbox" at bounding box center [30, 467] width 33 height 33
checkbox input "true"
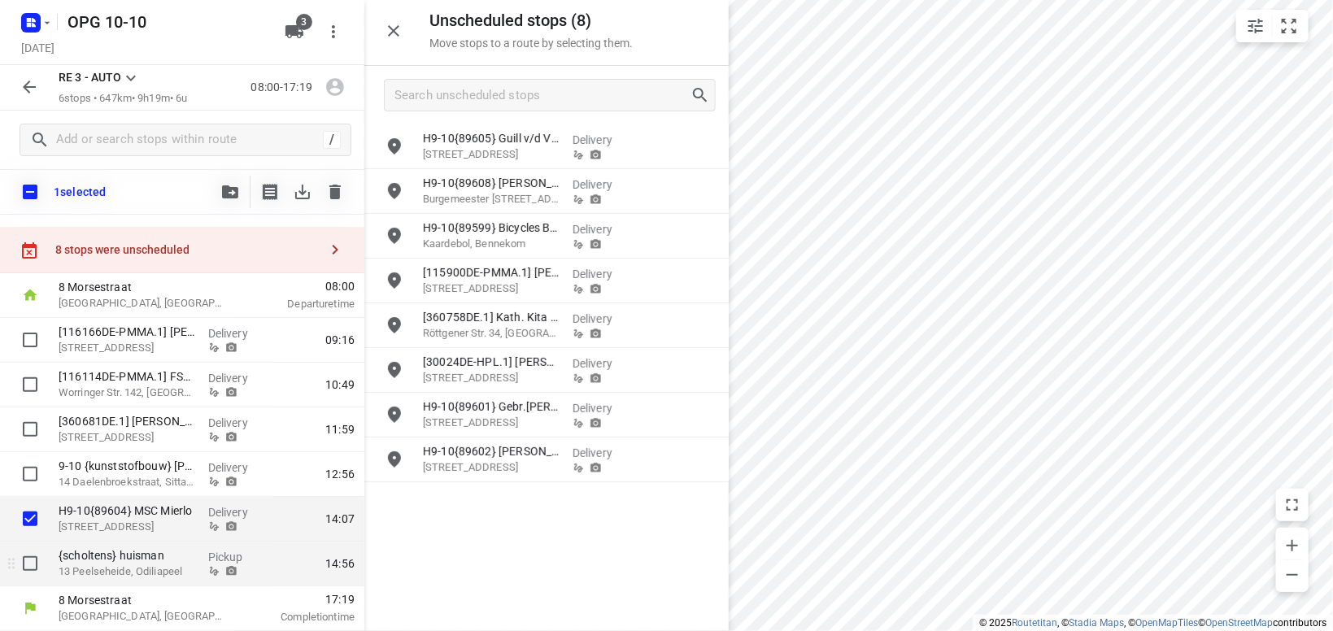
scroll to position [24, 0]
click at [29, 563] on input "checkbox" at bounding box center [30, 563] width 33 height 33
checkbox input "true"
click at [231, 190] on icon "button" at bounding box center [230, 191] width 16 height 13
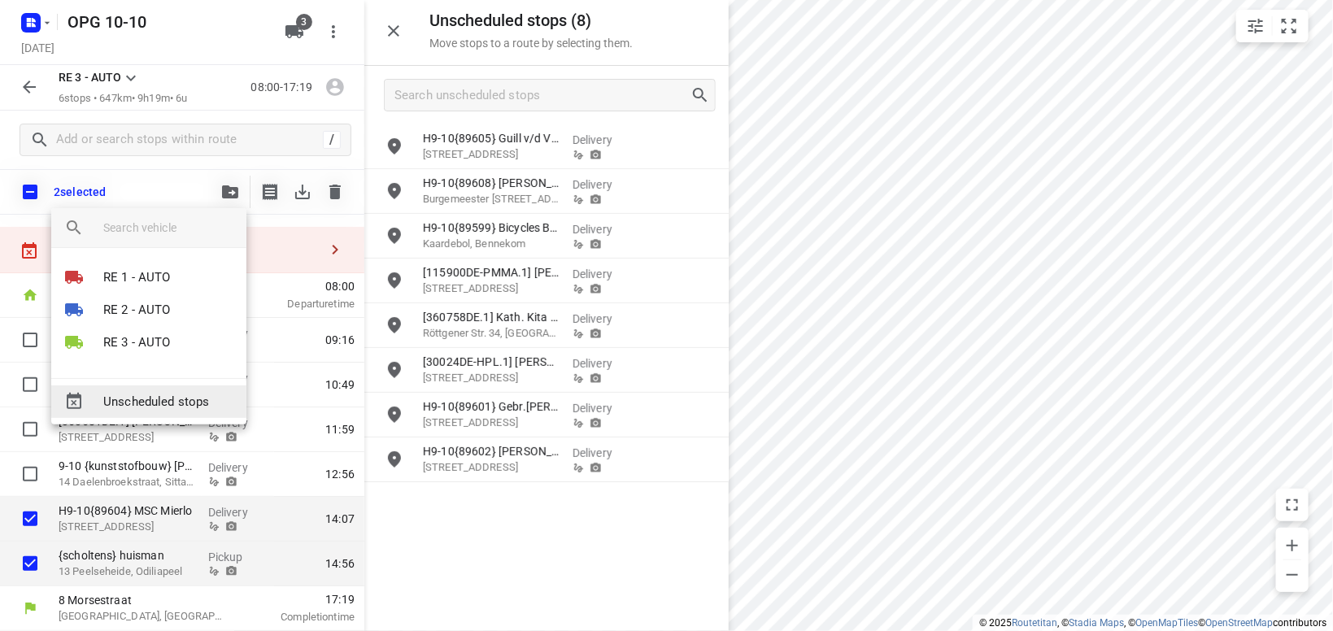
click at [156, 402] on span "Unscheduled stops" at bounding box center [168, 402] width 130 height 19
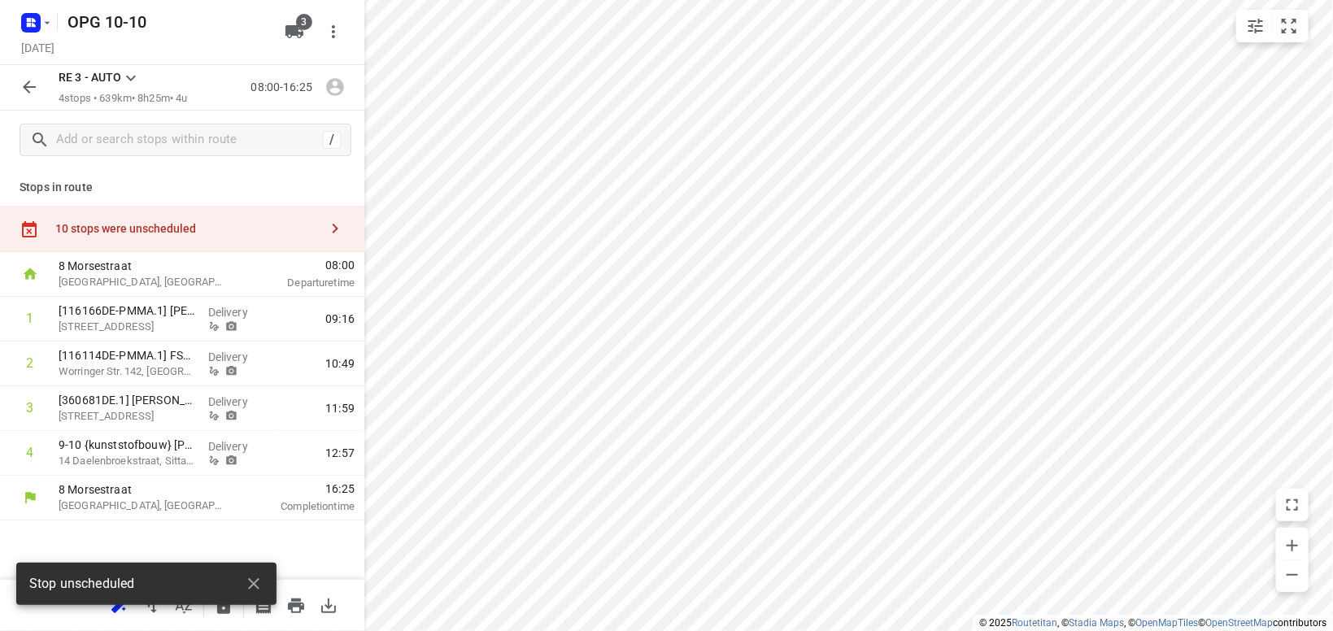
scroll to position [0, 0]
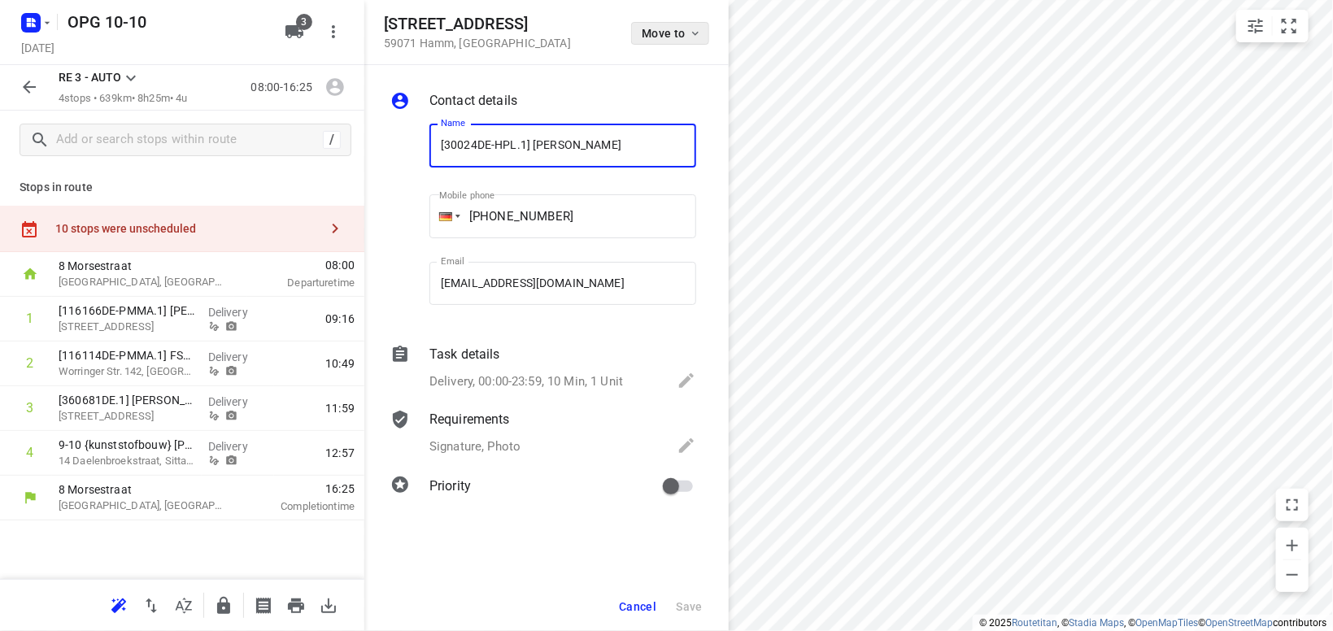
click at [695, 36] on icon "button" at bounding box center [695, 33] width 13 height 13
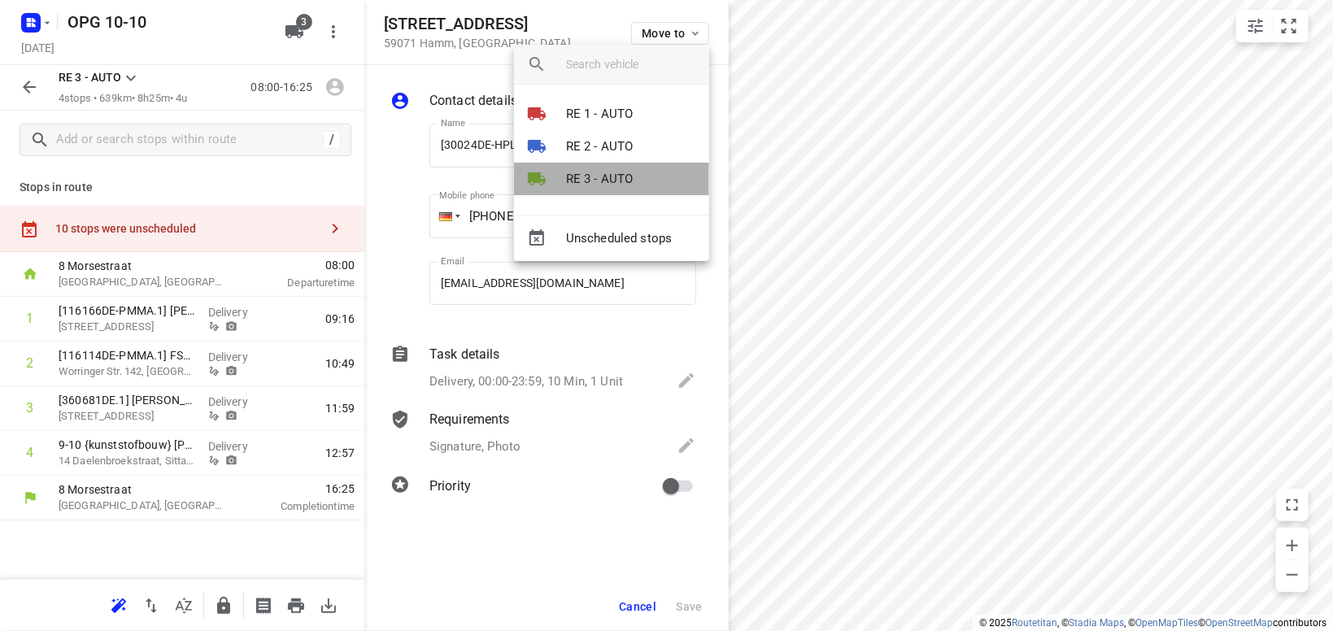
click at [585, 176] on p "RE 3 - AUTO" at bounding box center [600, 179] width 68 height 19
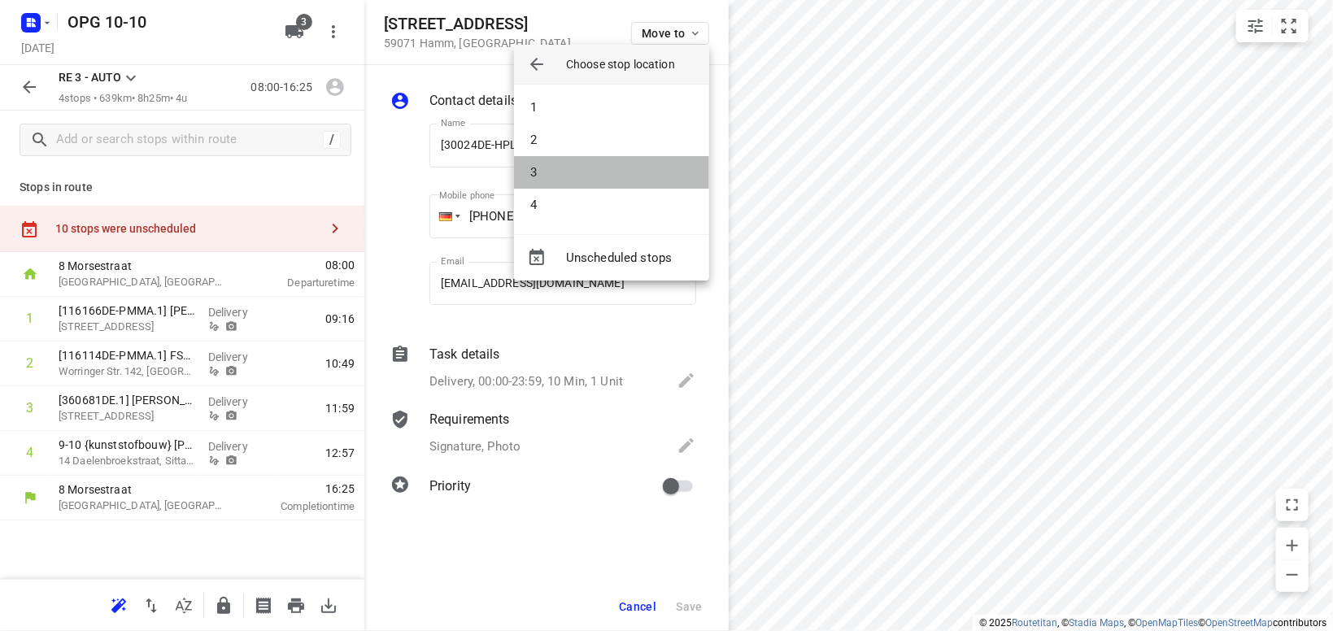
click at [585, 176] on li "3" at bounding box center [611, 172] width 195 height 33
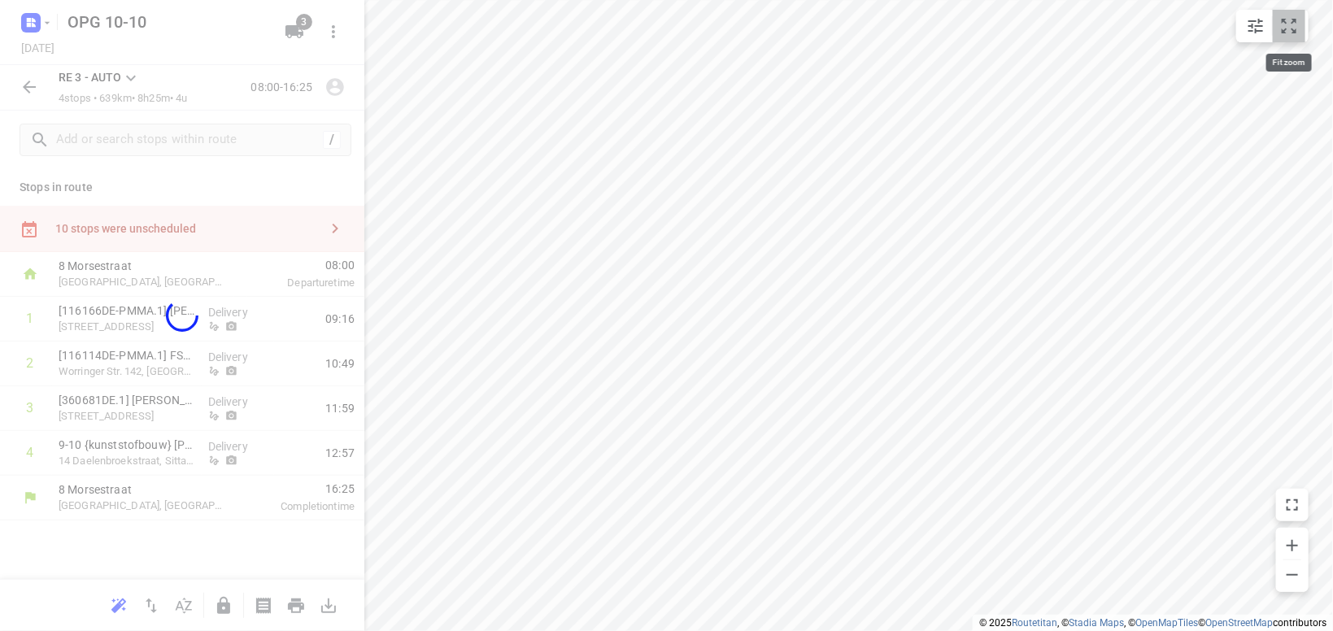
click at [1290, 30] on icon "small contained button group" at bounding box center [1289, 26] width 20 height 20
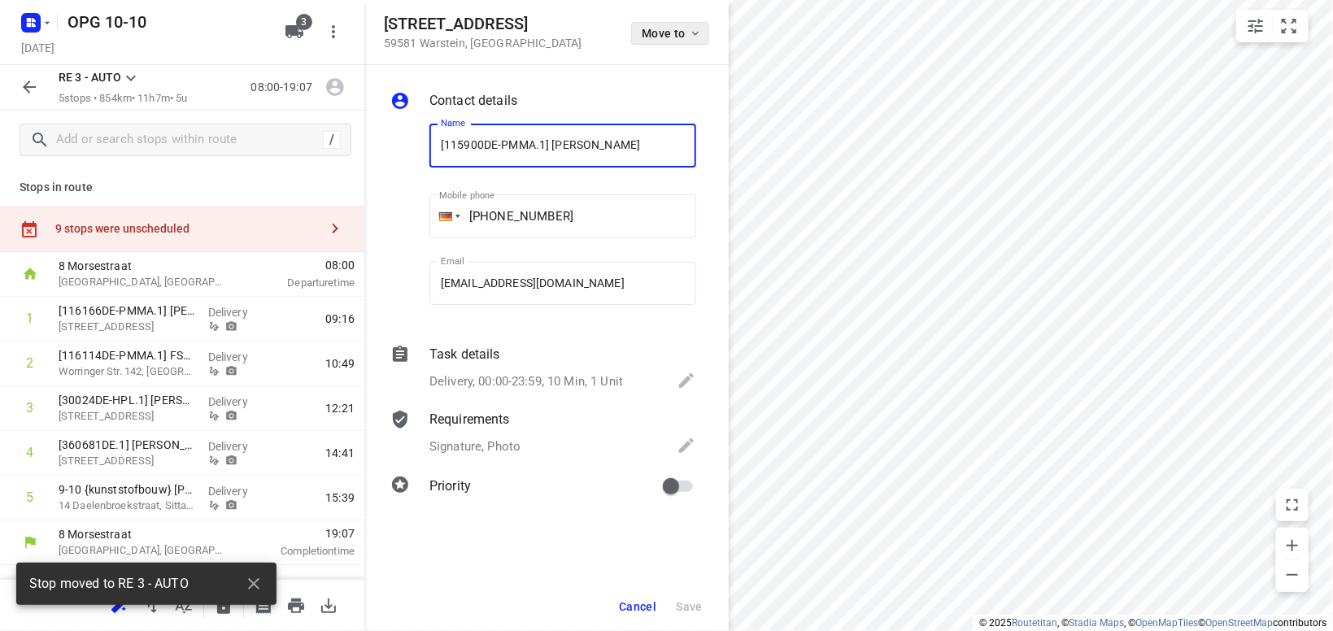
click at [684, 28] on span "Move to" at bounding box center [672, 33] width 60 height 13
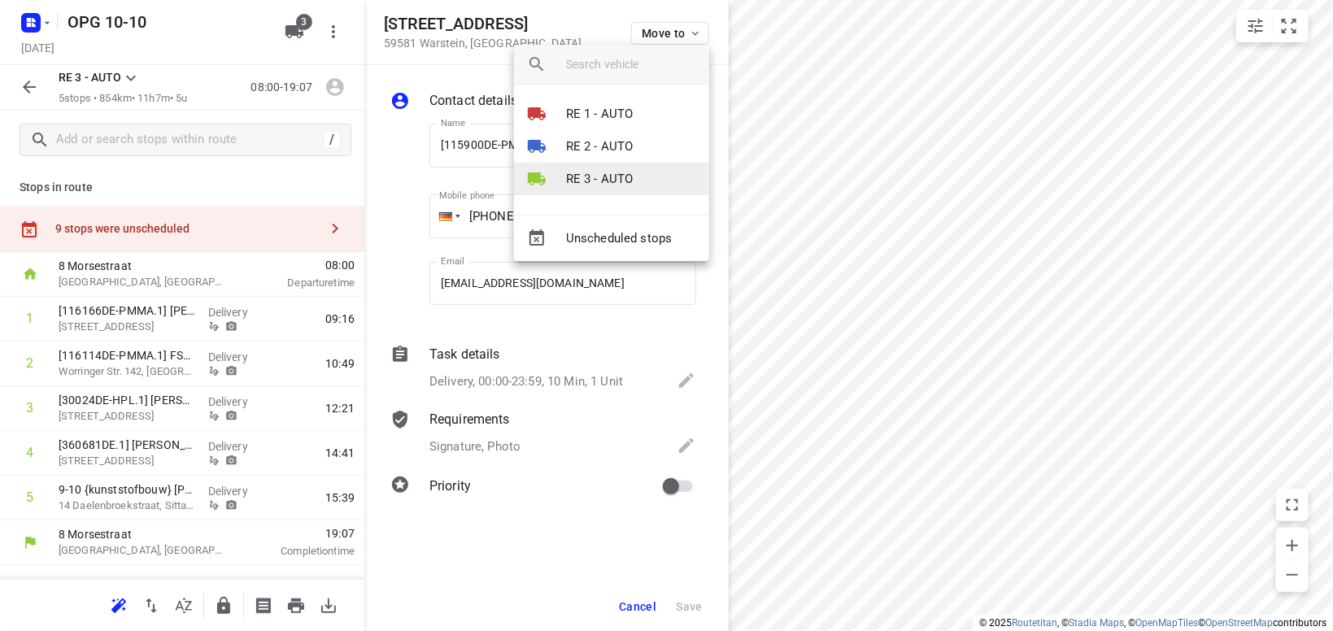
click at [638, 183] on li "RE 3 - AUTO" at bounding box center [611, 179] width 195 height 33
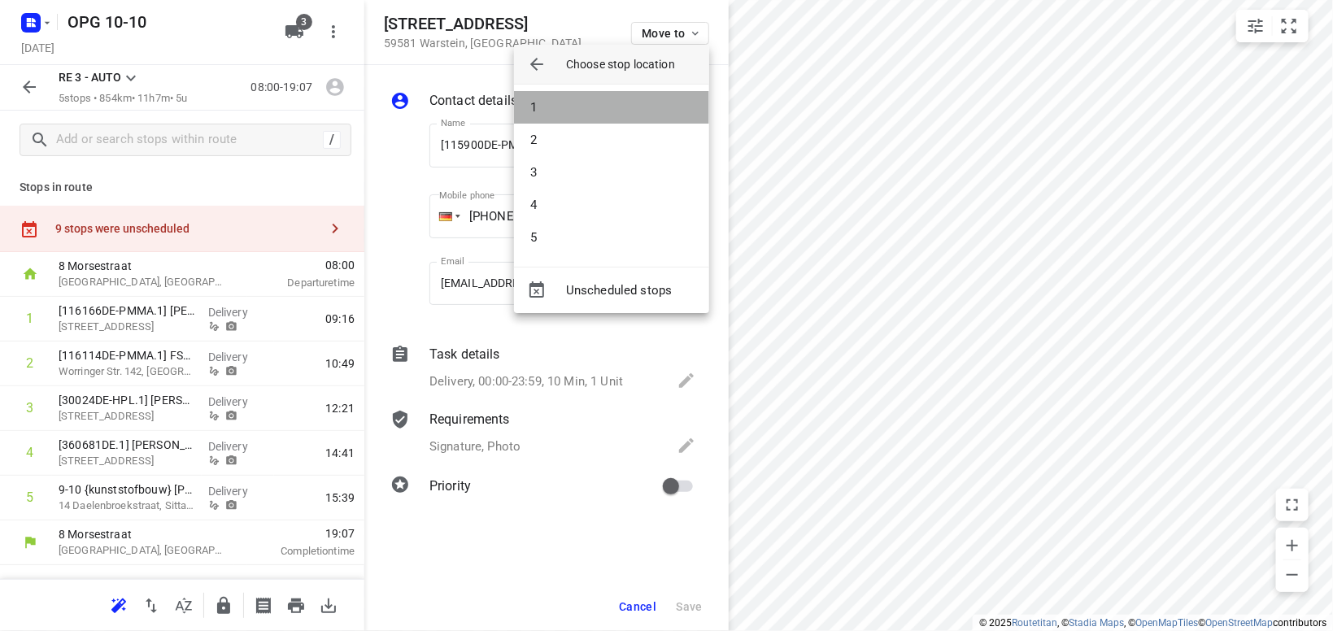
click at [648, 115] on li "1" at bounding box center [611, 107] width 195 height 33
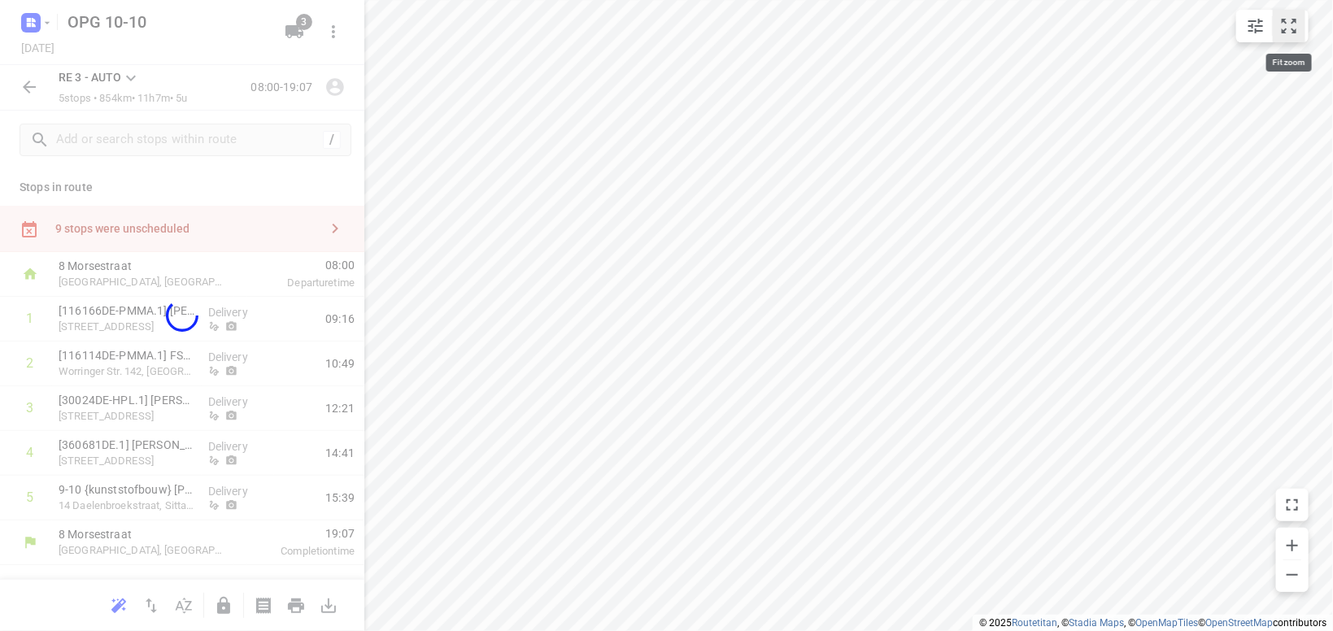
click at [1288, 23] on icon "small contained button group" at bounding box center [1289, 26] width 20 height 20
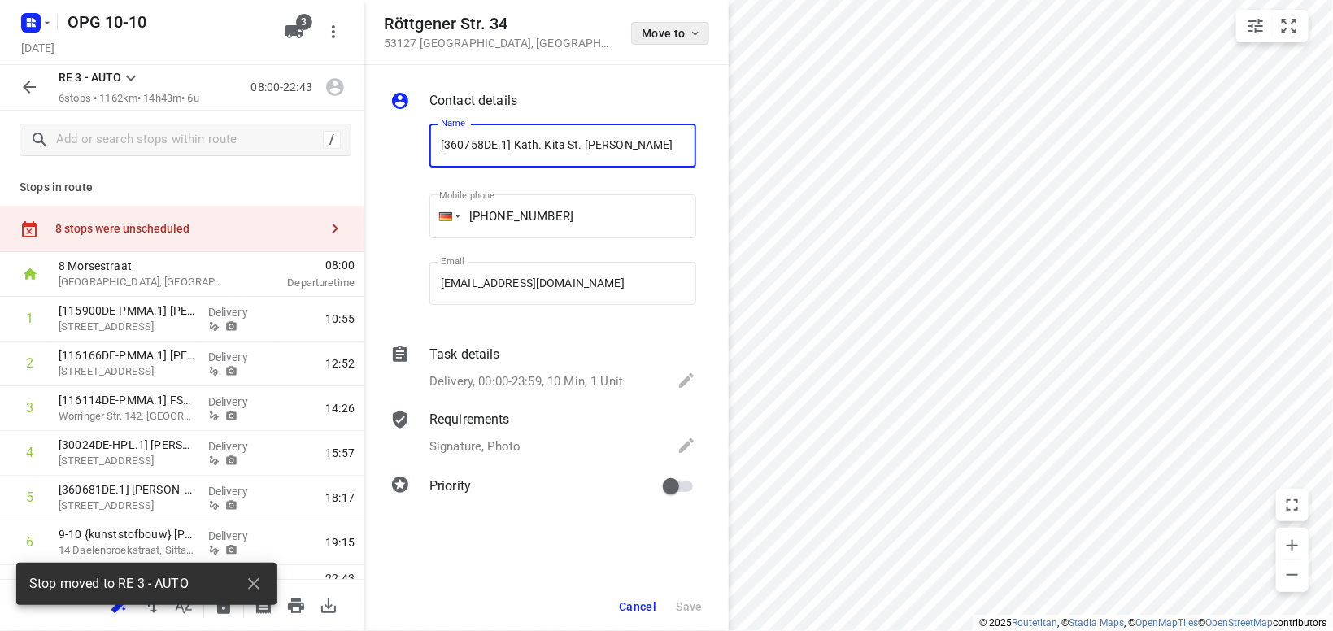
click at [699, 33] on icon "button" at bounding box center [695, 33] width 13 height 13
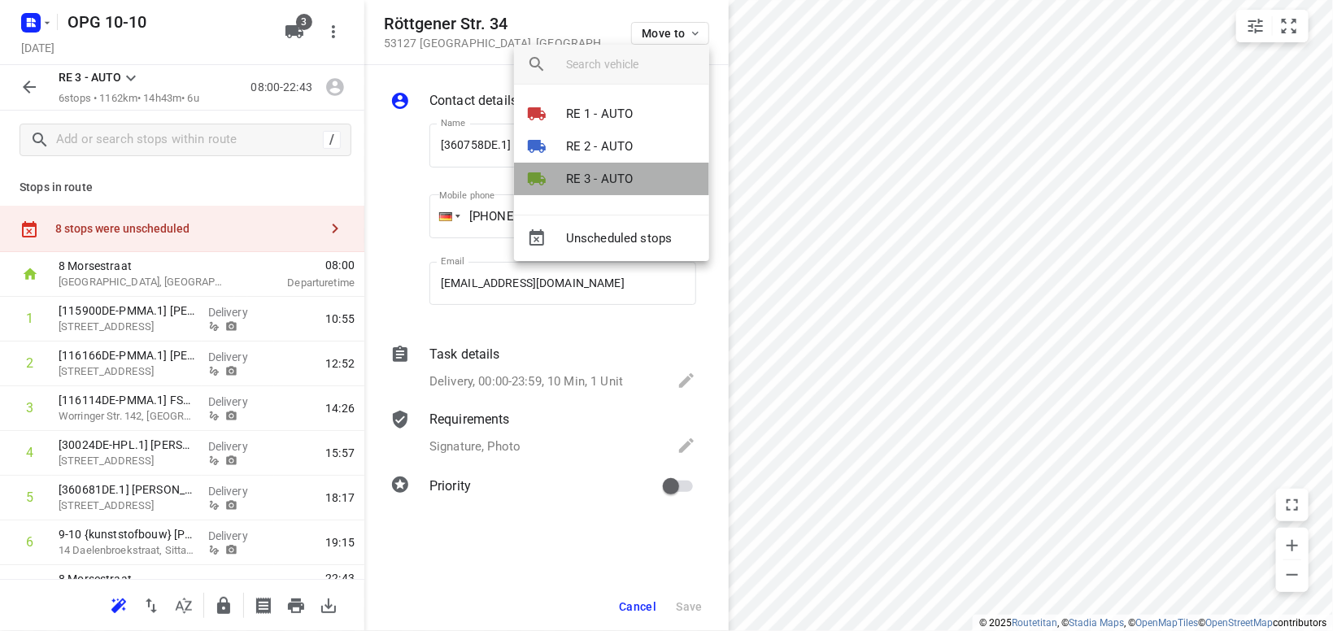
click at [621, 170] on p "RE 3 - AUTO" at bounding box center [600, 179] width 68 height 19
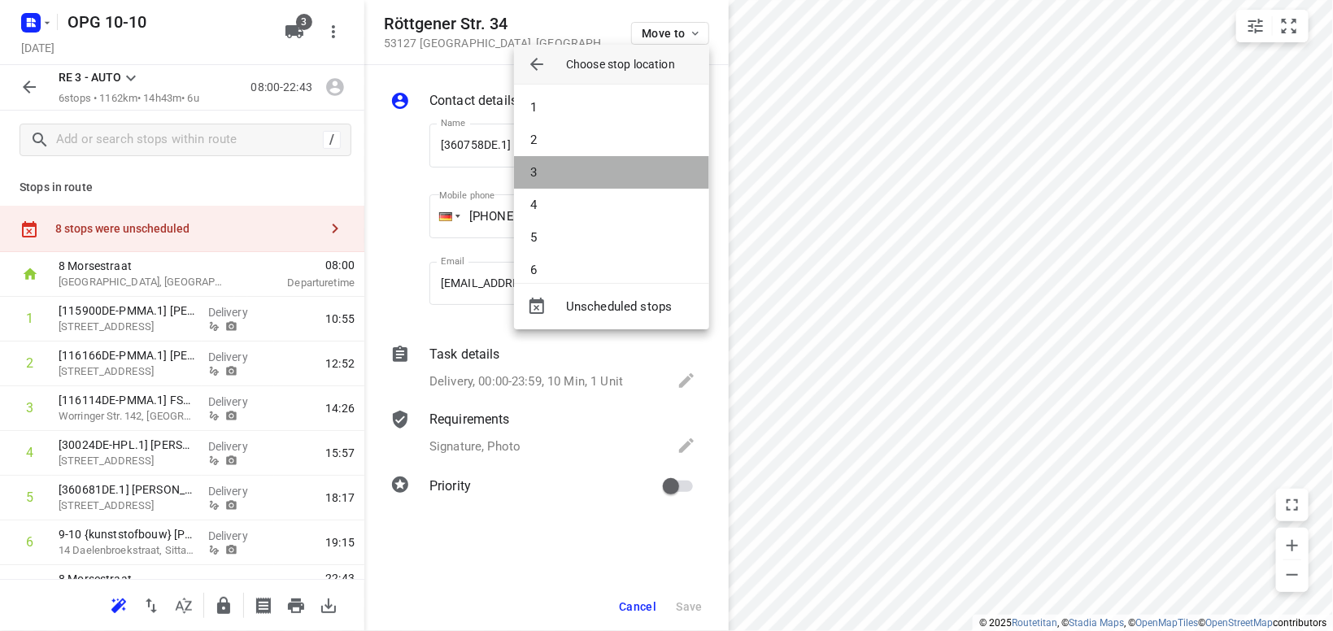
click at [621, 171] on li "3" at bounding box center [611, 172] width 195 height 33
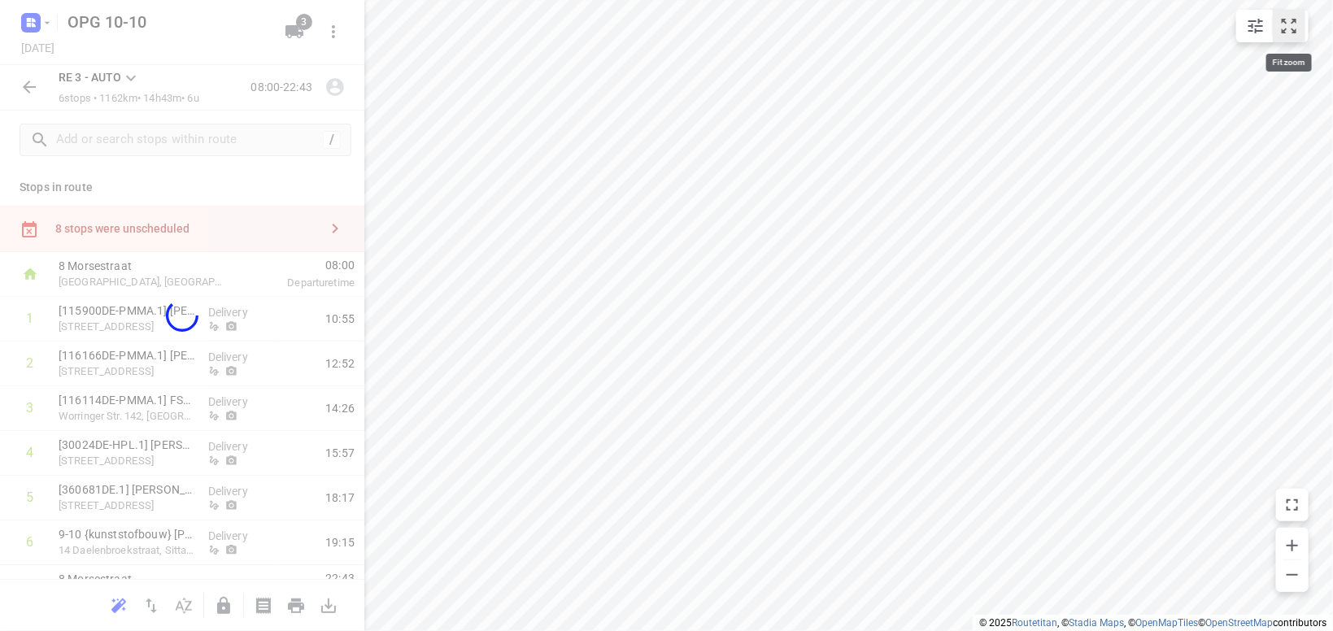
click at [1288, 28] on icon "small contained button group" at bounding box center [1289, 26] width 20 height 20
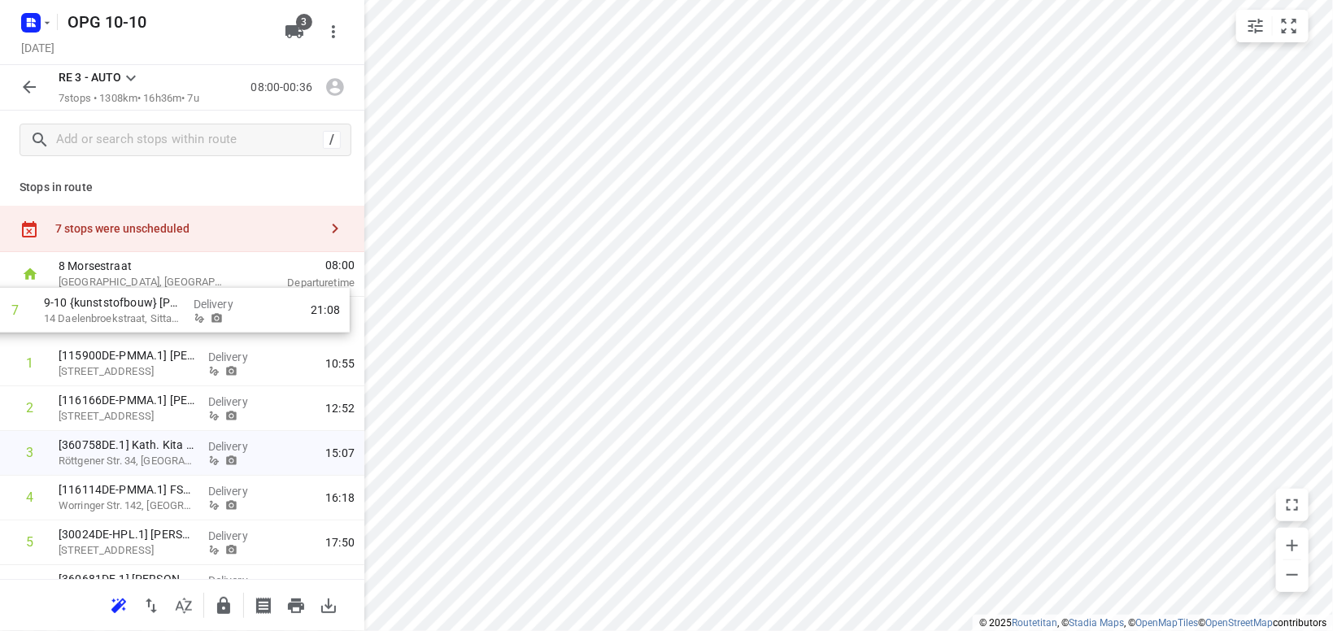
drag, startPoint x: 168, startPoint y: 529, endPoint x: 155, endPoint y: 329, distance: 200.5
click at [151, 324] on div "1 [115900DE-PMMA.1] DANIEL [STREET_ADDRESS], Warstein Delivery 10:55 2 [116166D…" at bounding box center [182, 453] width 364 height 313
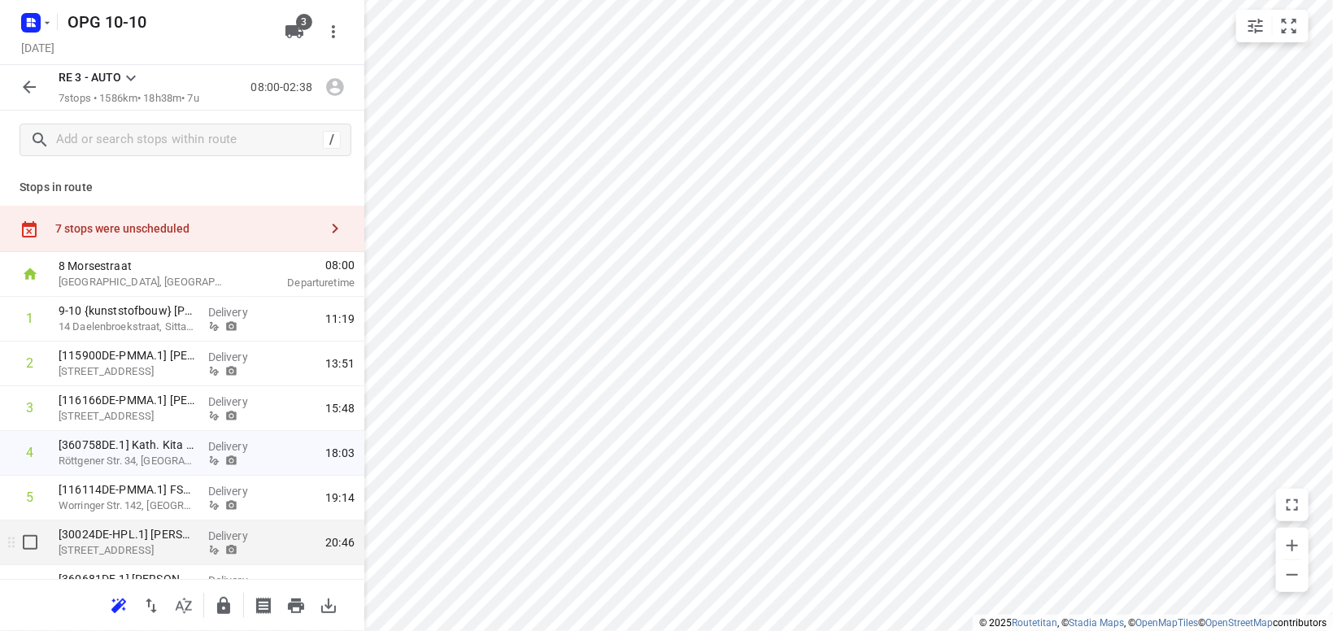
scroll to position [75, 0]
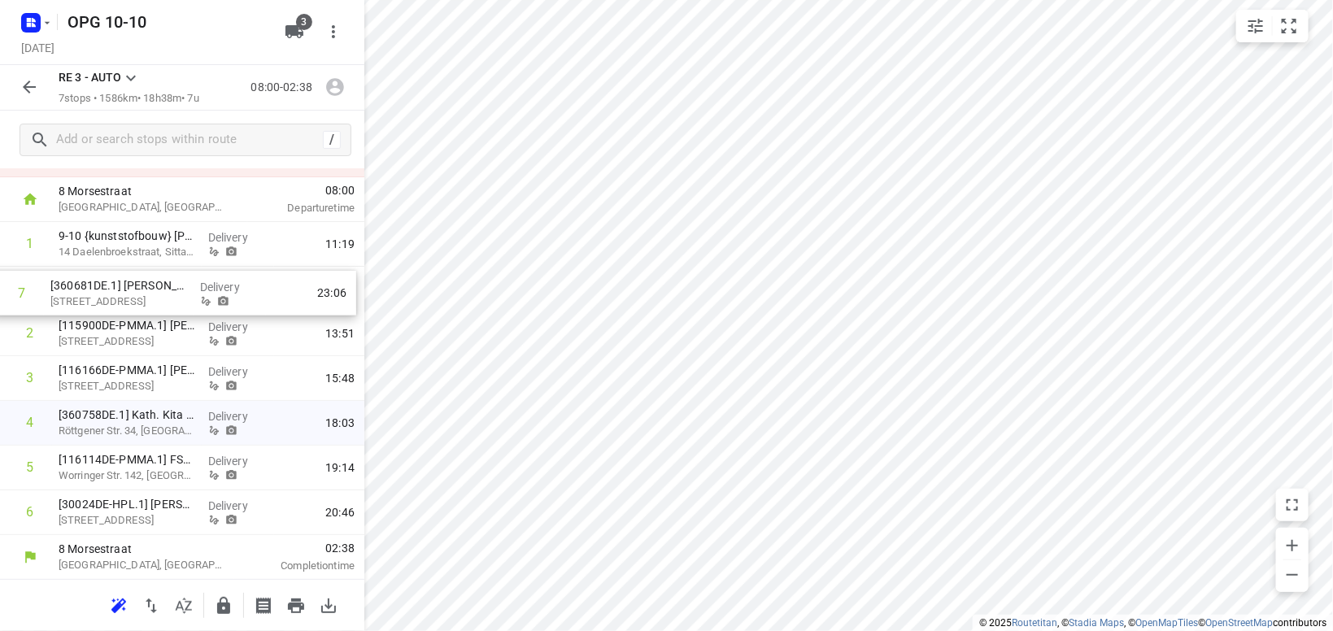
drag, startPoint x: 148, startPoint y: 524, endPoint x: 144, endPoint y: 303, distance: 221.3
click at [144, 303] on div "1 9-10 {kunststofbouw} [PERSON_NAME] 14 Daelenbroekstraat, Sittard Delivery 11:…" at bounding box center [182, 378] width 364 height 313
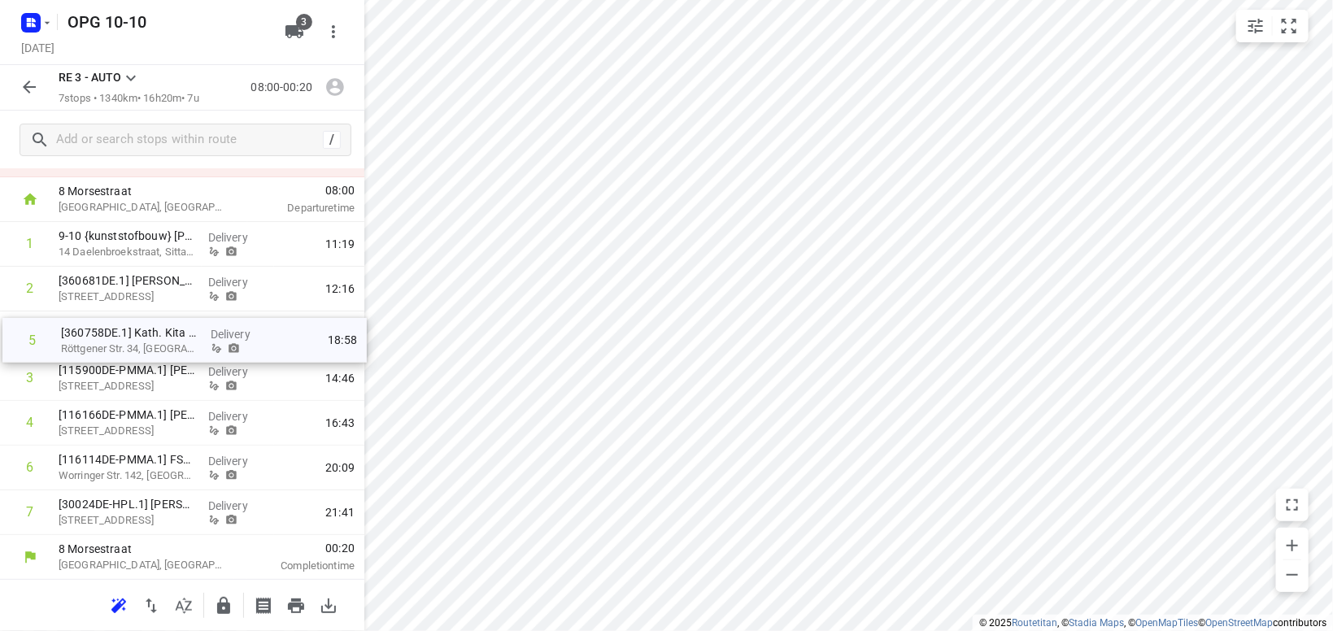
drag, startPoint x: 132, startPoint y: 417, endPoint x: 134, endPoint y: 331, distance: 86.2
click at [134, 331] on div "1 9-10 {kunststofbouw} [PERSON_NAME] 14 Daelenbroekstraat, Sittard Delivery 11:…" at bounding box center [182, 378] width 364 height 313
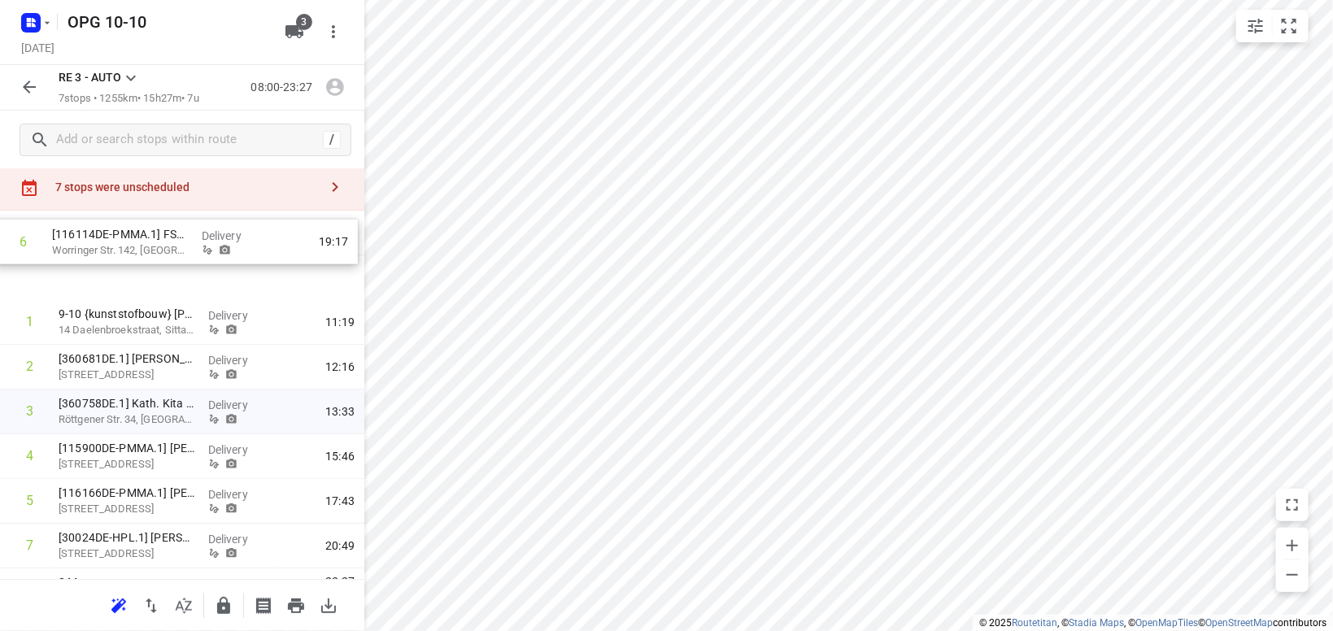
scroll to position [12, 0]
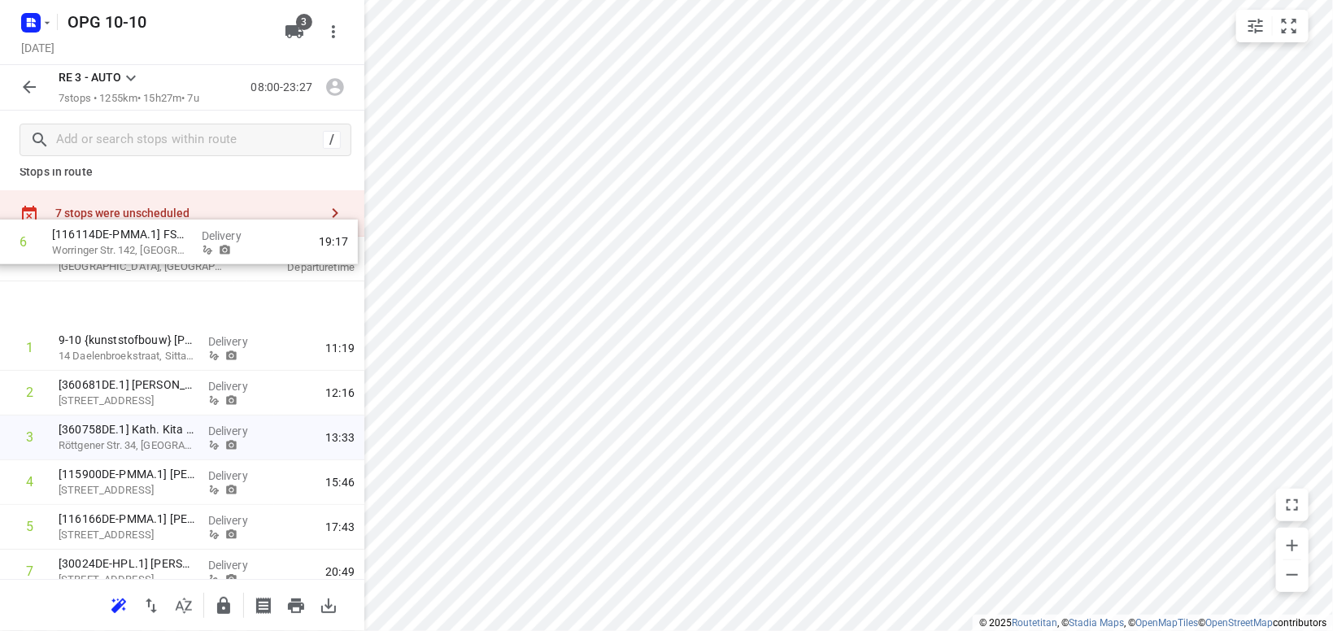
drag, startPoint x: 114, startPoint y: 471, endPoint x: 111, endPoint y: 243, distance: 227.7
click at [110, 240] on div "[GEOGRAPHIC_DATA], [GEOGRAPHIC_DATA] 08:00 Departure time 1 9-10 {kunststofbouw…" at bounding box center [182, 439] width 364 height 403
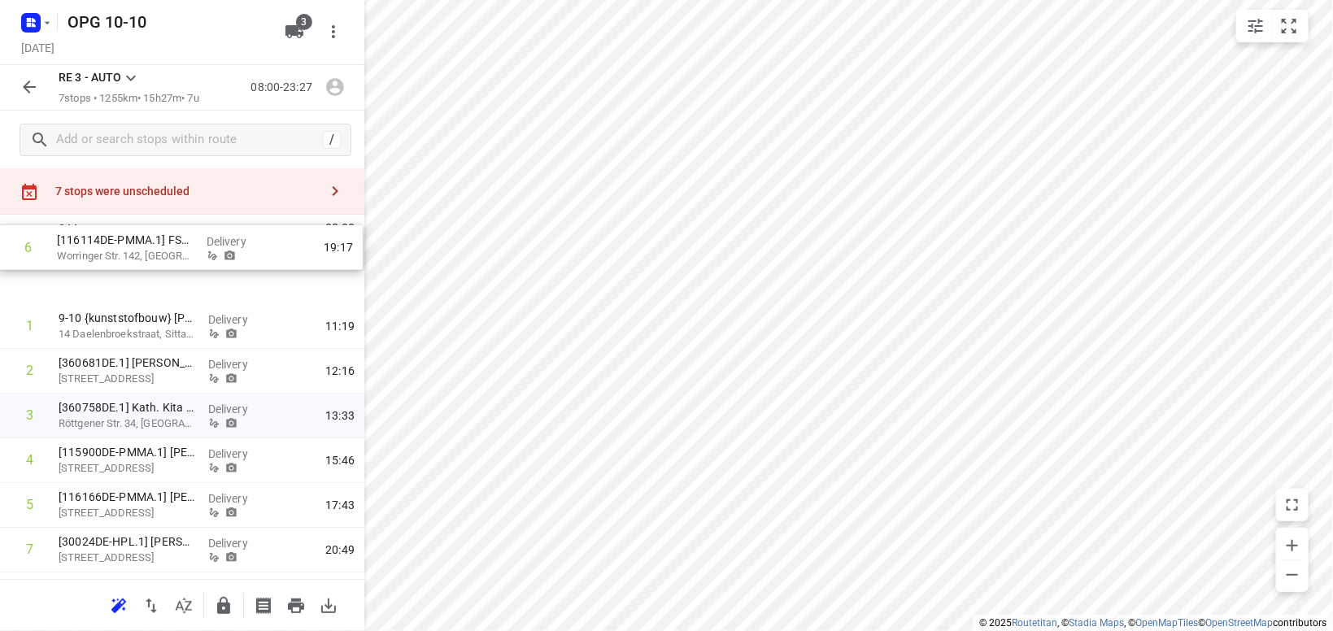
scroll to position [30, 0]
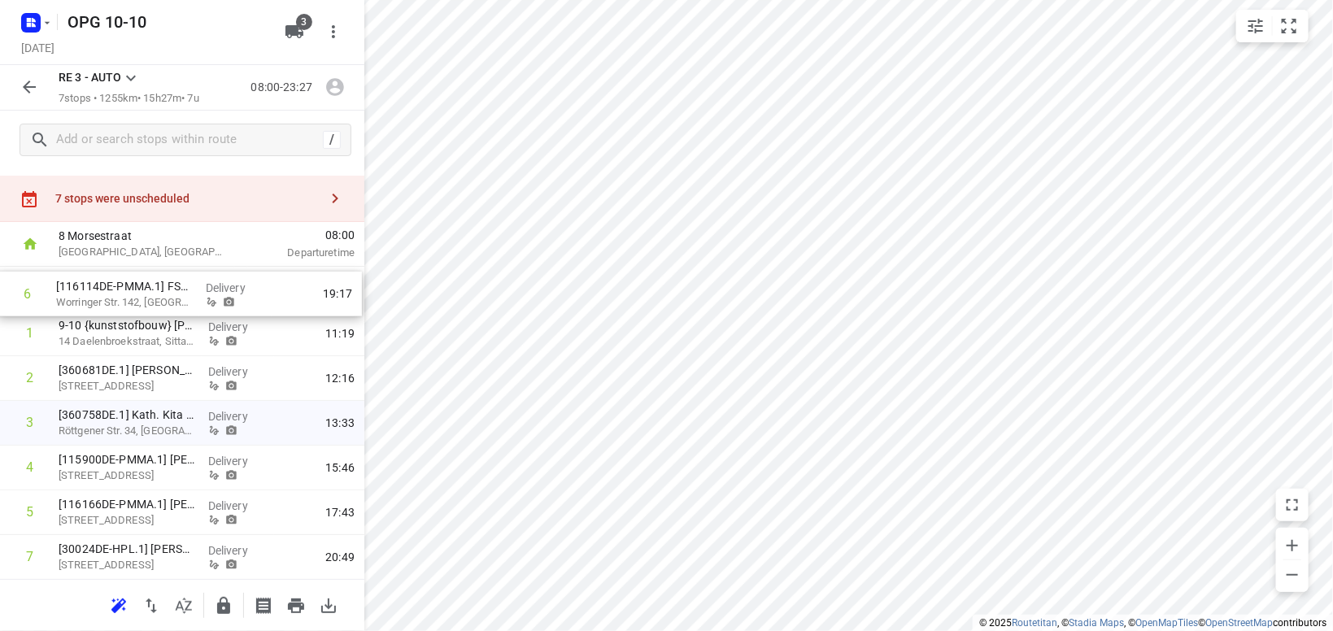
drag, startPoint x: 135, startPoint y: 469, endPoint x: 133, endPoint y: 291, distance: 178.1
click at [133, 291] on div "1 9-10 {kunststofbouw} [PERSON_NAME] 14 Daelenbroekstraat, Sittard Delivery 11:…" at bounding box center [182, 423] width 364 height 313
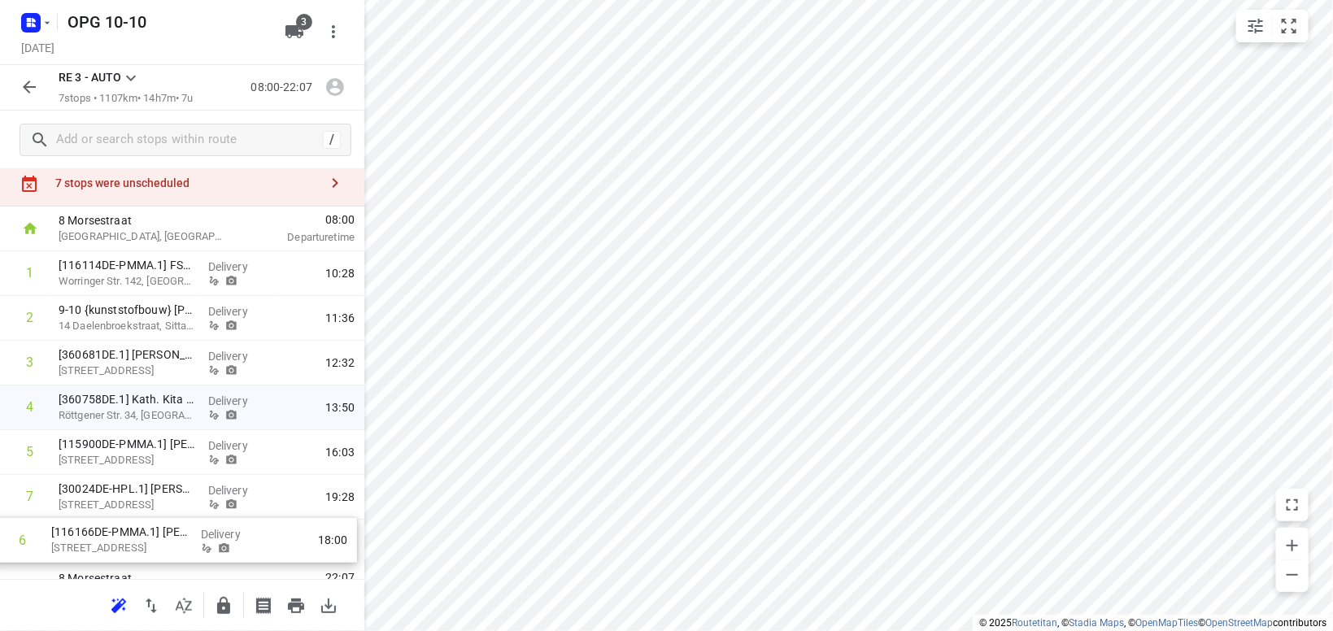
drag, startPoint x: 122, startPoint y: 502, endPoint x: 120, endPoint y: 548, distance: 46.4
click at [115, 547] on div "1 [116114DE-PMMA.1] FSF GMBH & CO KG Worringer Str. 142, Dusseldorf Delivery 10…" at bounding box center [182, 407] width 364 height 313
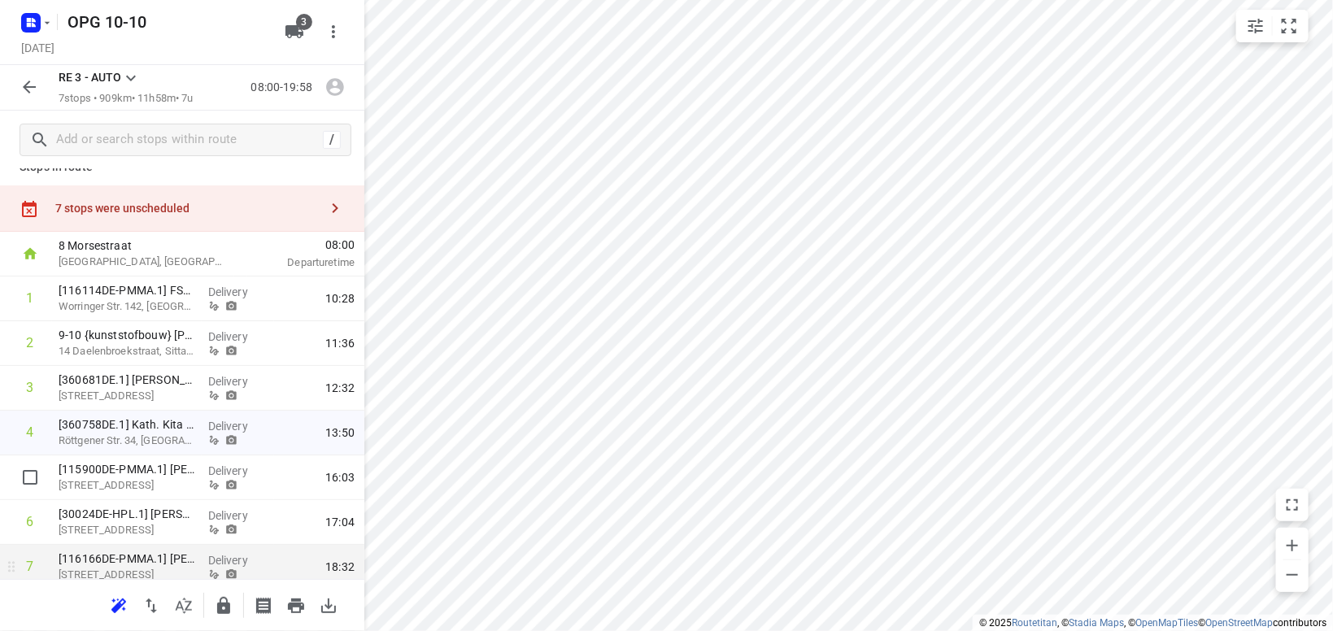
scroll to position [0, 0]
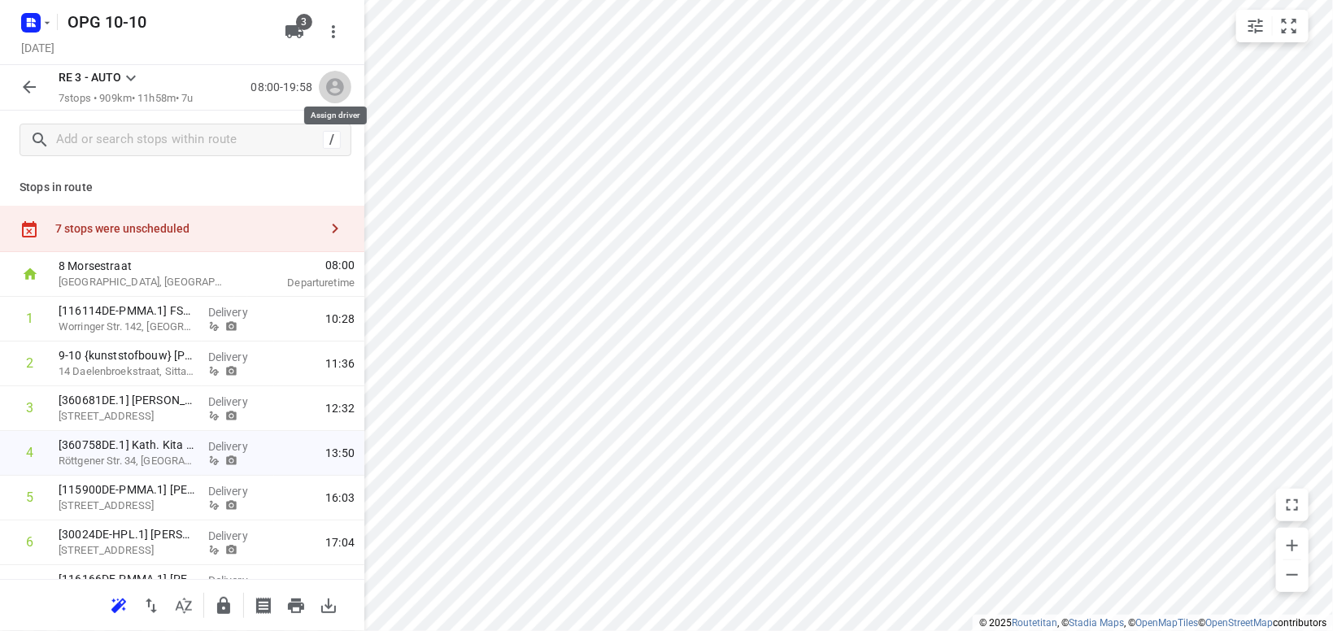
click at [336, 88] on icon "button" at bounding box center [335, 88] width 18 height 18
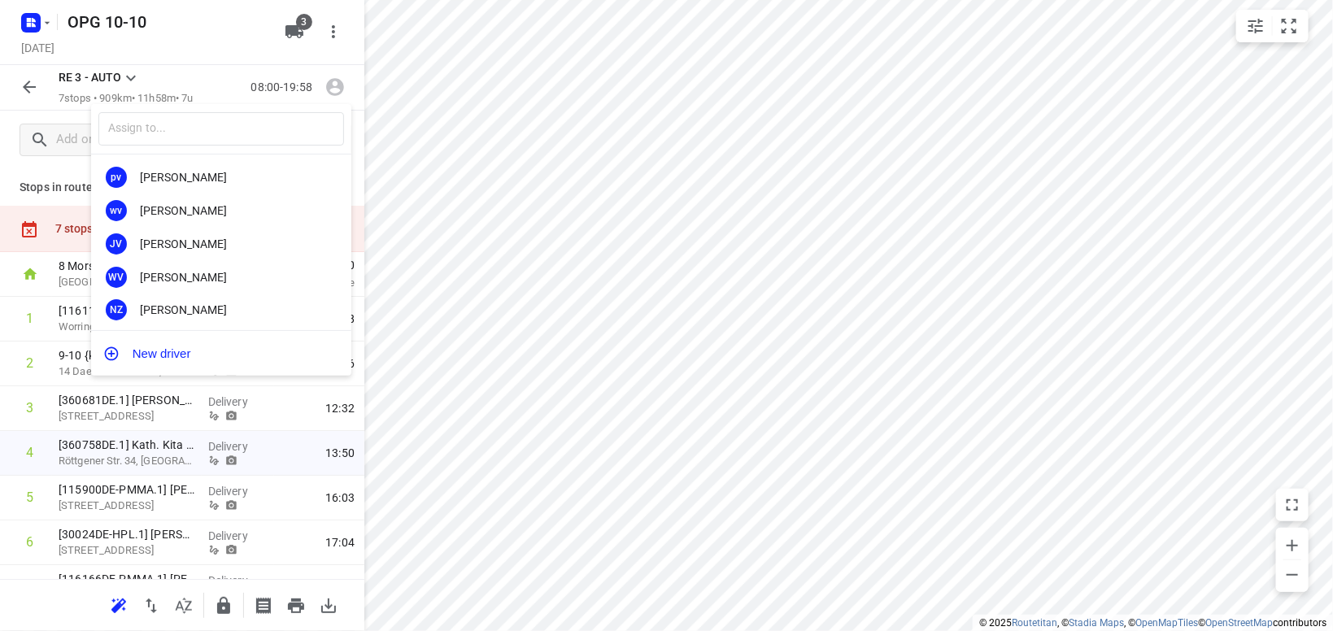
scroll to position [302, 0]
click at [207, 299] on div "NZ [PERSON_NAME]" at bounding box center [221, 307] width 260 height 33
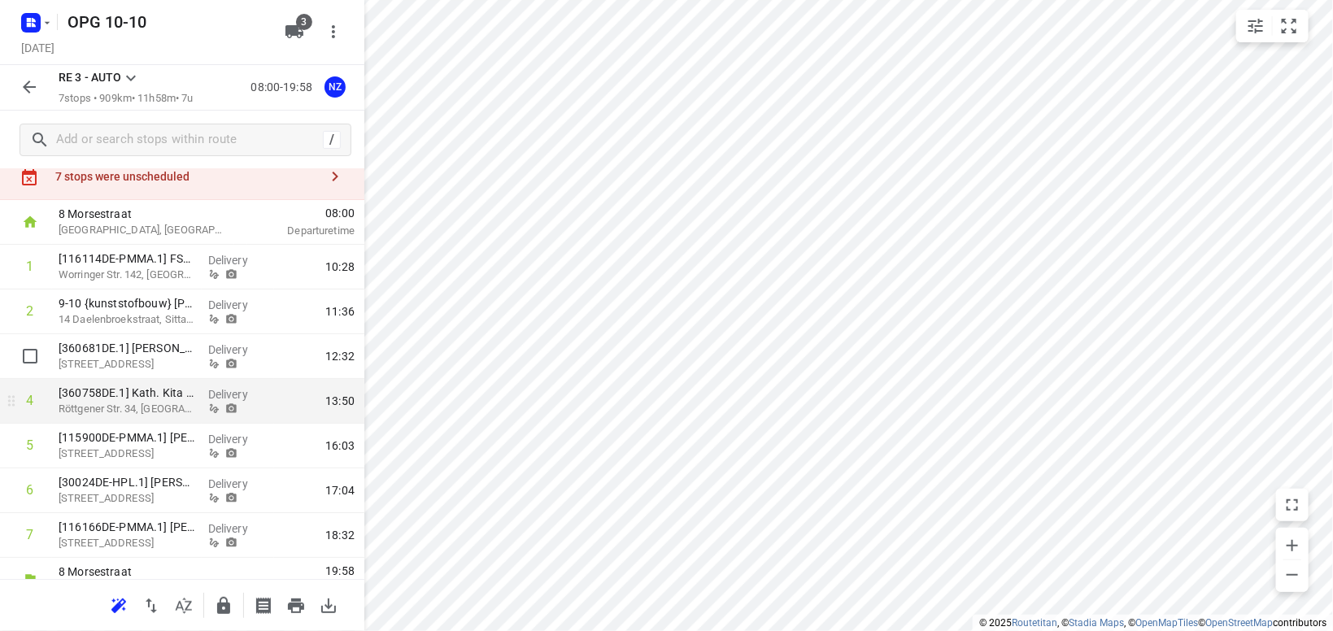
scroll to position [75, 0]
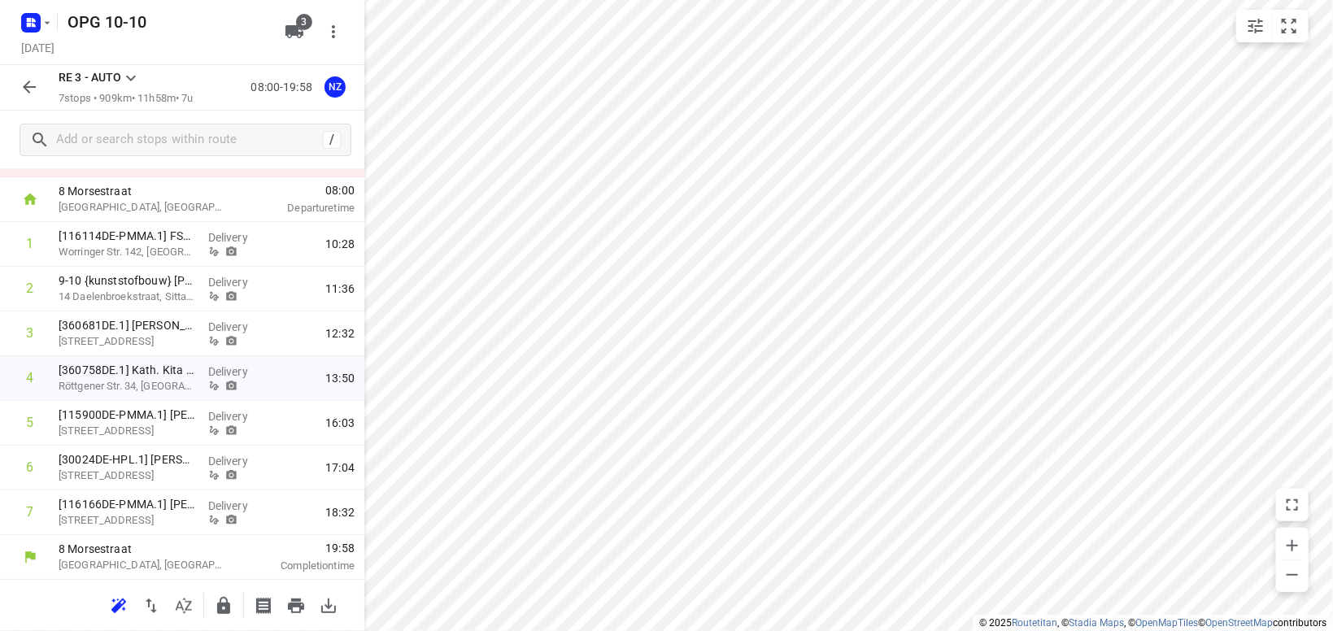
click at [133, 73] on icon at bounding box center [131, 78] width 20 height 20
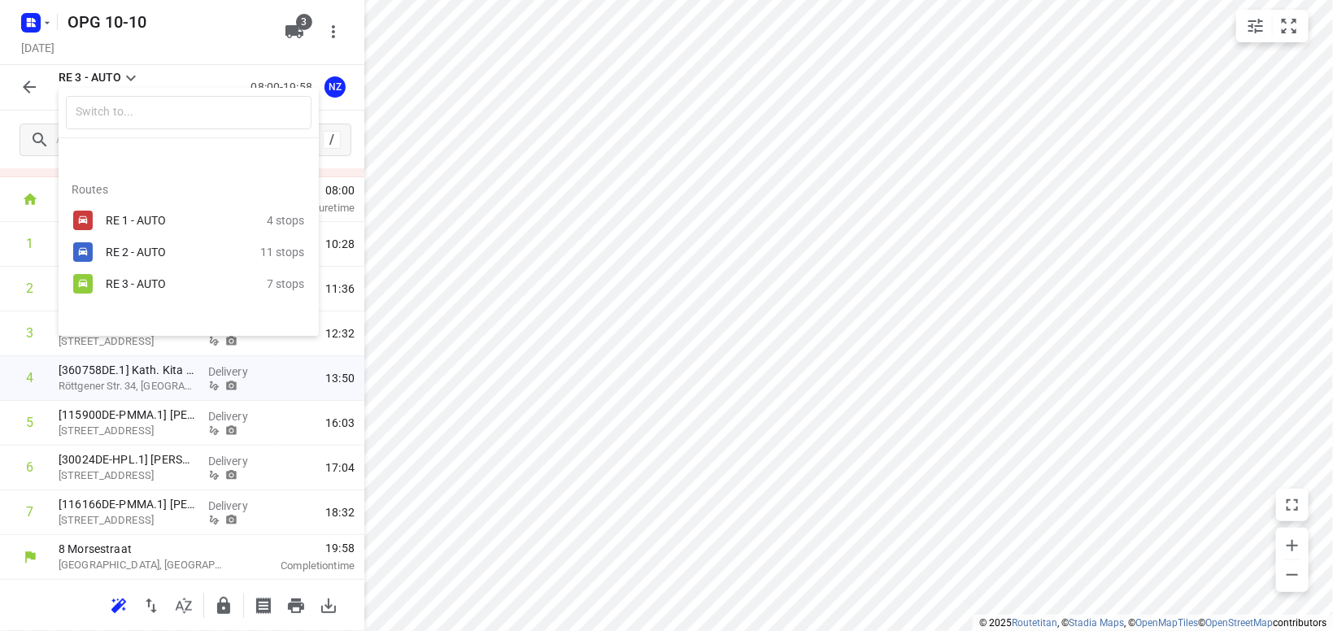
click at [142, 227] on div "RE 1 - AUTO" at bounding box center [186, 221] width 161 height 20
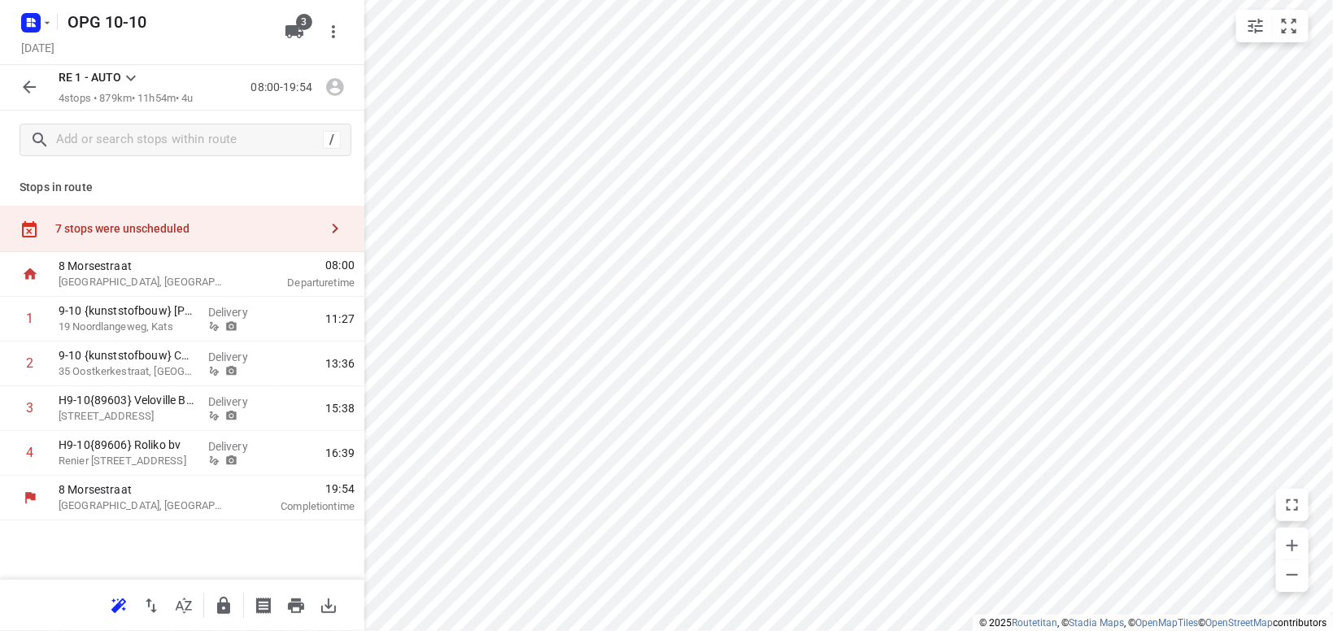
scroll to position [0, 0]
click at [136, 79] on icon at bounding box center [131, 78] width 20 height 20
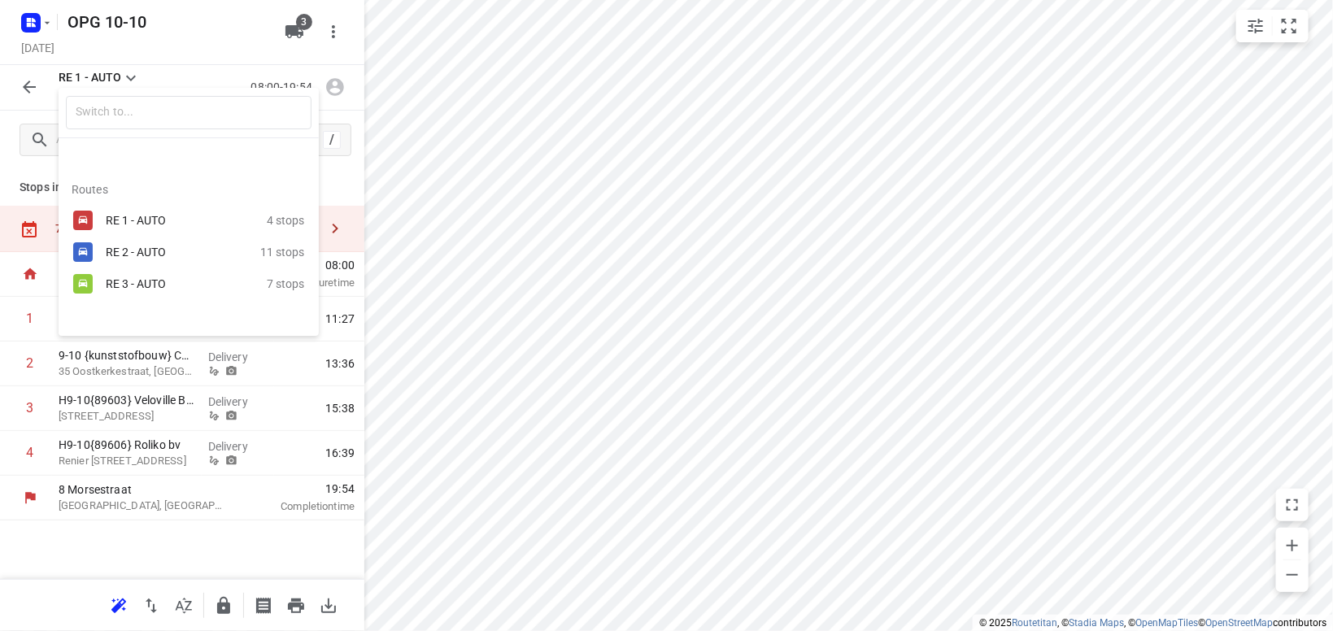
click at [138, 250] on div "RE 2 - AUTO" at bounding box center [175, 252] width 138 height 13
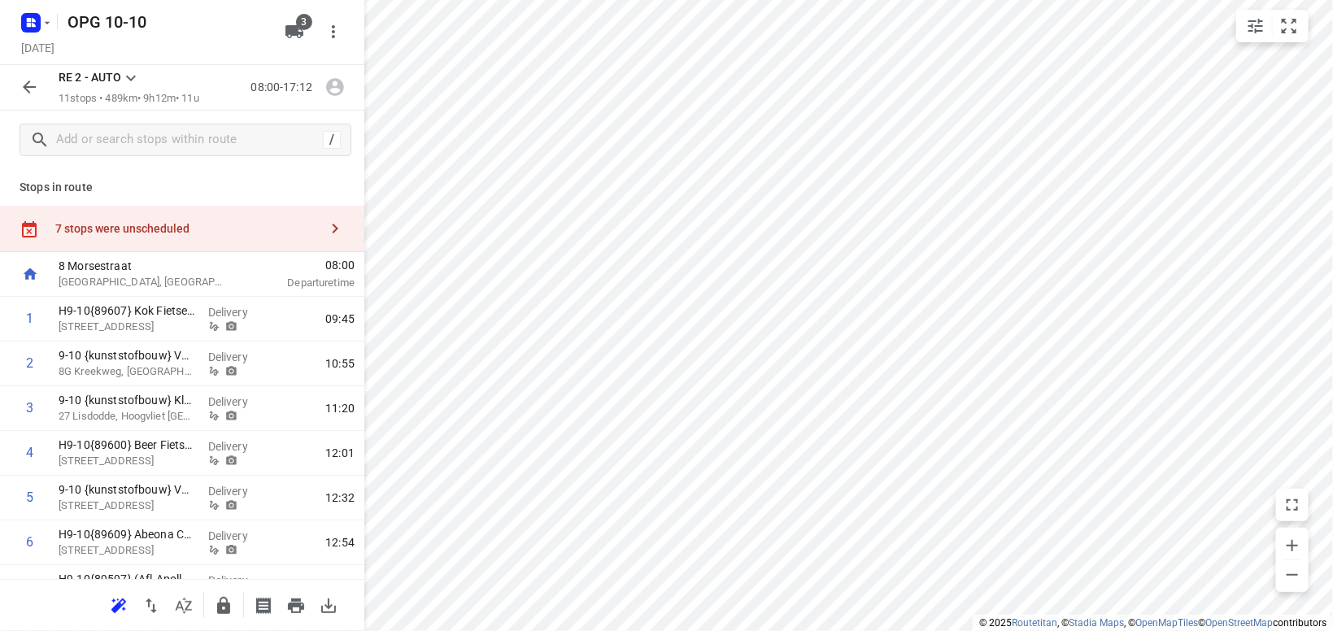
click at [133, 71] on icon at bounding box center [131, 78] width 20 height 20
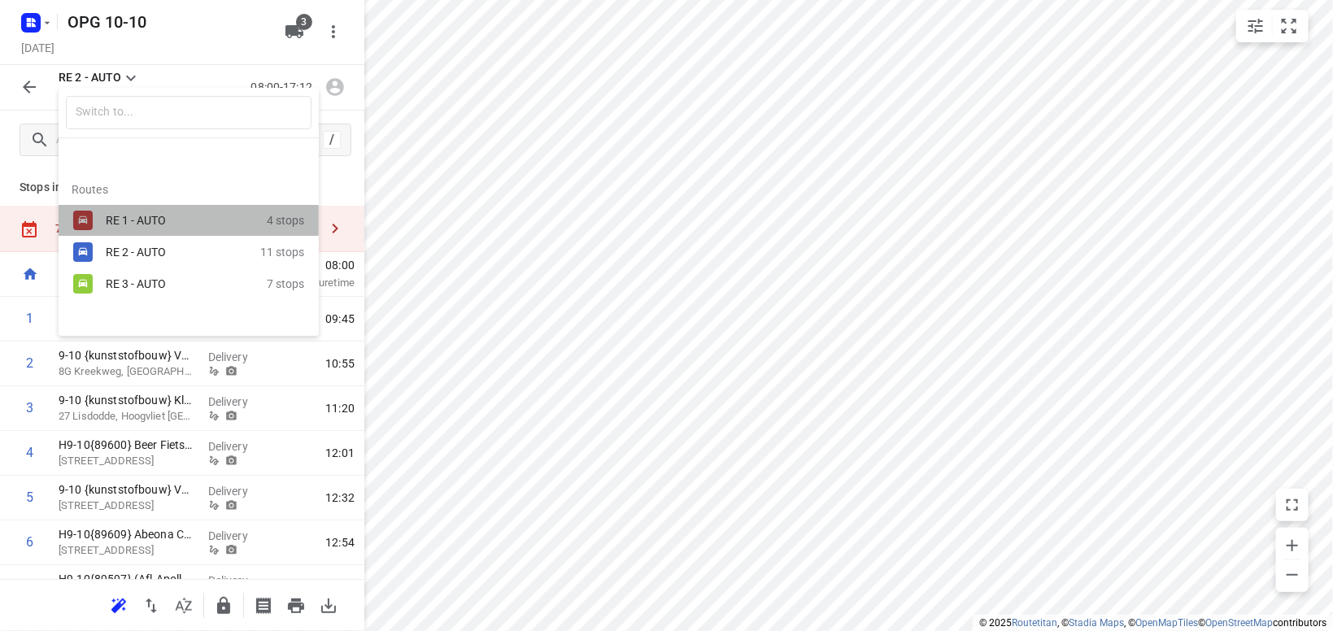
click at [107, 211] on div "RE 1 - AUTO" at bounding box center [186, 221] width 161 height 20
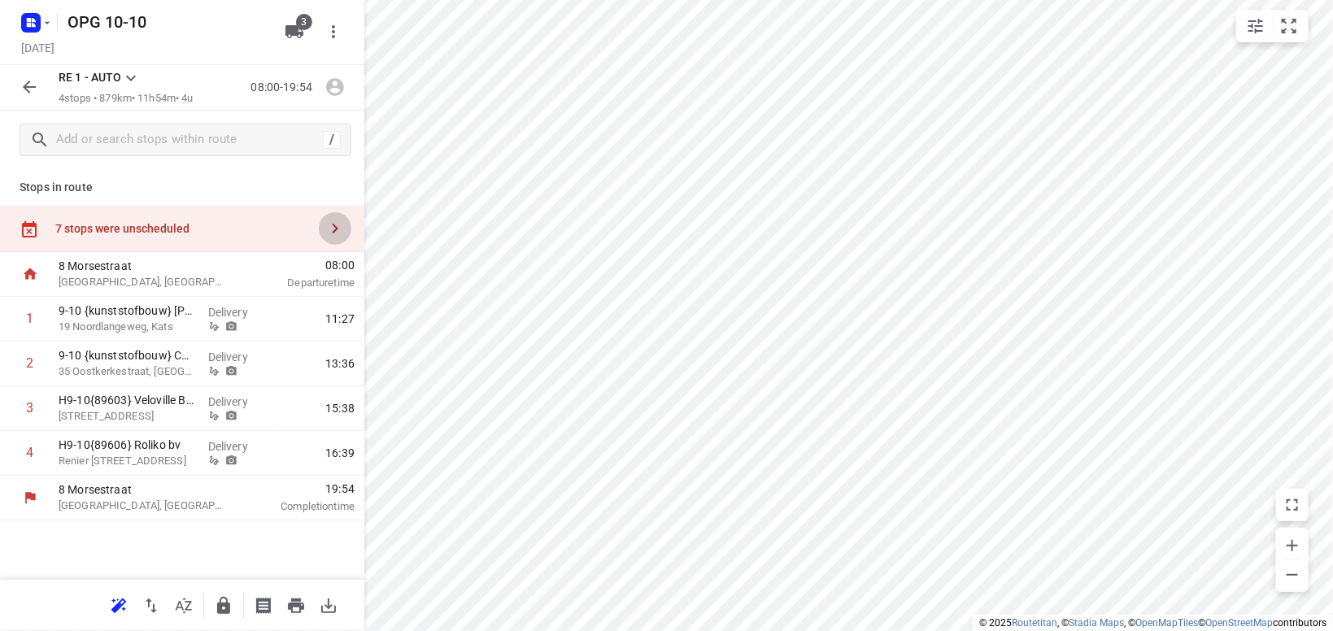
click at [332, 226] on icon "button" at bounding box center [335, 229] width 20 height 20
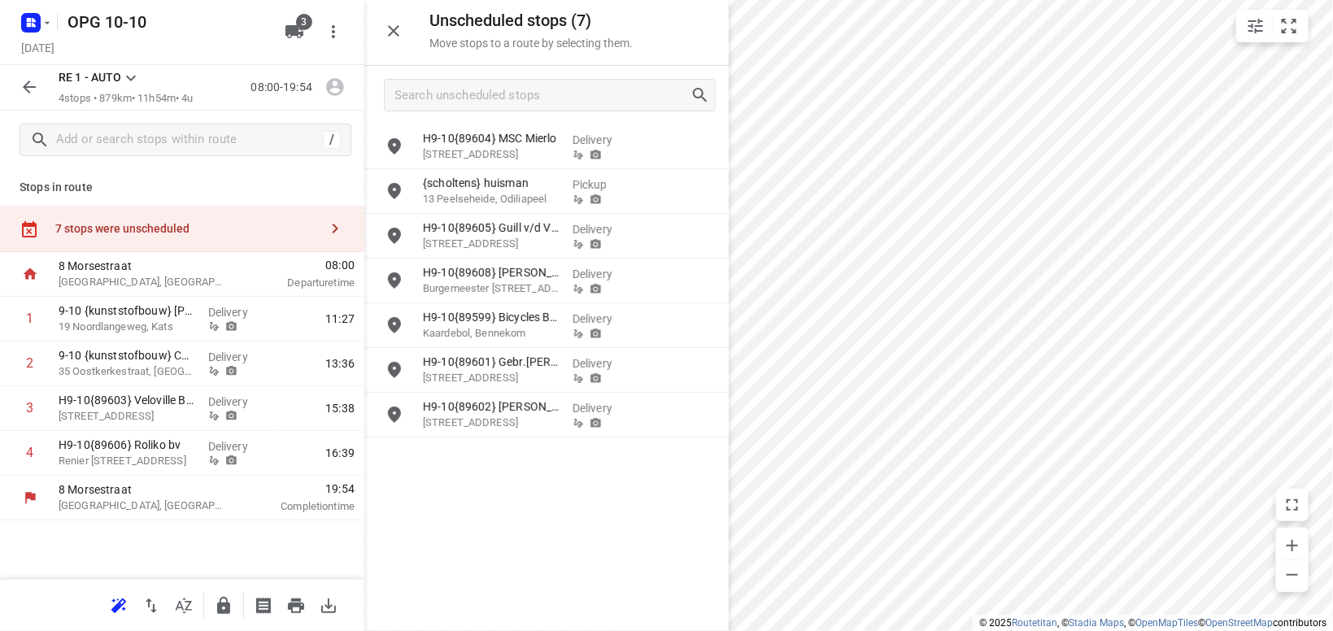
click at [509, 473] on div "H9-10{89604} MSC [PERSON_NAME][STREET_ADDRESS][GEOGRAPHIC_DATA] {scholtens} hui…" at bounding box center [546, 376] width 364 height 505
click at [135, 75] on icon at bounding box center [131, 78] width 20 height 20
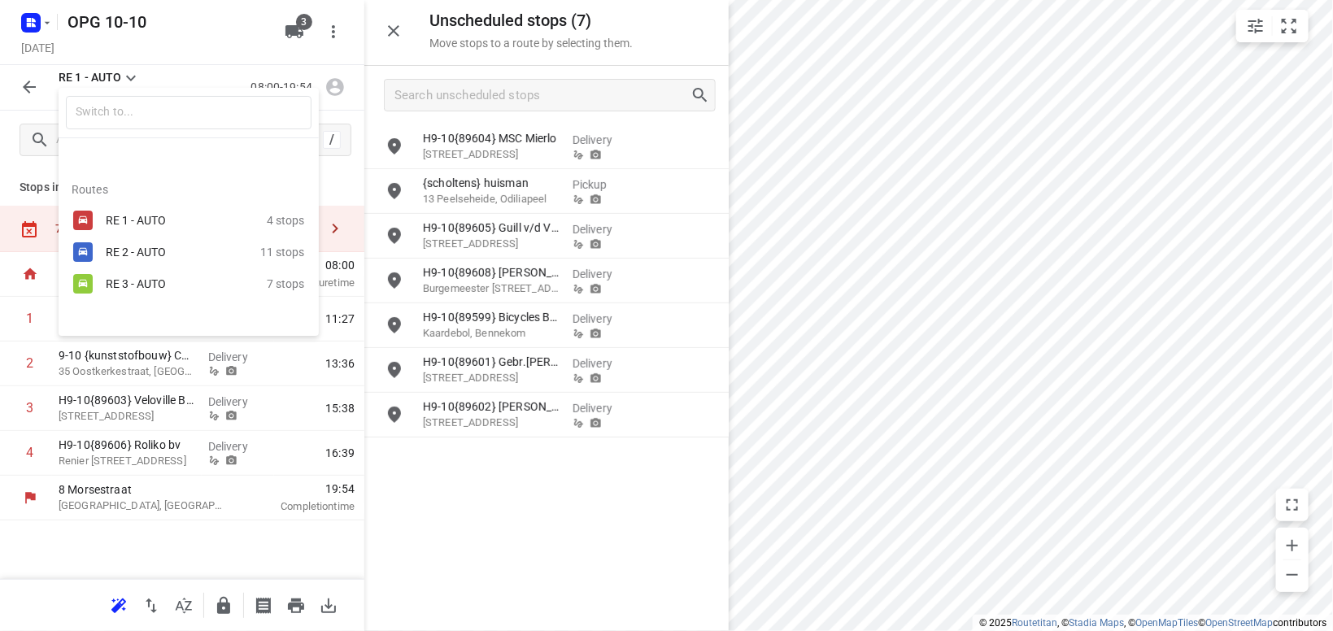
click at [117, 285] on div "RE 3 - AUTO" at bounding box center [175, 283] width 138 height 13
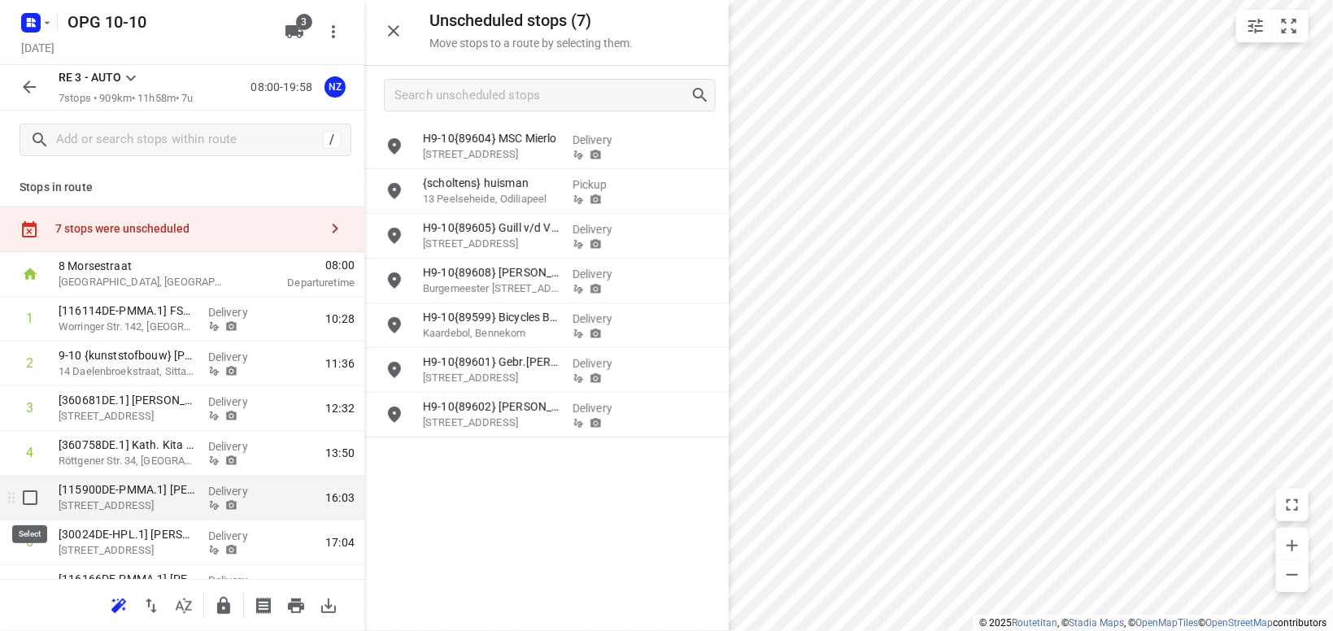
click at [27, 499] on input "checkbox" at bounding box center [30, 497] width 33 height 33
checkbox input "true"
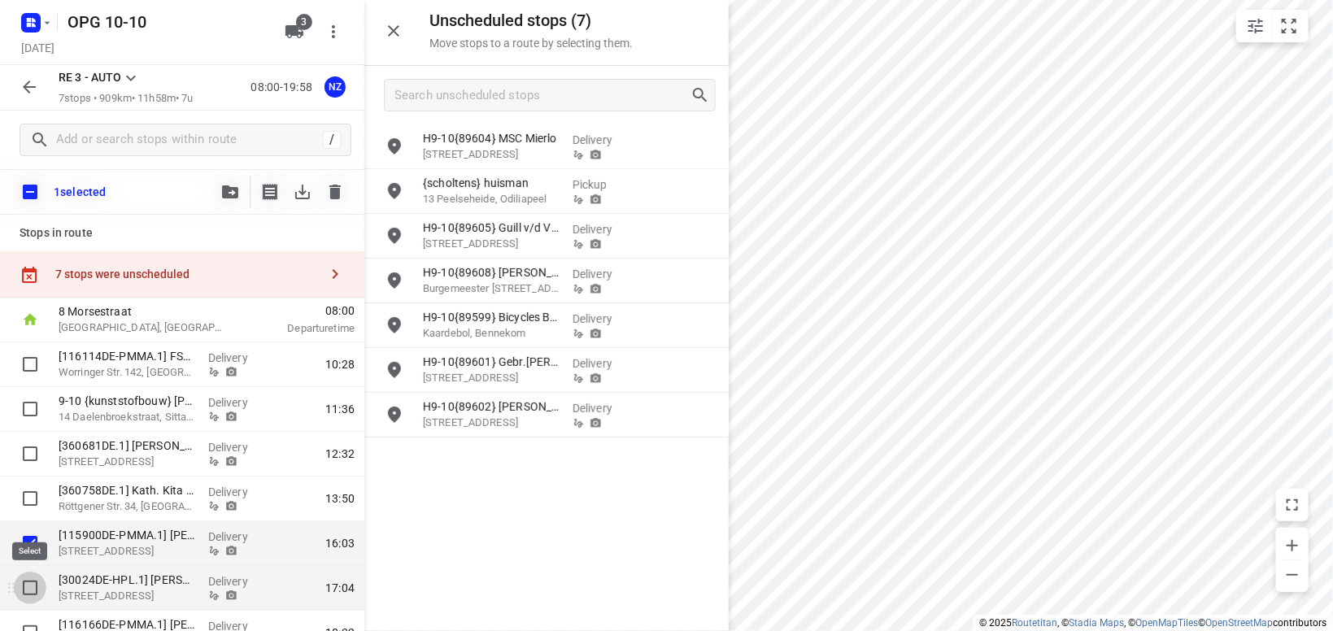
click at [32, 588] on input "checkbox" at bounding box center [30, 588] width 33 height 33
checkbox input "true"
click at [232, 192] on icon "button" at bounding box center [230, 191] width 16 height 13
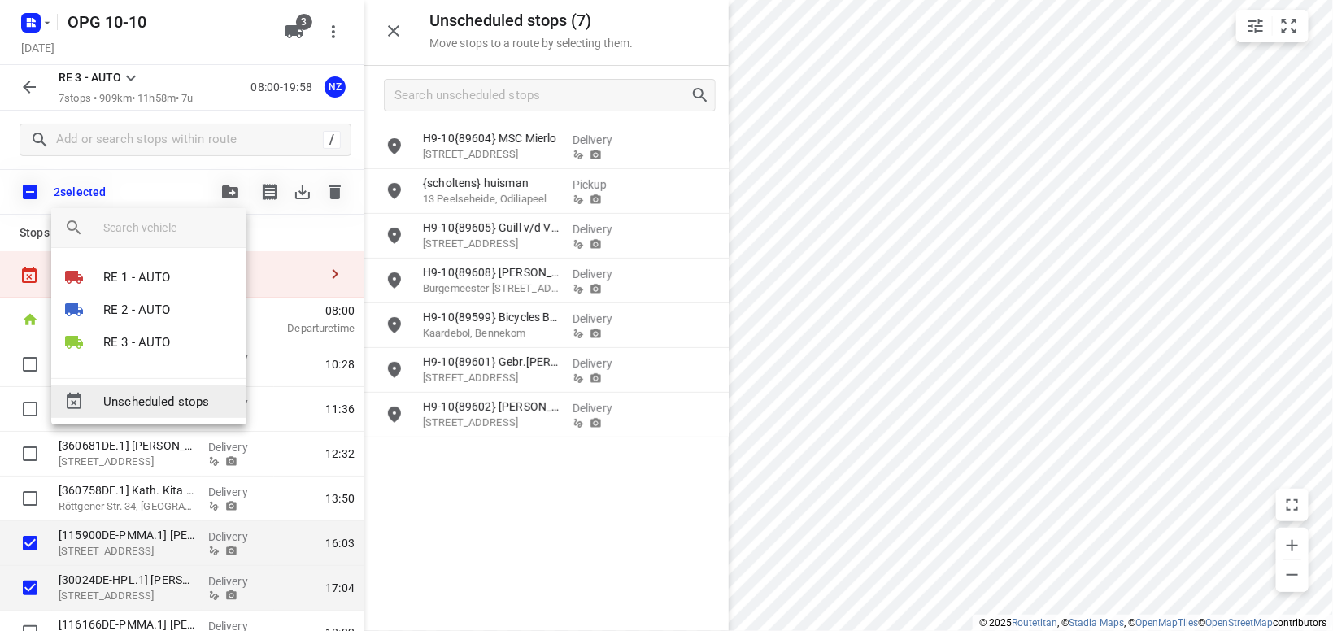
click at [155, 397] on span "Unscheduled stops" at bounding box center [168, 402] width 130 height 19
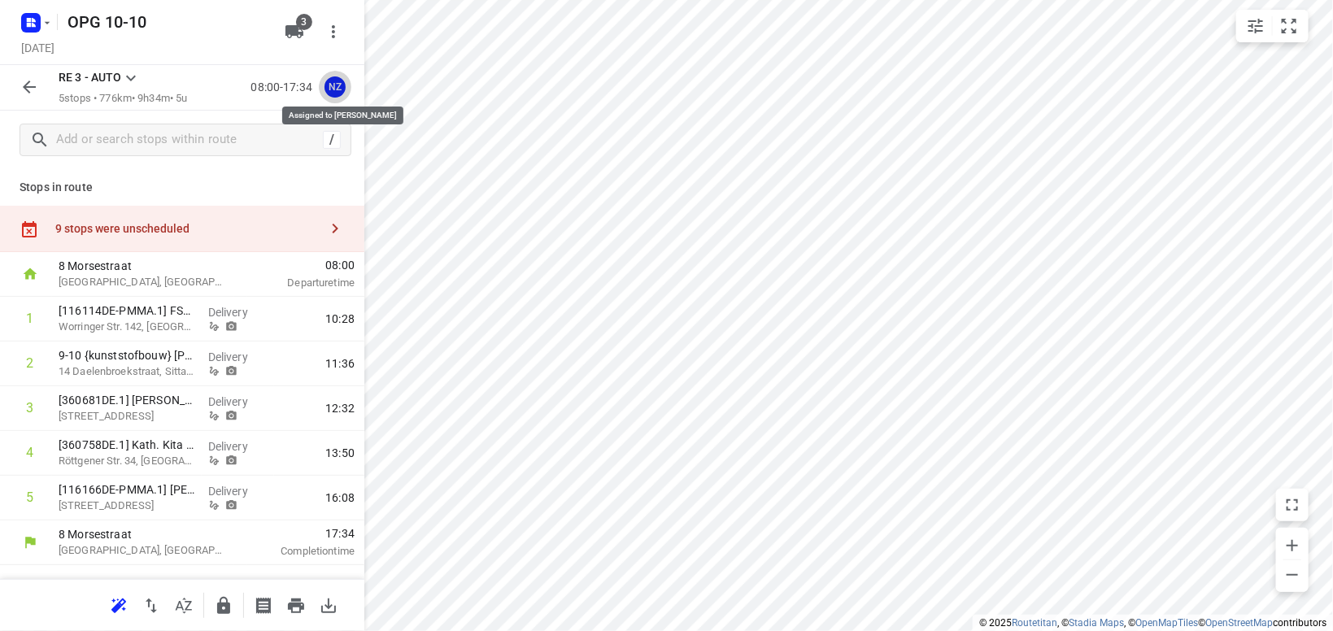
click at [349, 87] on button "NZ" at bounding box center [335, 87] width 33 height 33
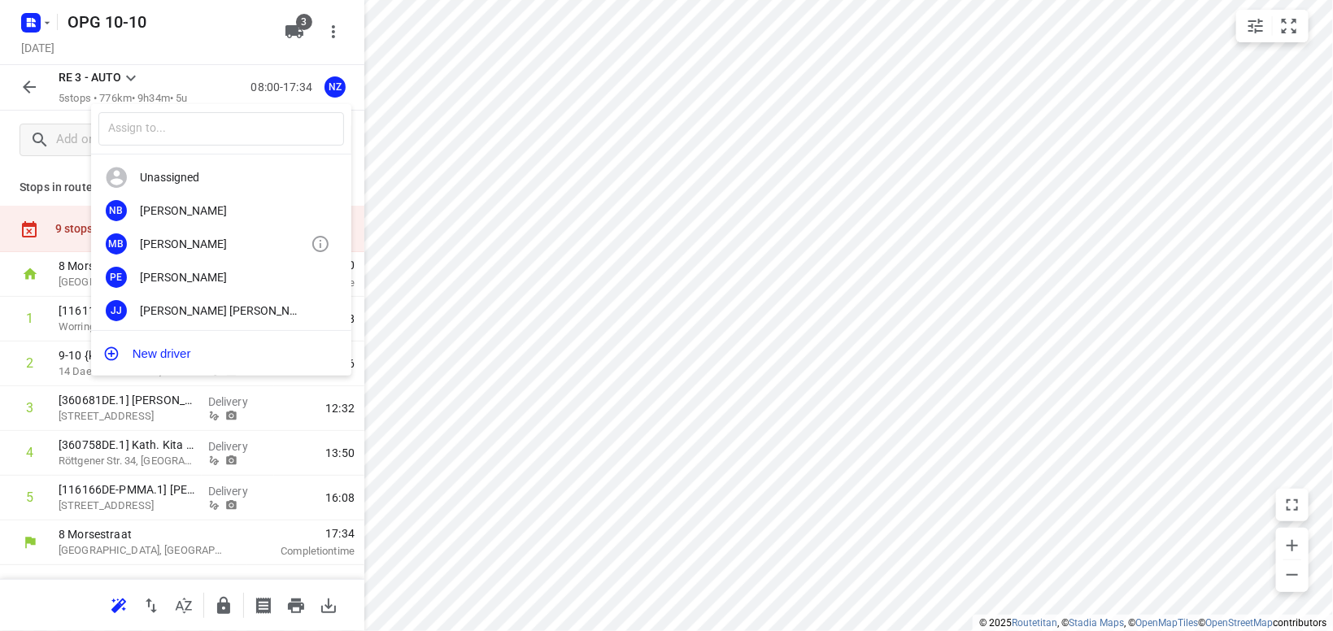
scroll to position [94, 0]
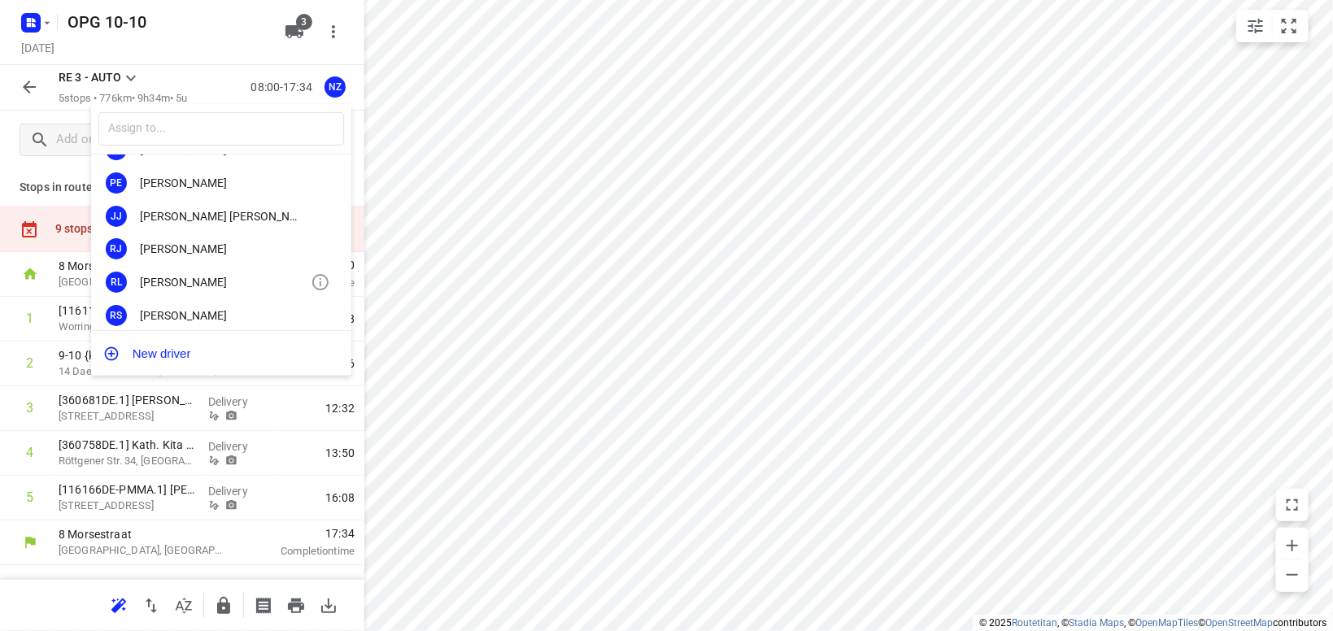
click at [200, 277] on div "[PERSON_NAME]" at bounding box center [225, 282] width 171 height 13
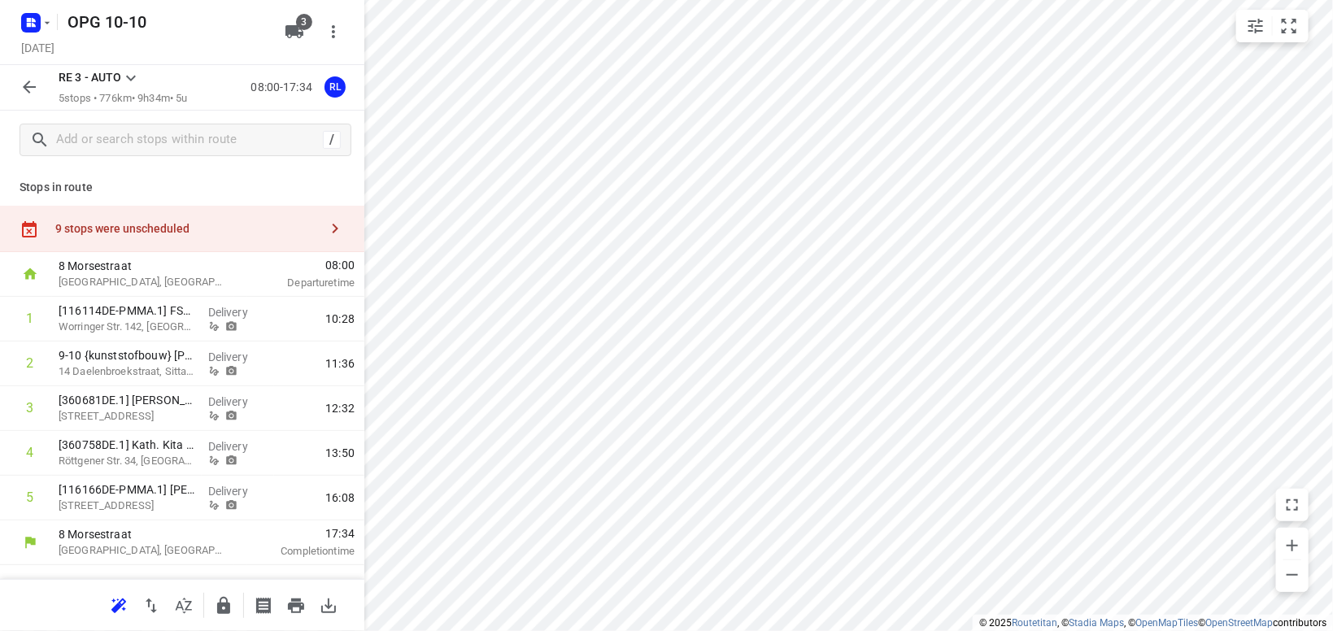
click at [134, 74] on icon at bounding box center [131, 78] width 20 height 20
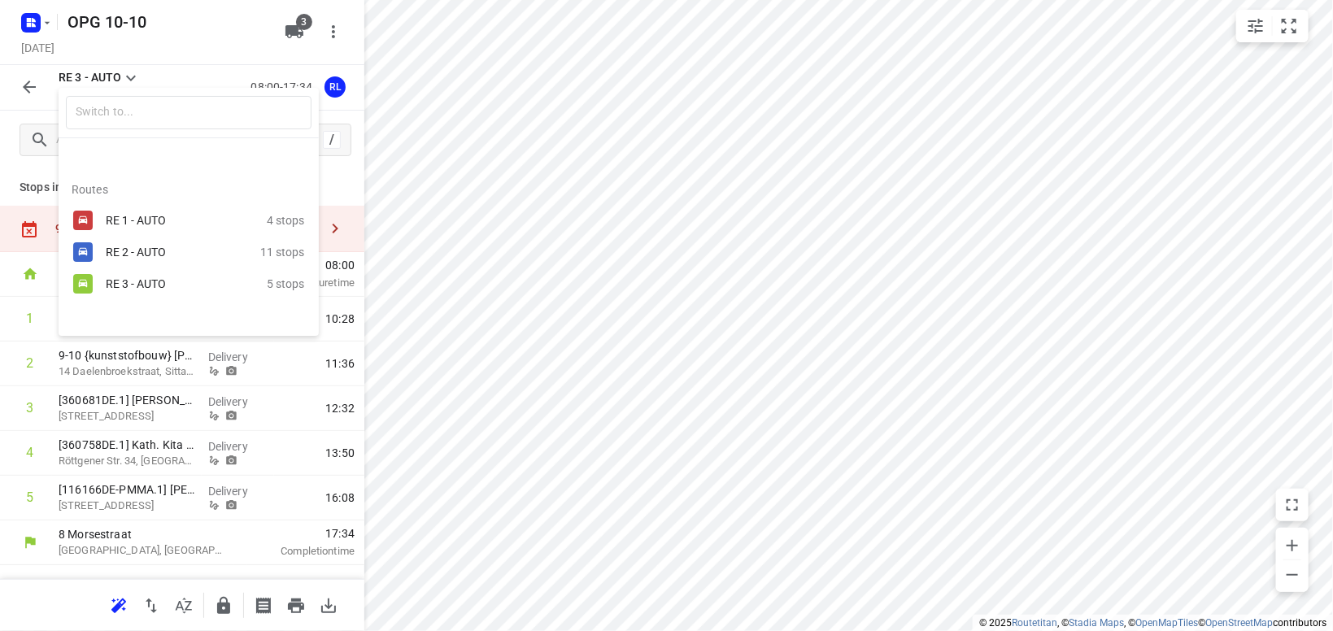
click at [428, 403] on div at bounding box center [666, 315] width 1333 height 631
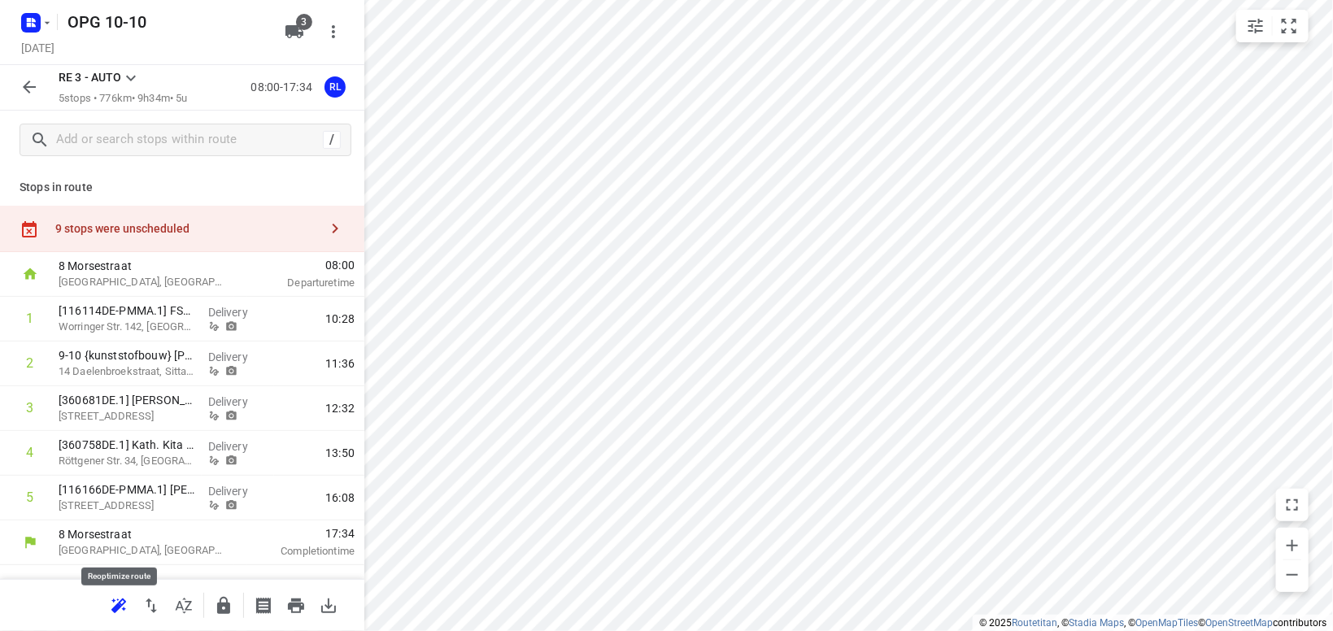
click at [114, 612] on icon "button" at bounding box center [119, 606] width 20 height 20
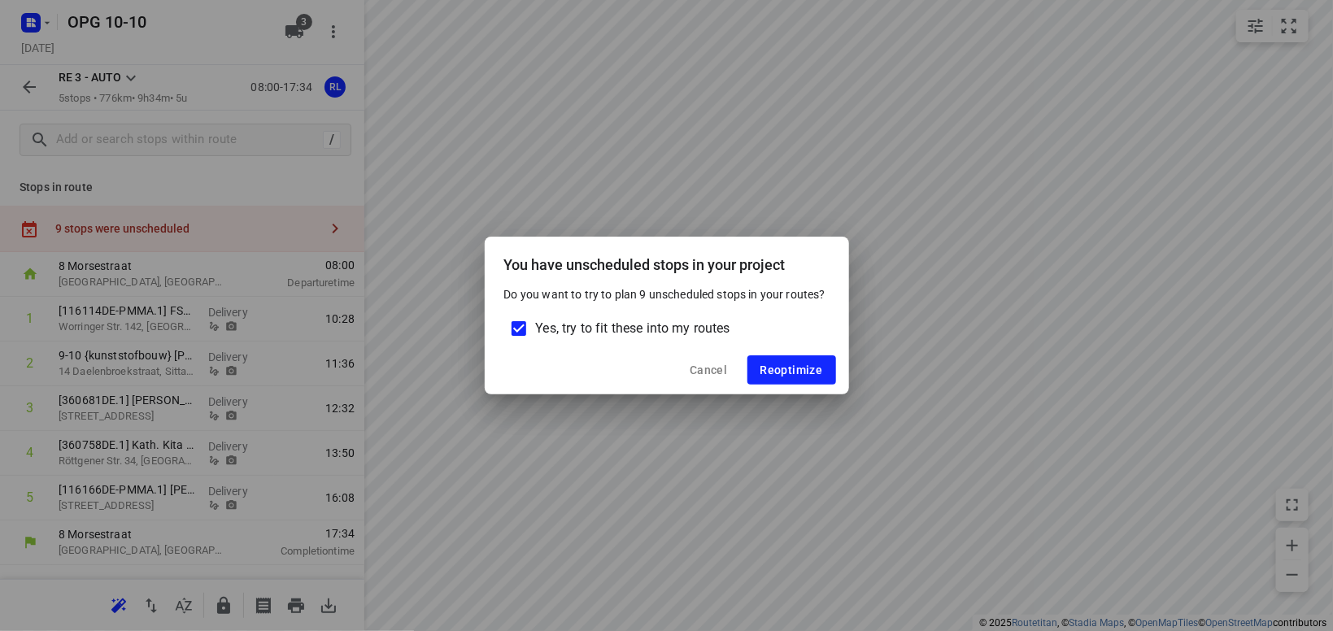
click at [674, 330] on span "Yes, try to fit these into my routes" at bounding box center [633, 329] width 194 height 20
click at [536, 330] on input "Yes, try to fit these into my routes" at bounding box center [519, 328] width 34 height 34
checkbox input "false"
click at [774, 364] on span "Reoptimize" at bounding box center [791, 370] width 63 height 13
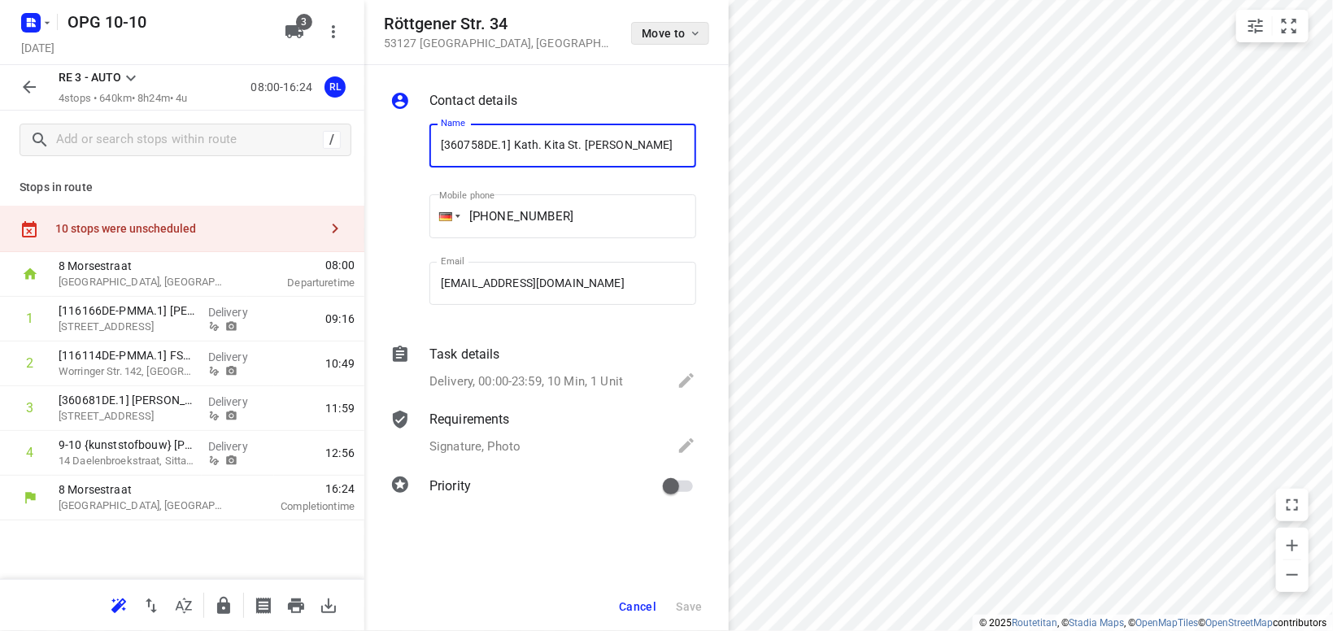
click at [699, 30] on icon "button" at bounding box center [695, 33] width 13 height 13
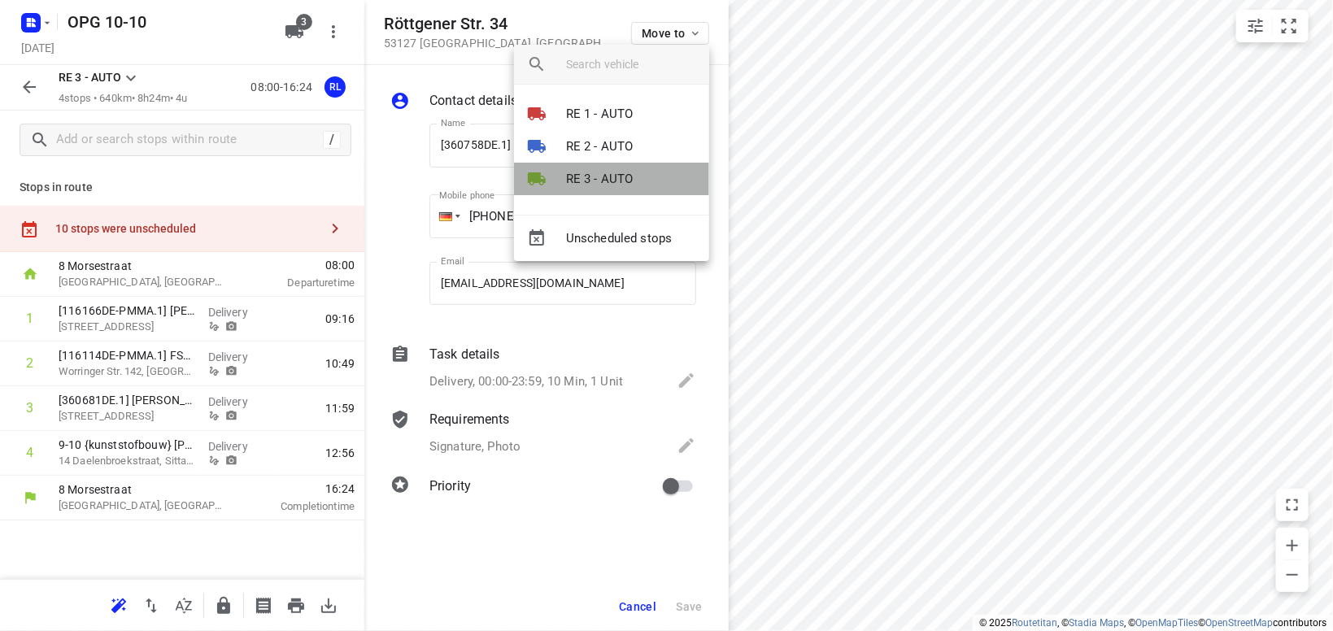
click at [637, 173] on li "RE 3 - AUTO" at bounding box center [611, 179] width 195 height 33
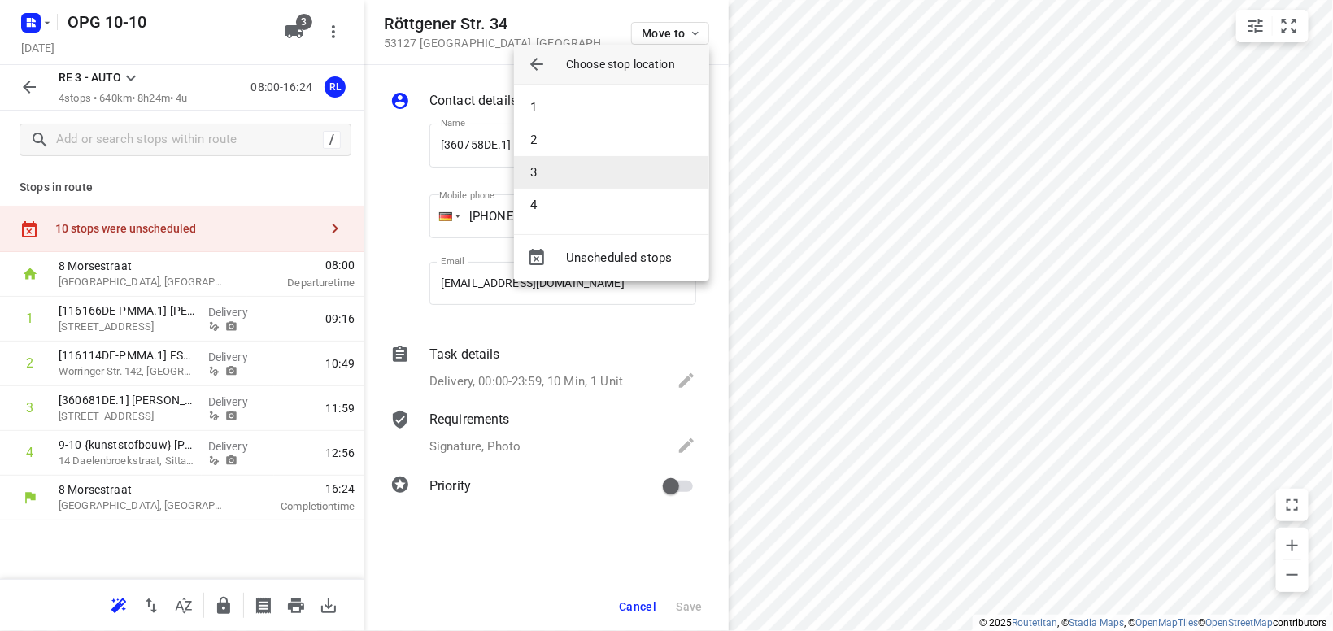
click at [636, 170] on li "3" at bounding box center [611, 172] width 195 height 33
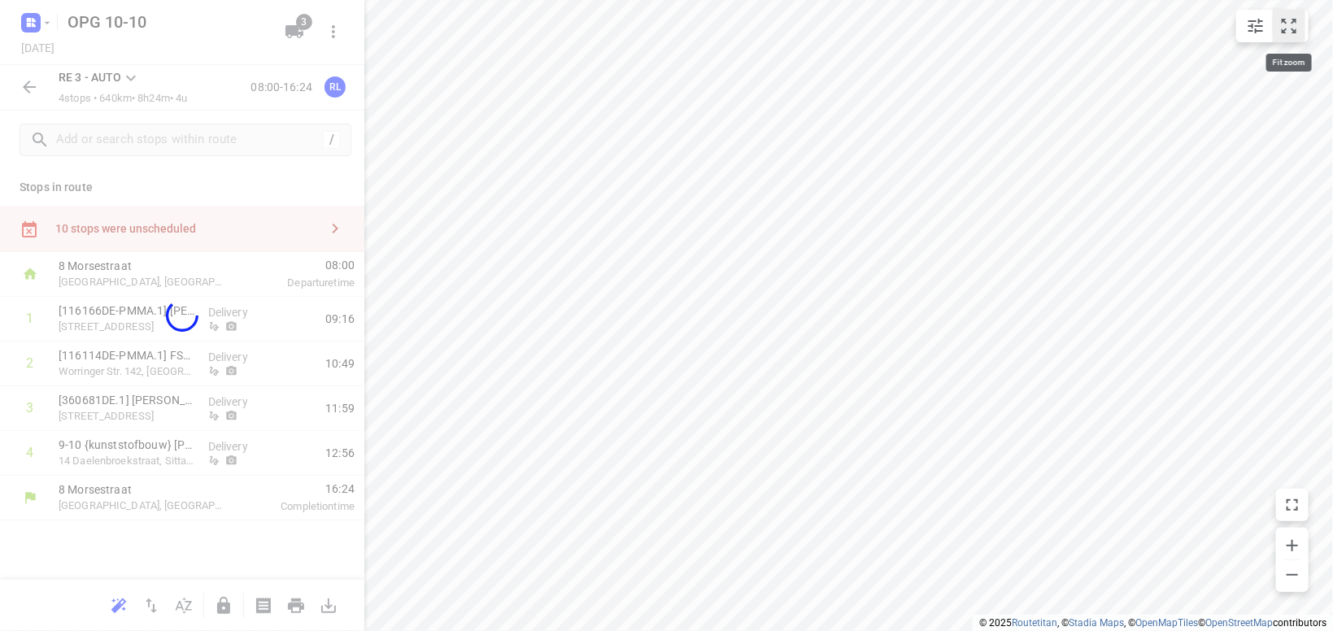
click at [1288, 23] on icon "small contained button group" at bounding box center [1289, 26] width 20 height 20
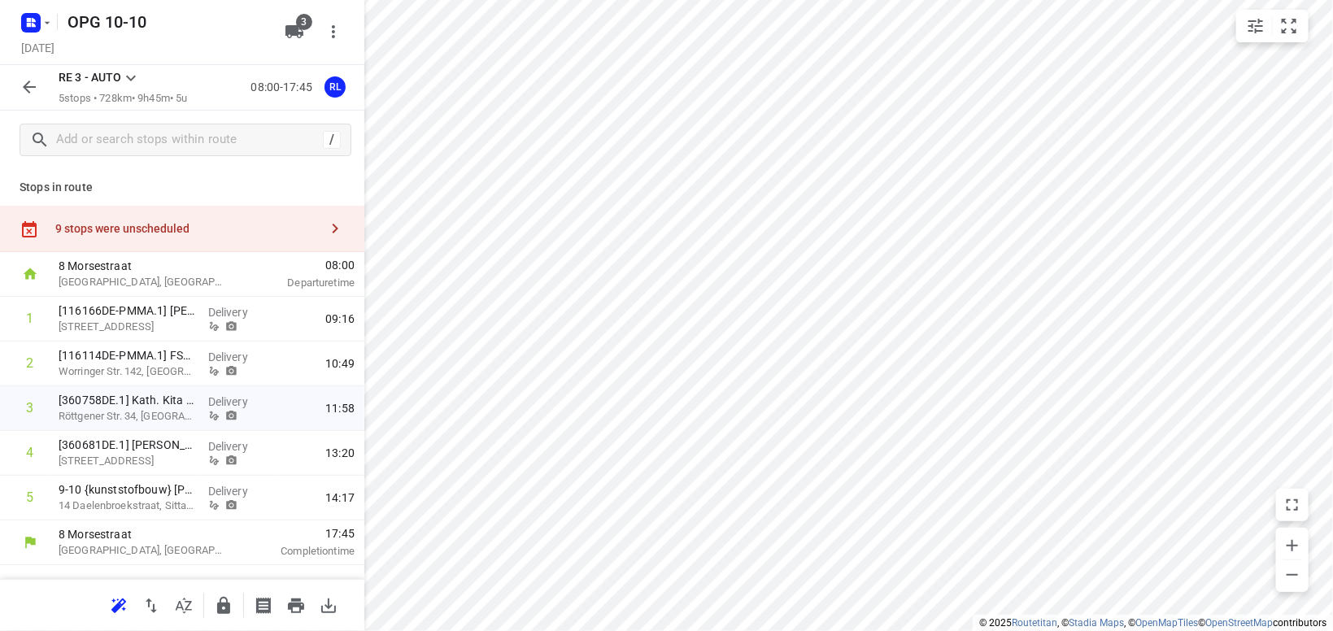
click at [138, 82] on icon at bounding box center [131, 78] width 20 height 20
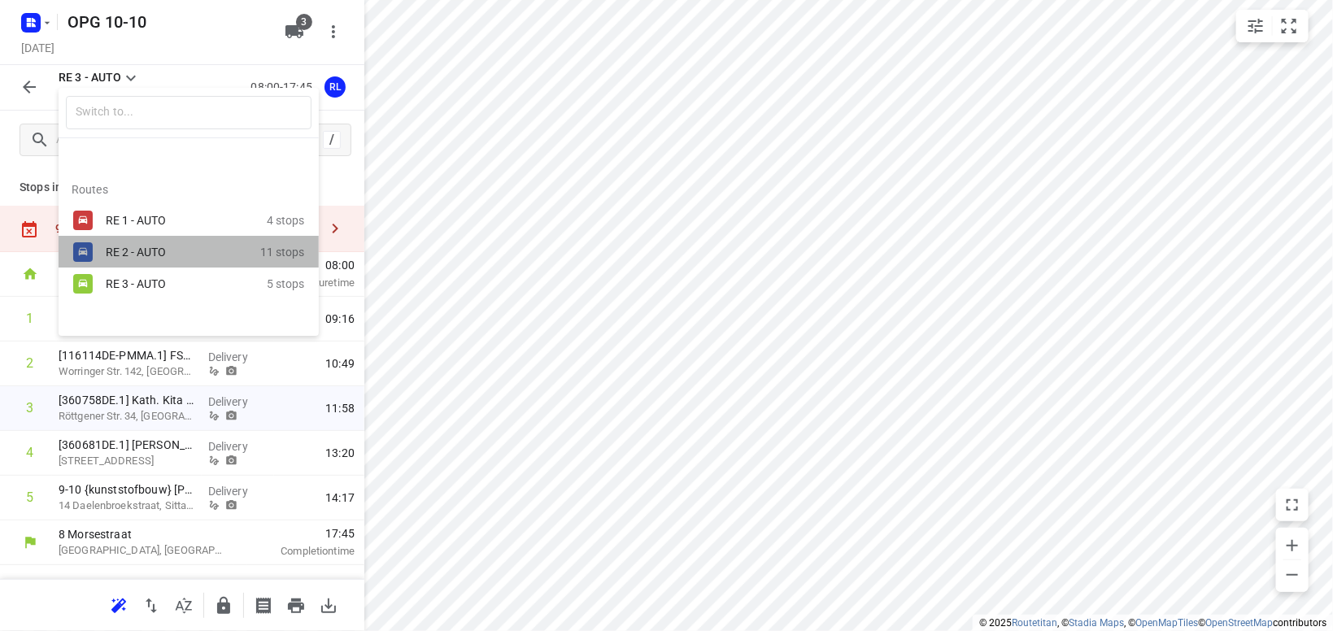
click at [153, 259] on div "RE 2 - AUTO" at bounding box center [183, 252] width 155 height 20
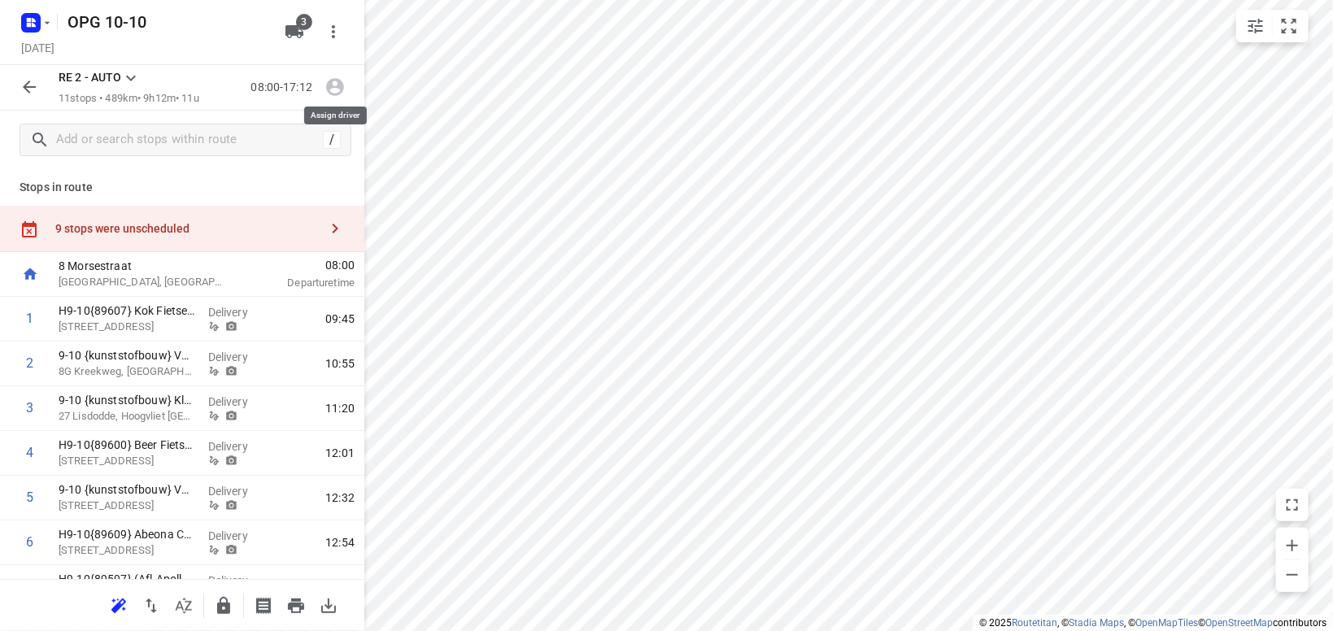
click at [329, 83] on icon "button" at bounding box center [335, 88] width 18 height 18
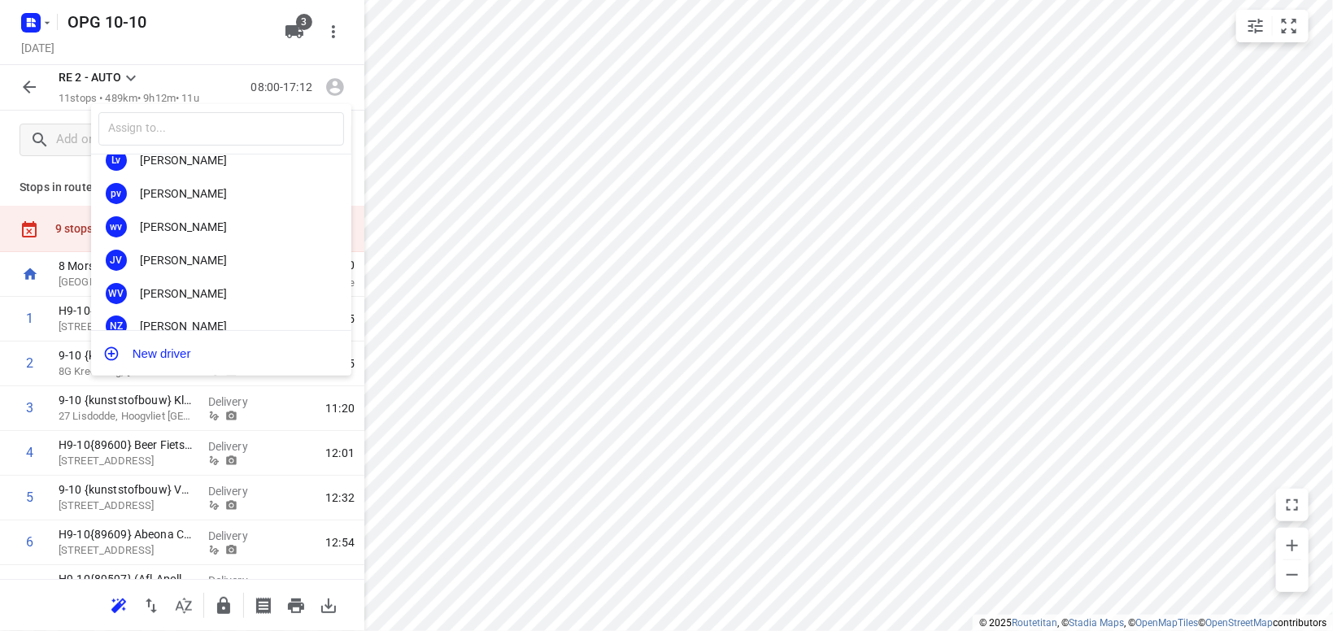
scroll to position [284, 0]
click at [213, 255] on div "[PERSON_NAME]" at bounding box center [225, 259] width 171 height 13
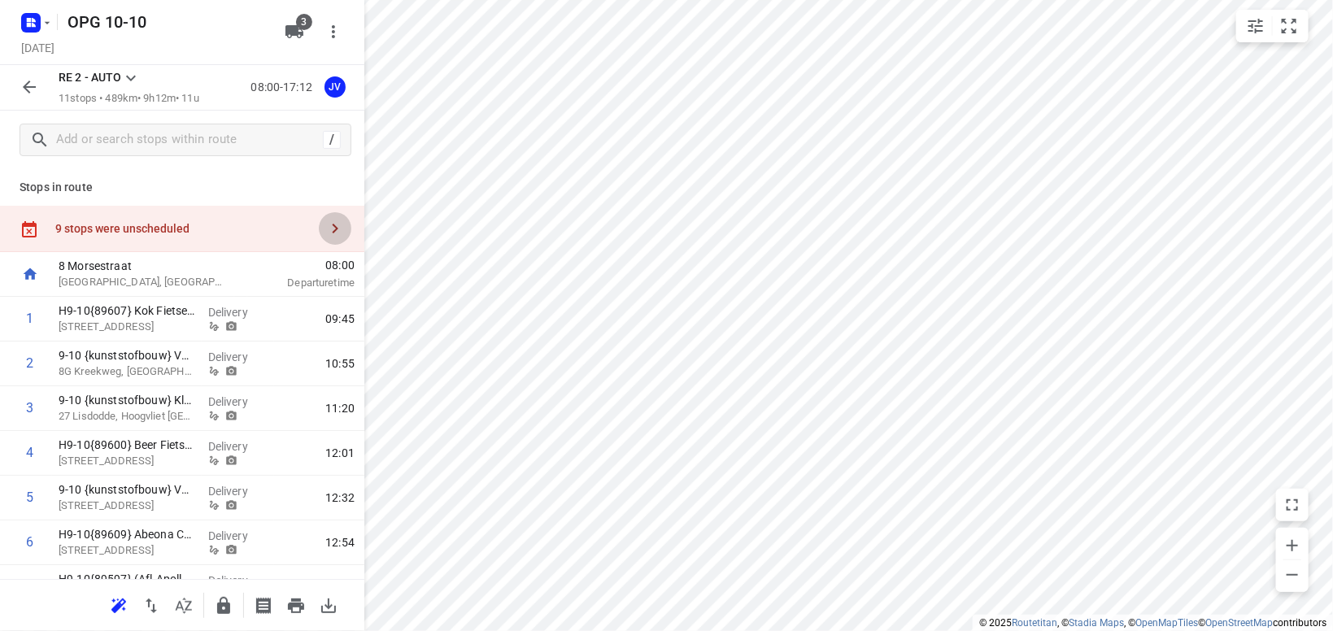
click at [333, 224] on icon "button" at bounding box center [335, 229] width 20 height 20
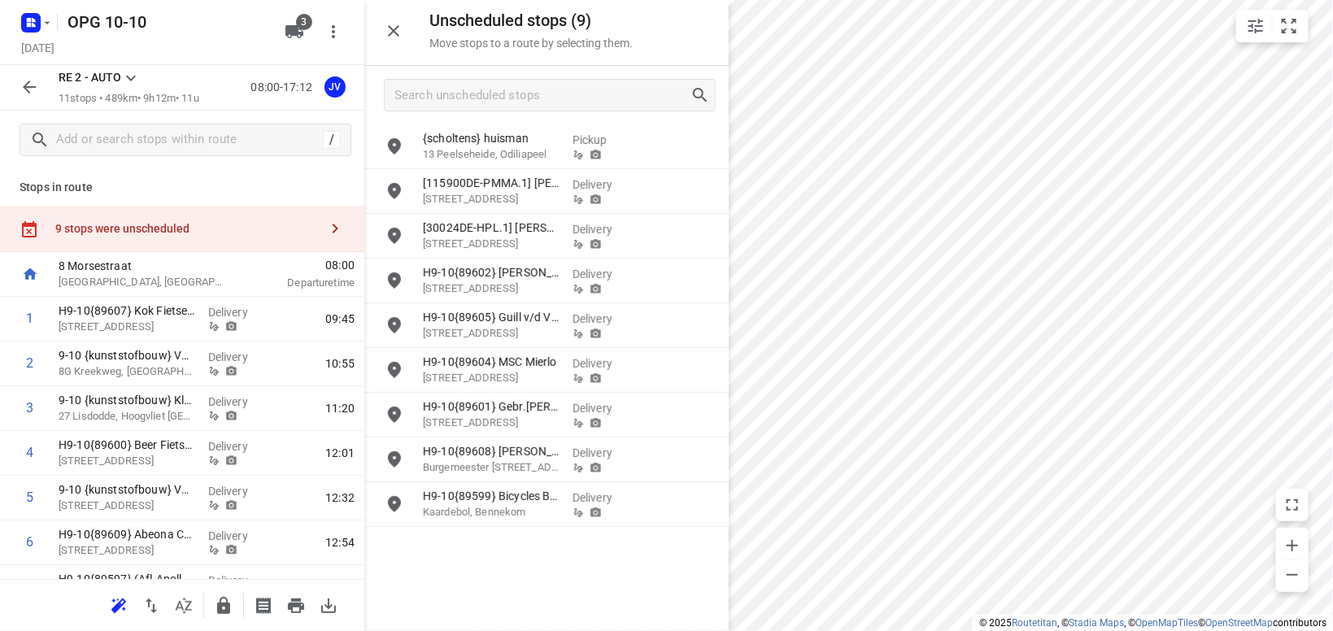
click at [133, 73] on icon at bounding box center [131, 78] width 20 height 20
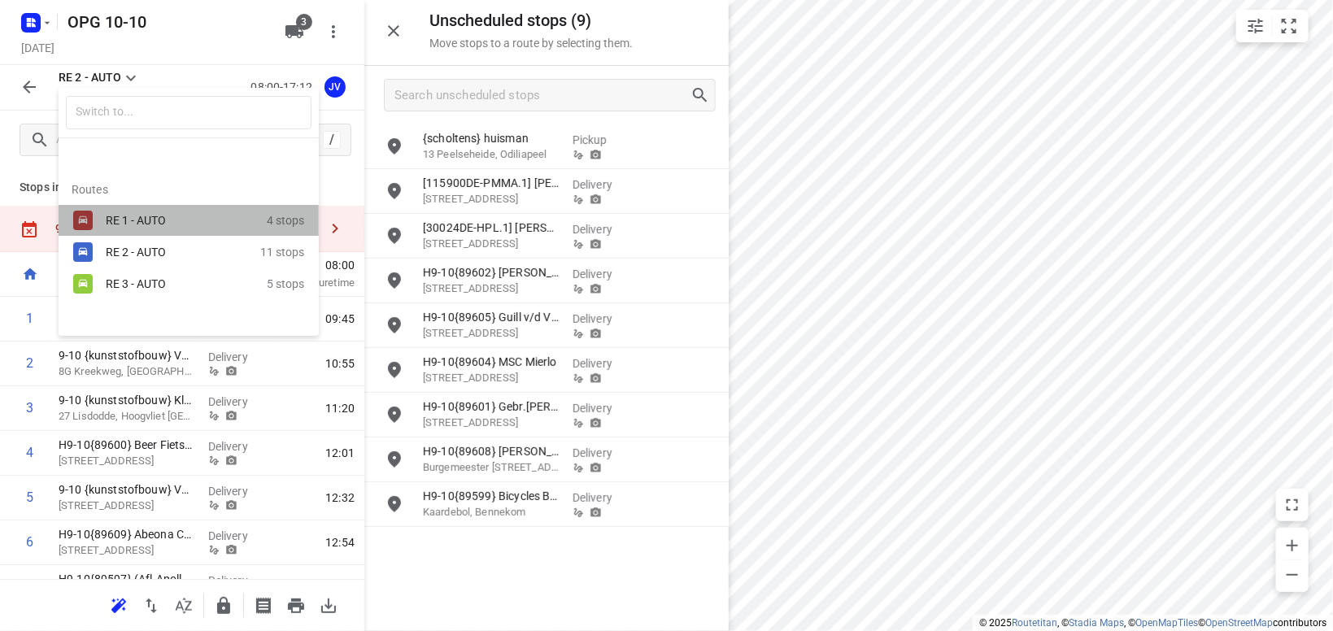
click at [118, 212] on div "RE 1 - AUTO" at bounding box center [186, 221] width 161 height 20
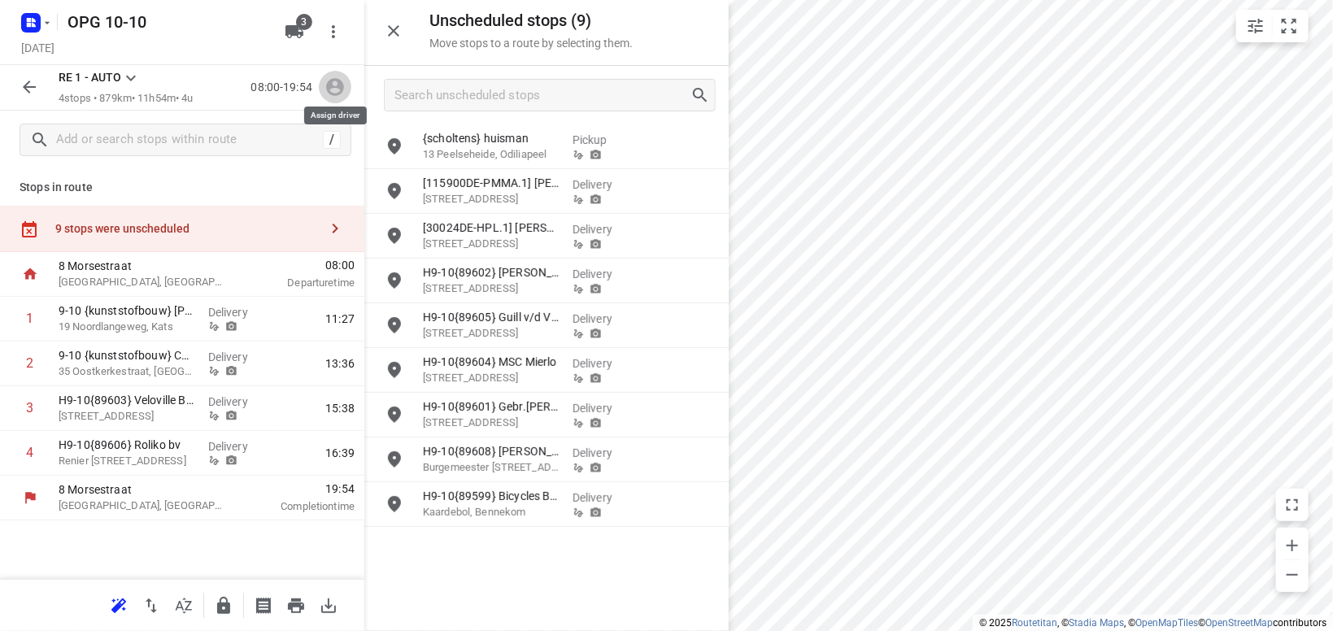
click at [330, 89] on icon "button" at bounding box center [335, 88] width 18 height 18
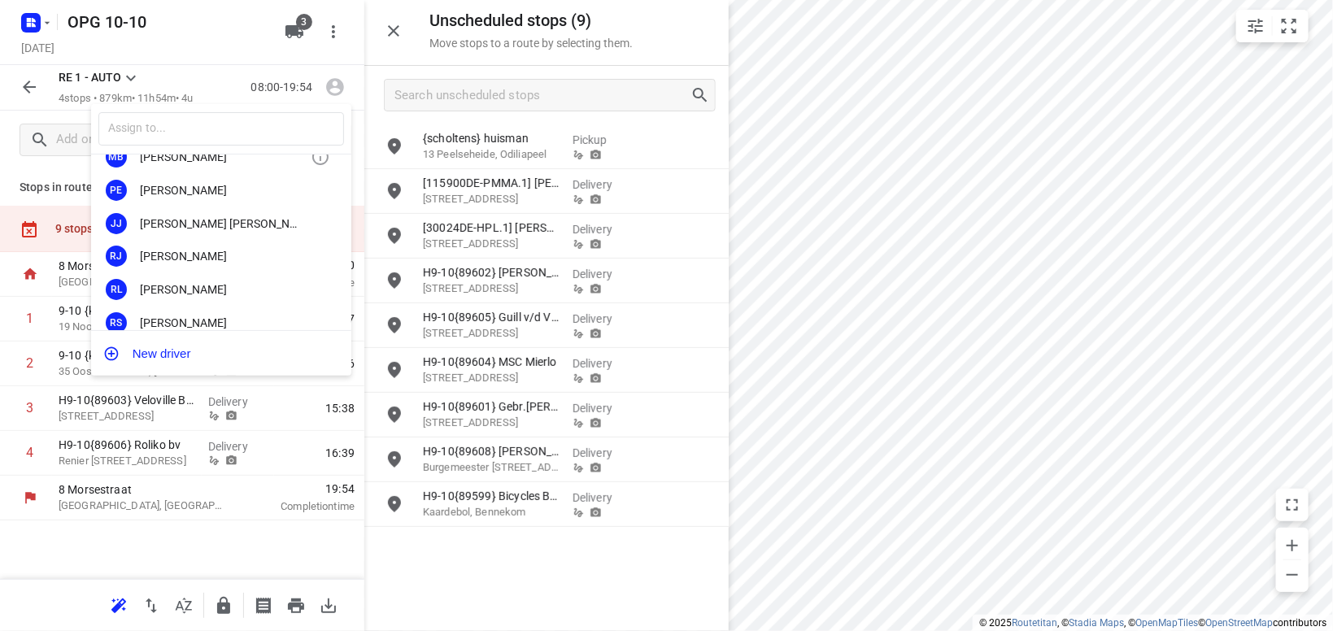
scroll to position [302, 0]
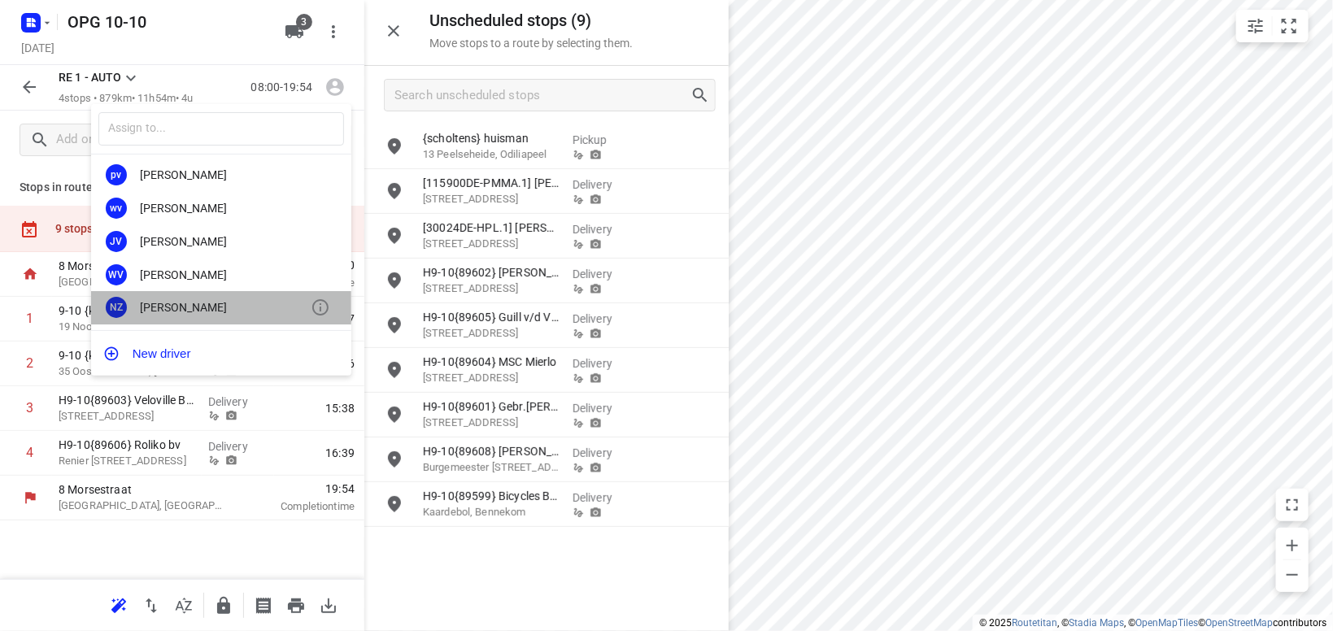
click at [194, 298] on div "NZ [PERSON_NAME]" at bounding box center [221, 307] width 260 height 33
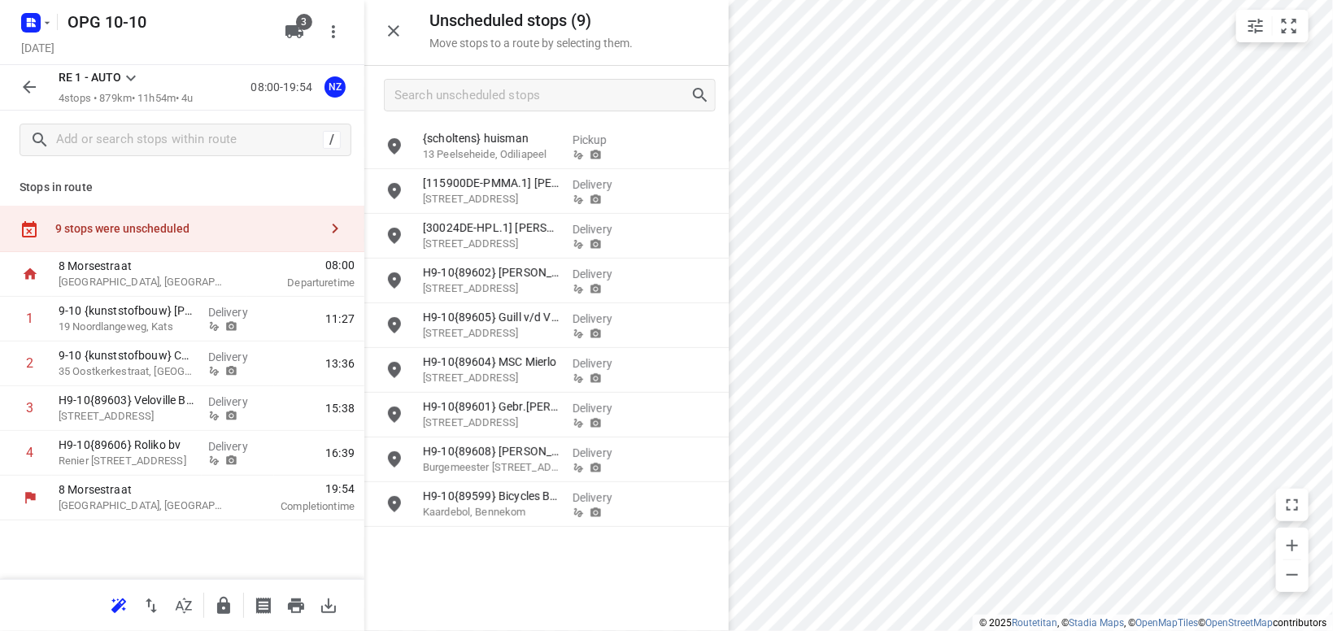
click at [133, 76] on icon at bounding box center [131, 78] width 20 height 20
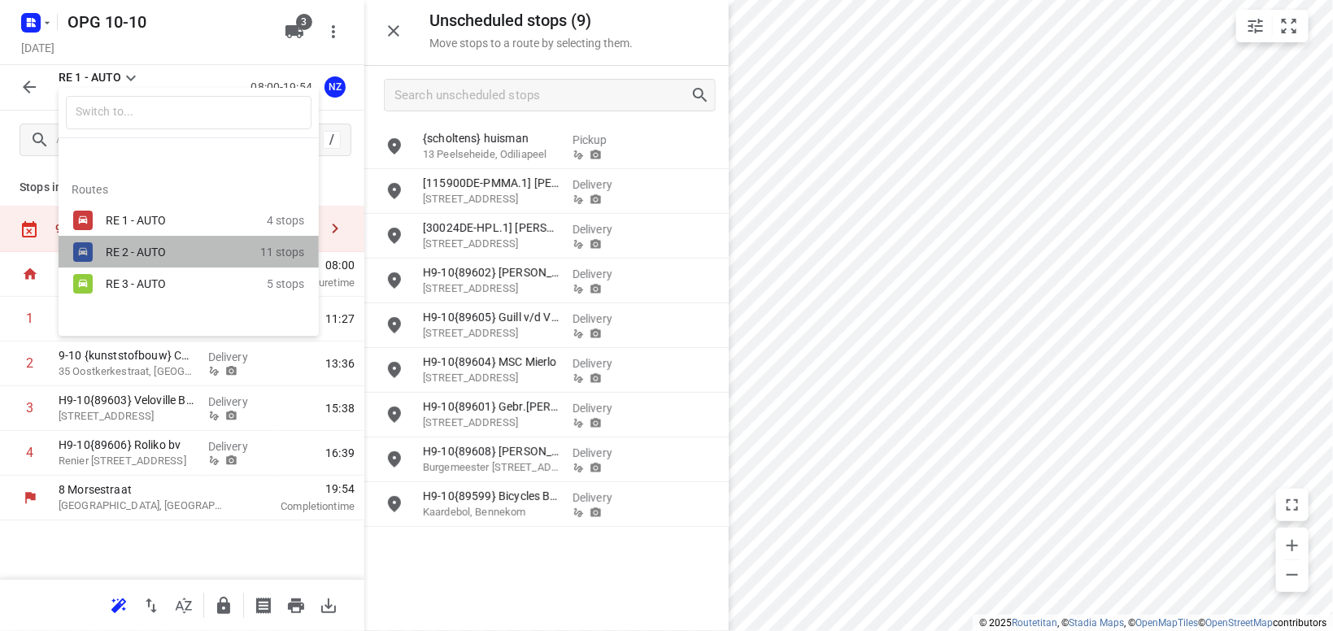
click at [121, 254] on div "RE 2 - AUTO" at bounding box center [175, 252] width 138 height 13
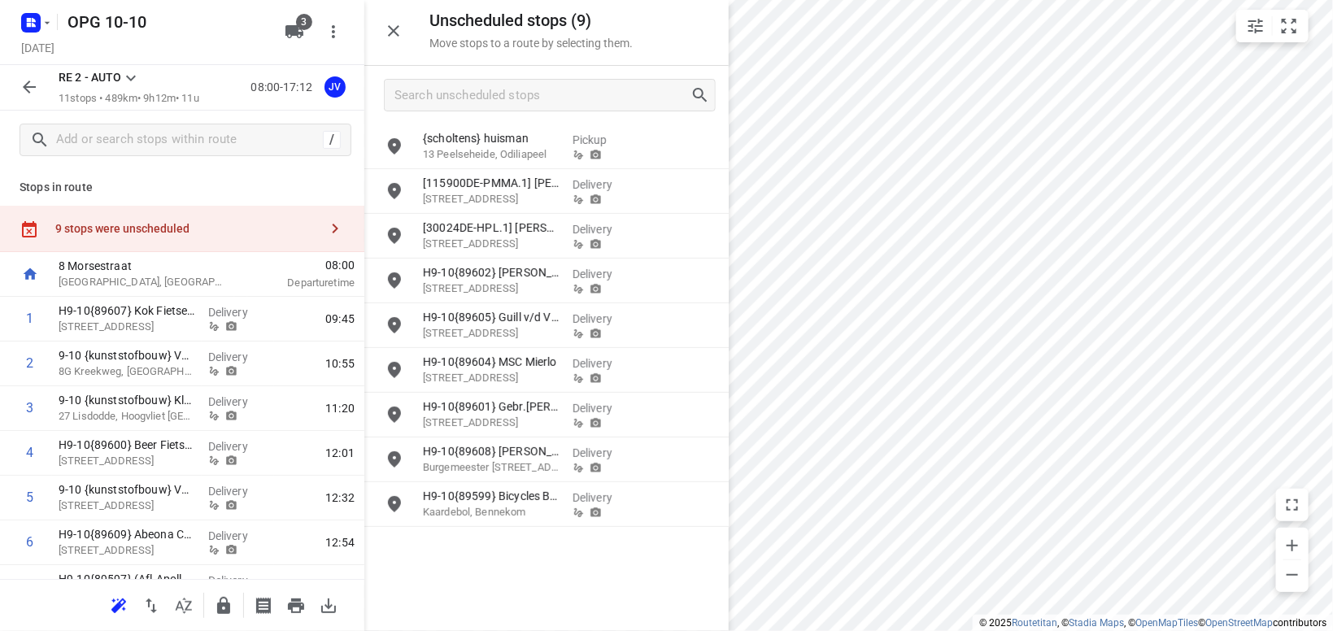
click at [135, 74] on icon at bounding box center [131, 78] width 20 height 20
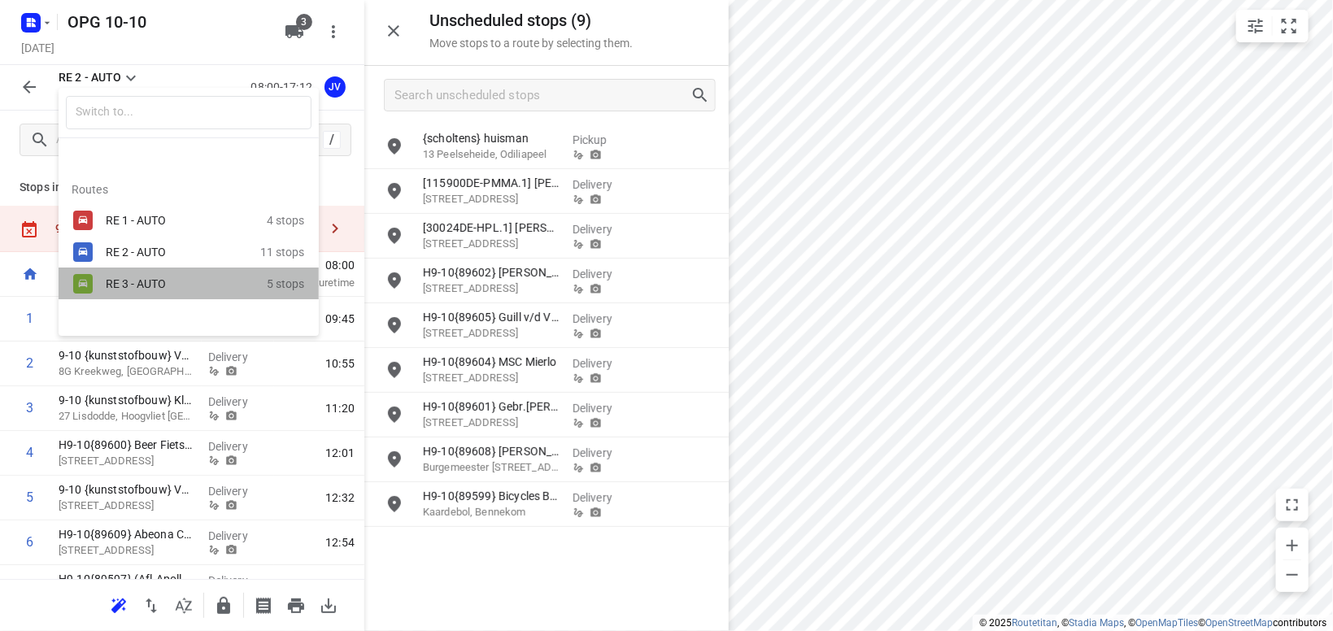
click at [120, 277] on div "RE 3 - AUTO" at bounding box center [186, 284] width 161 height 20
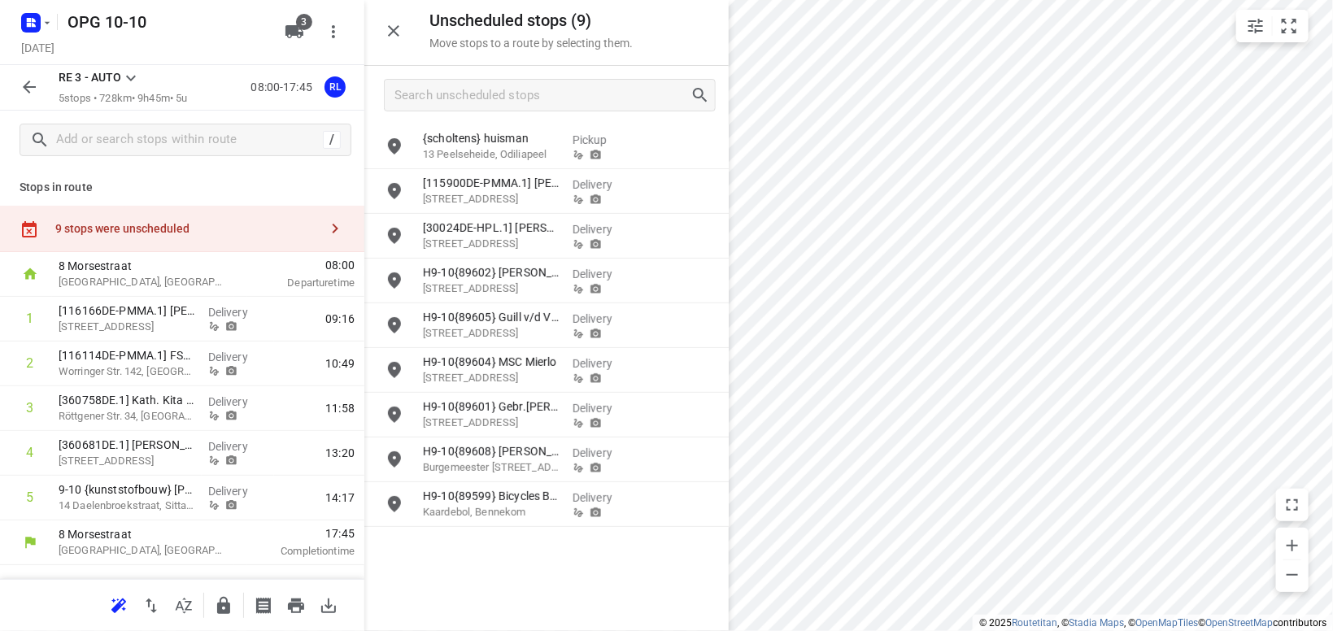
click at [129, 76] on icon at bounding box center [131, 78] width 20 height 20
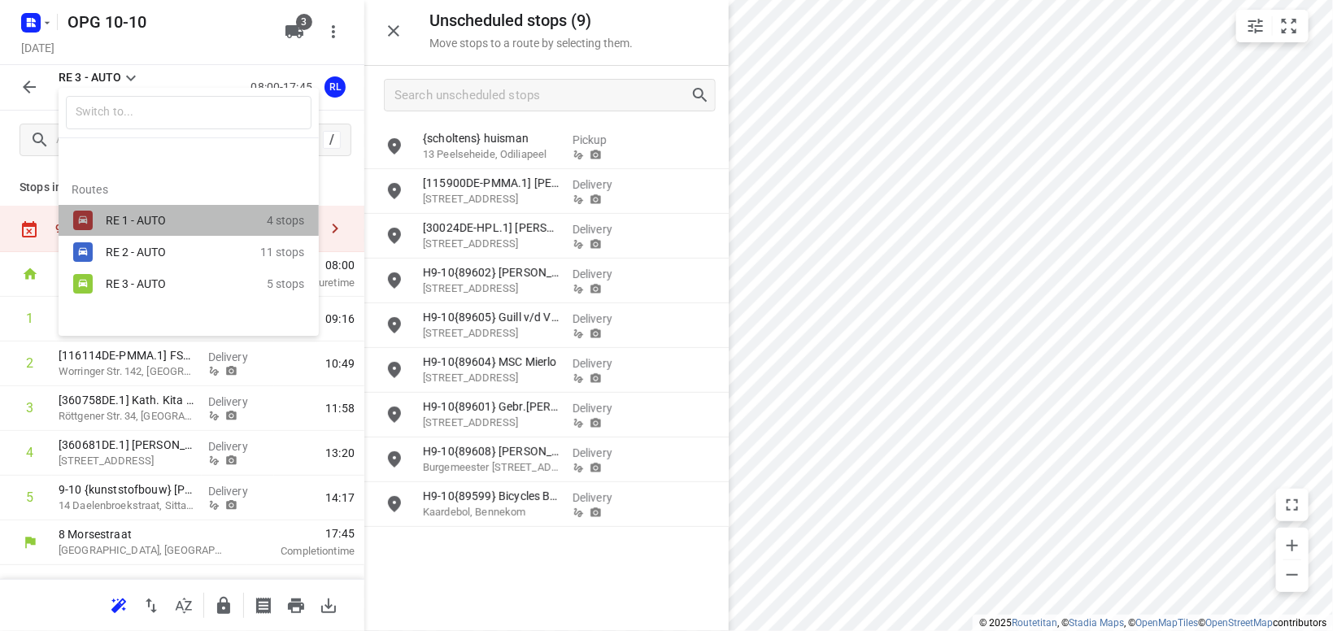
click at [129, 212] on div "RE 1 - AUTO" at bounding box center [186, 221] width 161 height 20
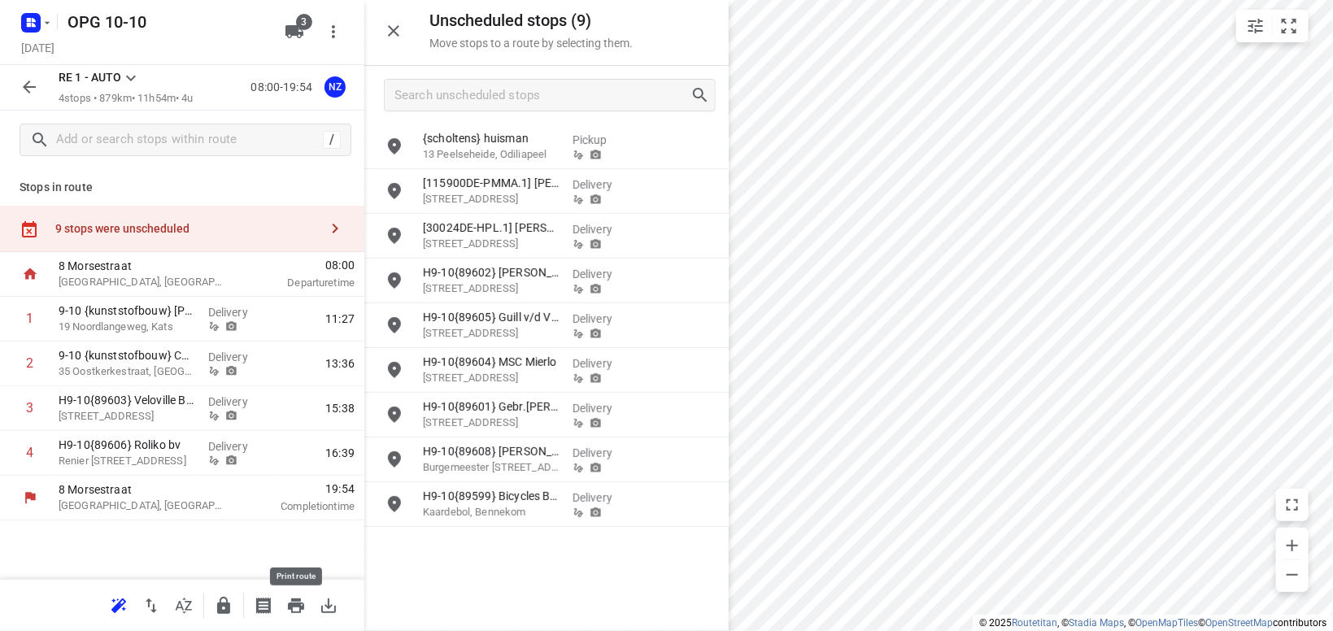
click at [298, 605] on icon "button" at bounding box center [296, 606] width 16 height 15
click at [121, 80] on p "RE 1 - AUTO" at bounding box center [90, 77] width 63 height 17
click at [125, 74] on icon at bounding box center [131, 78] width 20 height 20
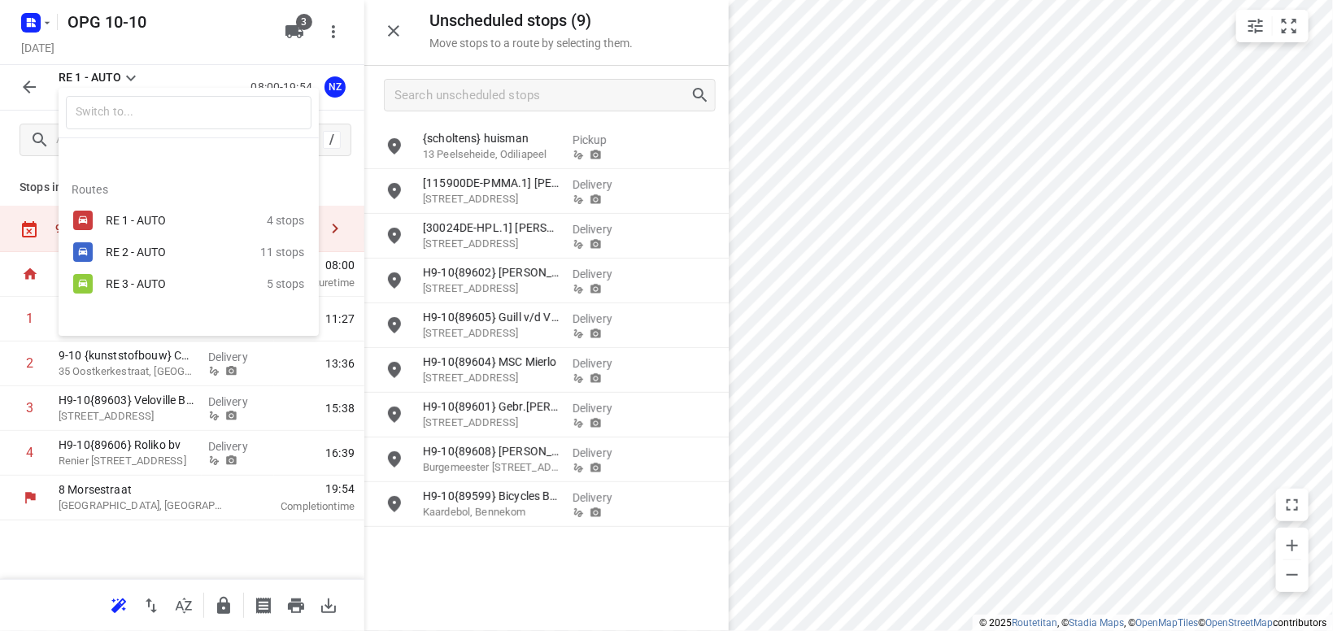
click at [109, 253] on div "RE 2 - AUTO" at bounding box center [175, 252] width 138 height 13
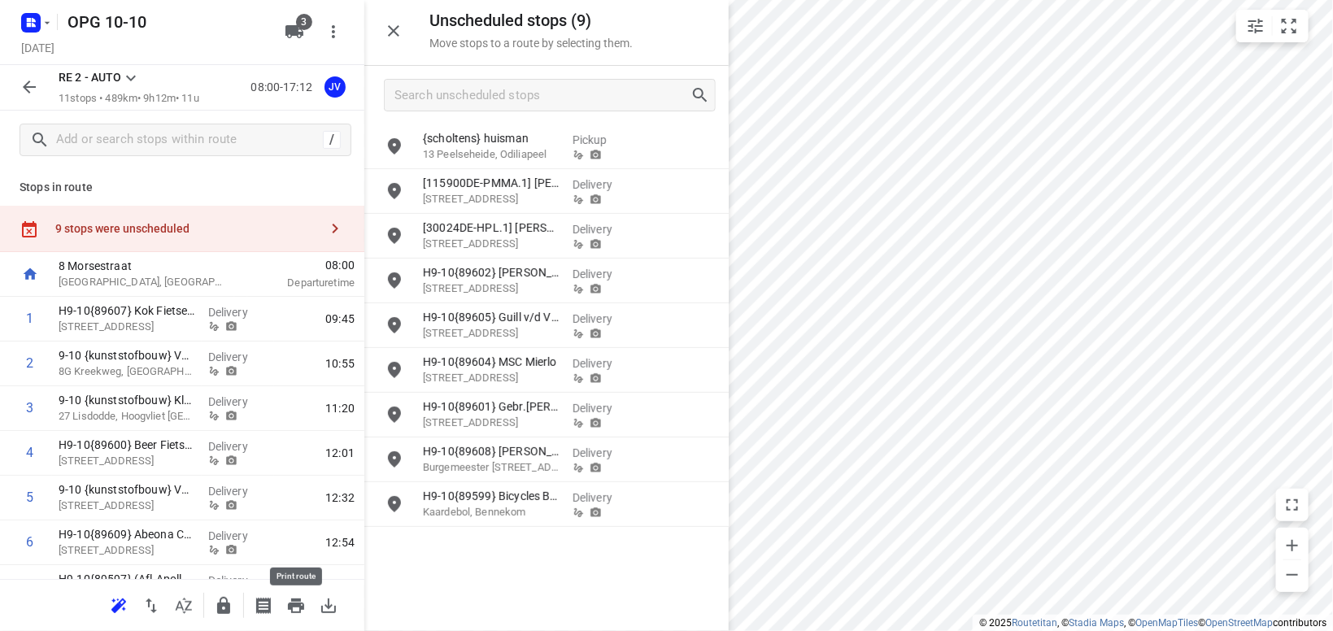
click at [291, 603] on icon "button" at bounding box center [296, 606] width 20 height 20
click at [130, 77] on icon at bounding box center [131, 78] width 20 height 20
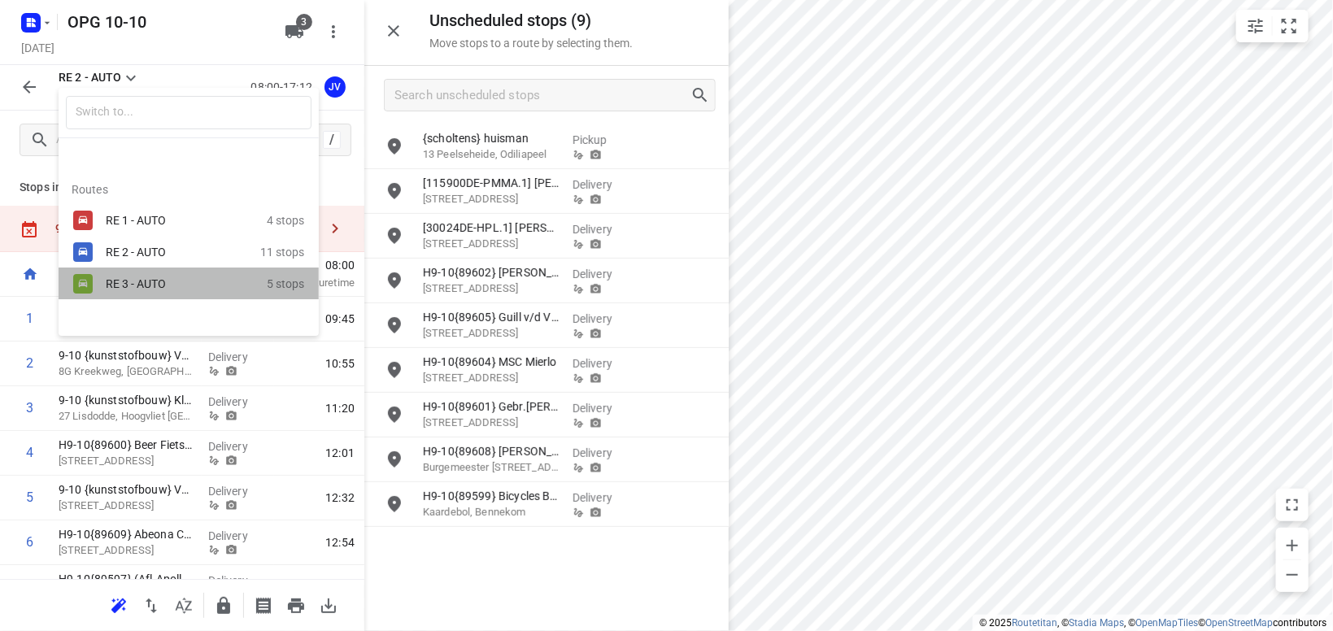
click at [160, 280] on div "RE 3 - AUTO" at bounding box center [175, 283] width 138 height 13
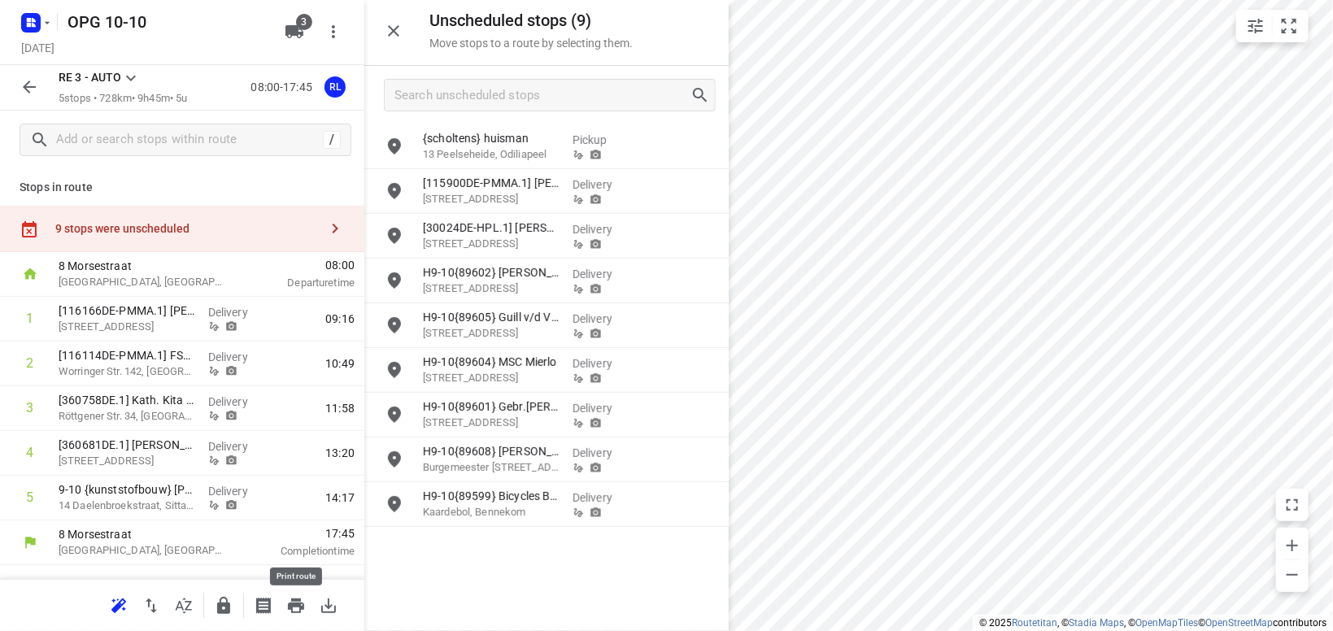
click at [296, 604] on icon "button" at bounding box center [296, 606] width 16 height 15
